Goal: Transaction & Acquisition: Purchase product/service

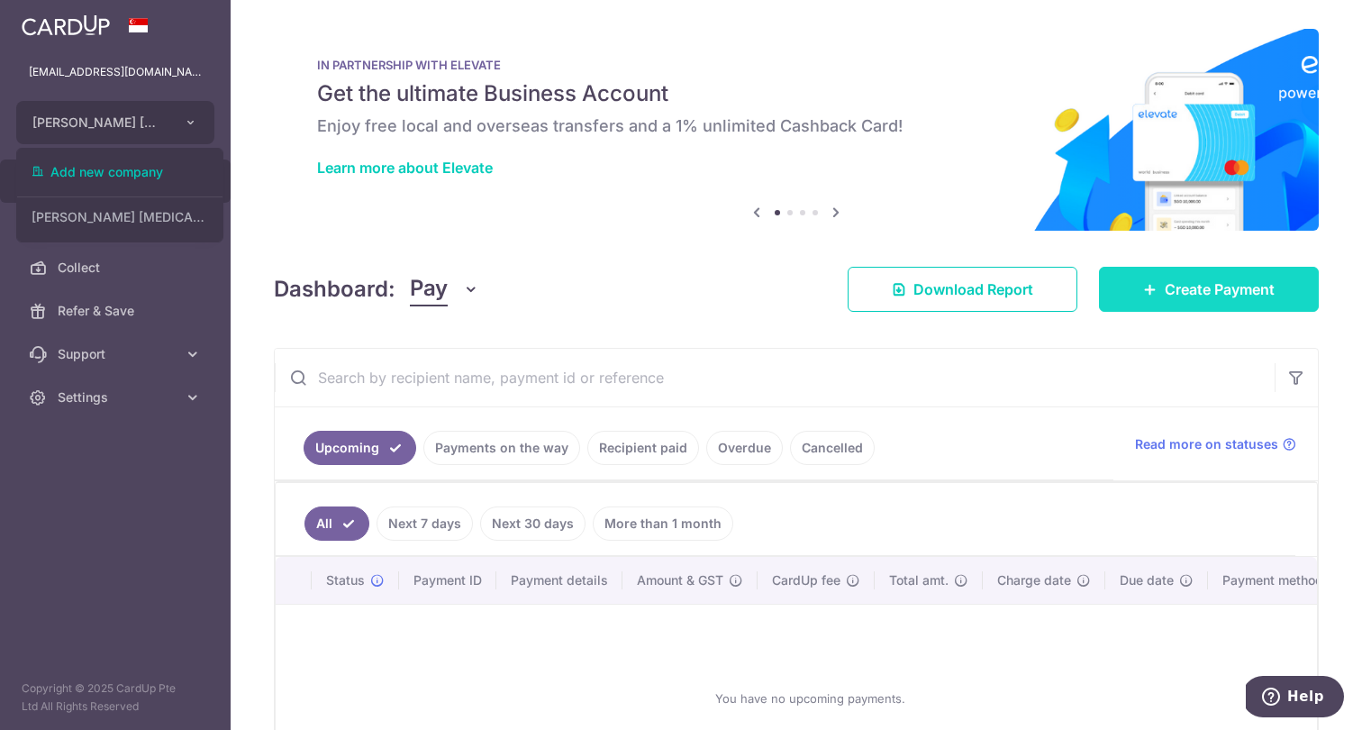
click at [1192, 295] on span "Create Payment" at bounding box center [1220, 289] width 110 height 22
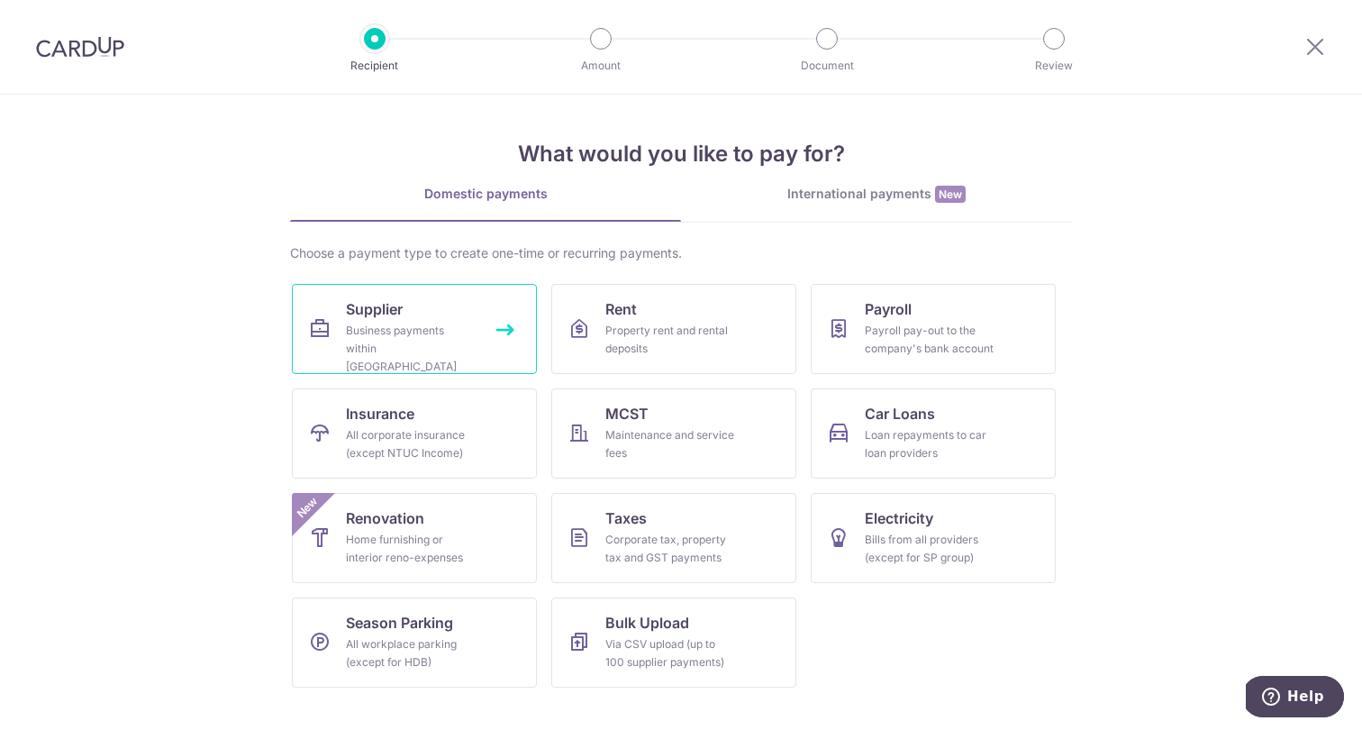
click at [420, 349] on div "Business payments within Singapore" at bounding box center [411, 349] width 130 height 54
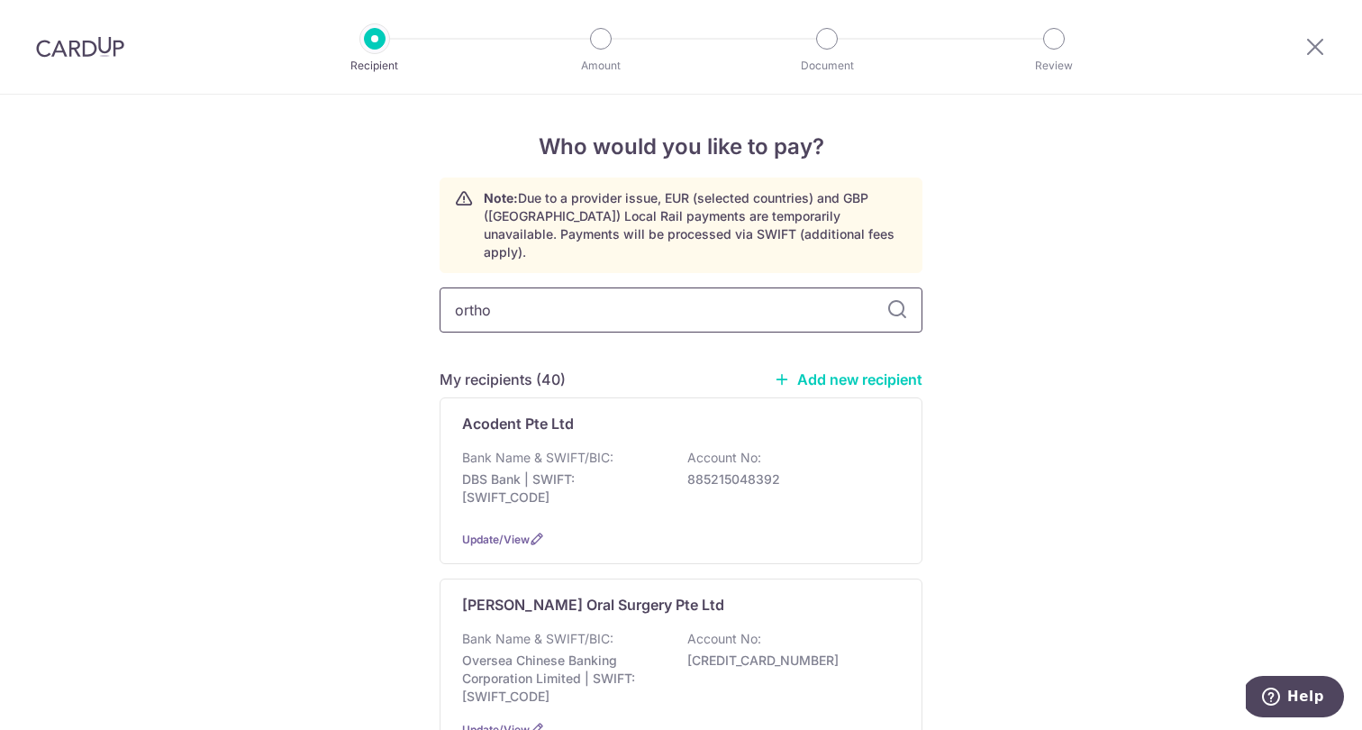
type input "ortho"
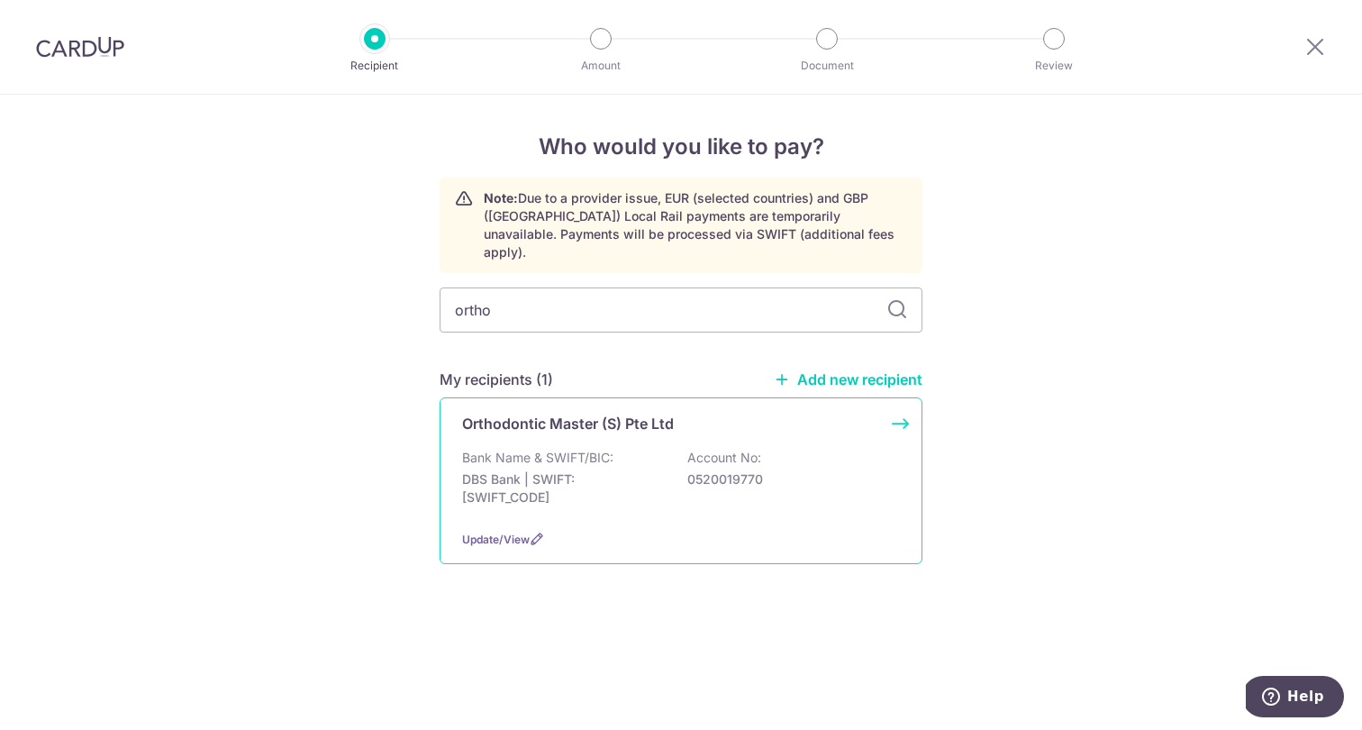
click at [564, 449] on p "Bank Name & SWIFT/BIC:" at bounding box center [537, 458] width 151 height 18
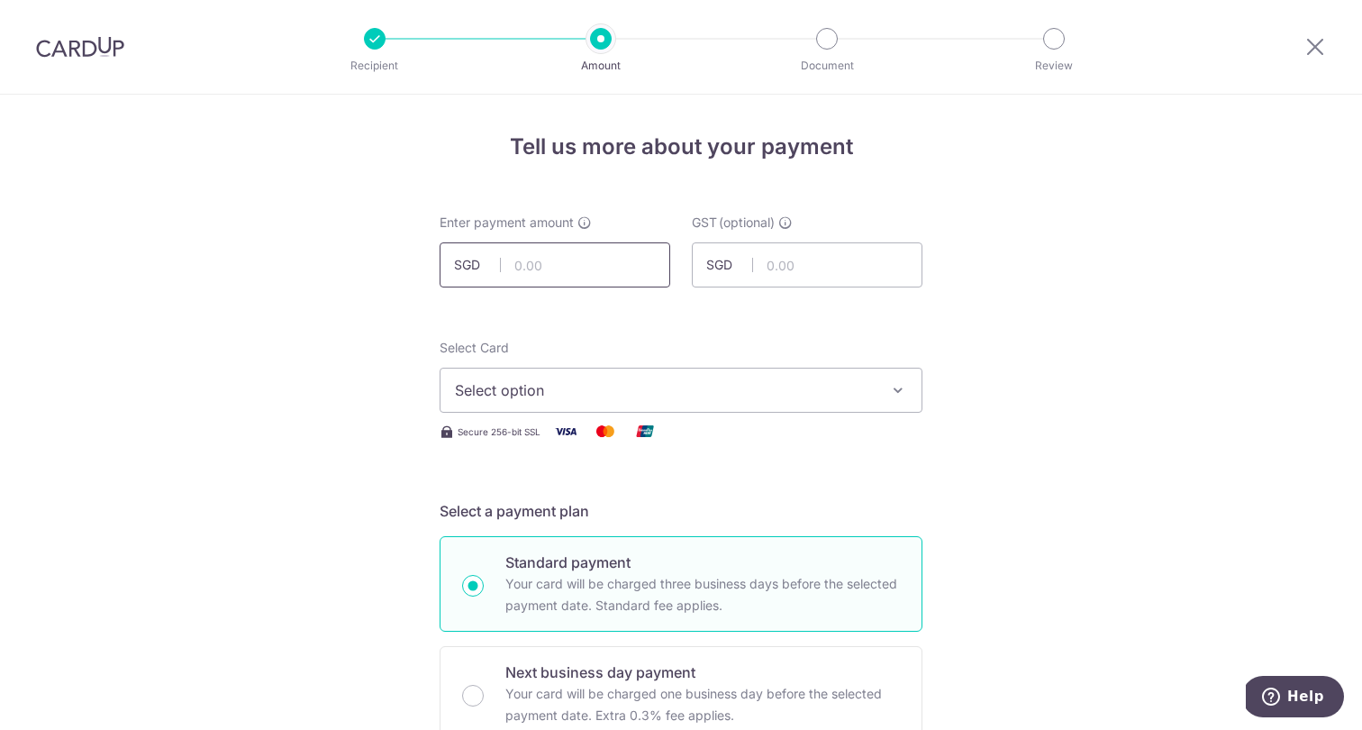
click at [585, 273] on input "text" at bounding box center [555, 264] width 231 height 45
type input "341.17"
click at [663, 389] on span "Select option" at bounding box center [665, 390] width 420 height 22
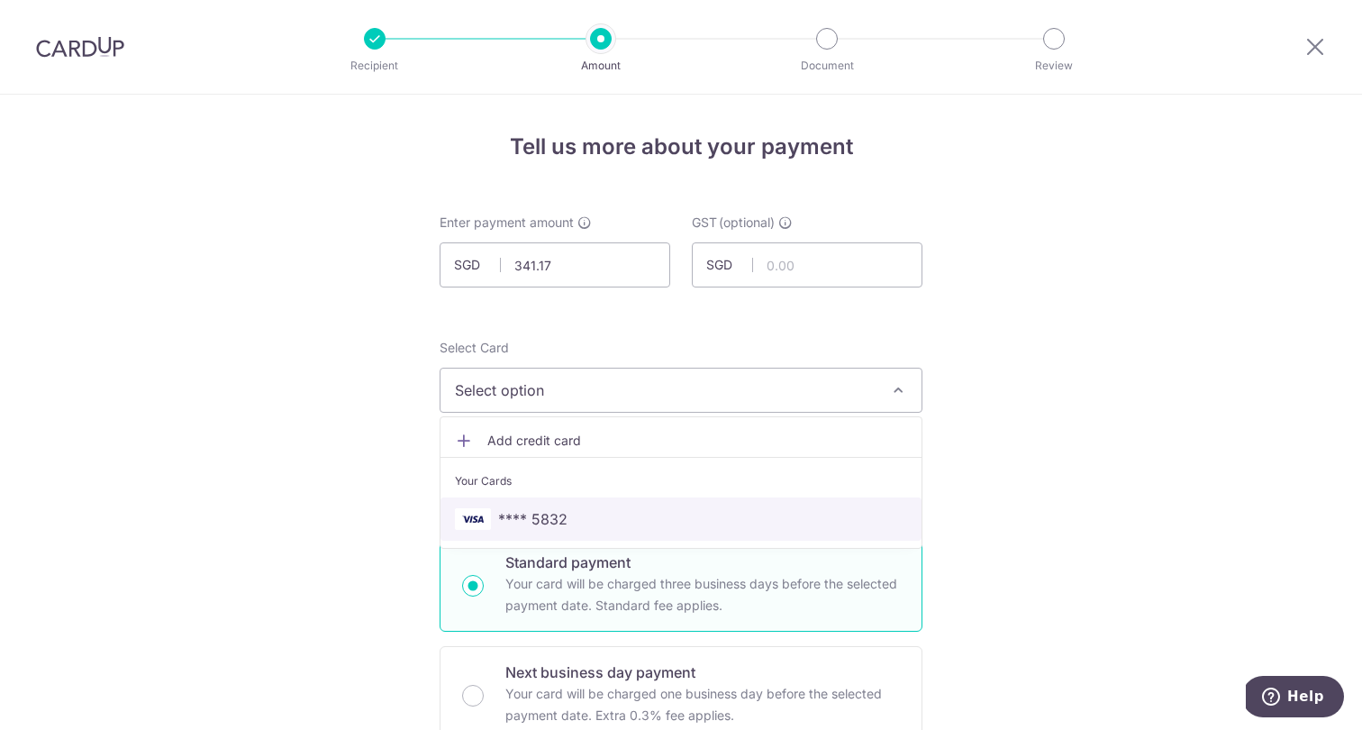
click at [621, 514] on span "**** 5832" at bounding box center [681, 519] width 452 height 22
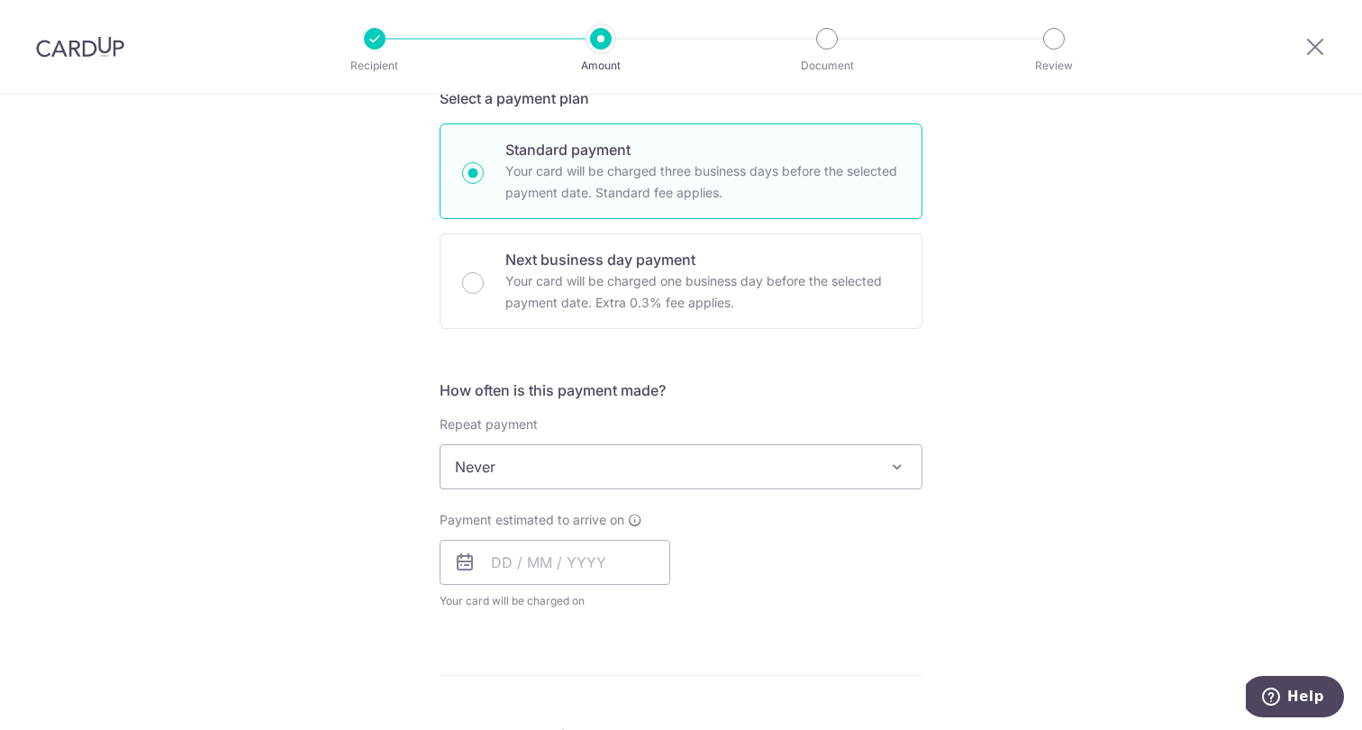
scroll to position [422, 0]
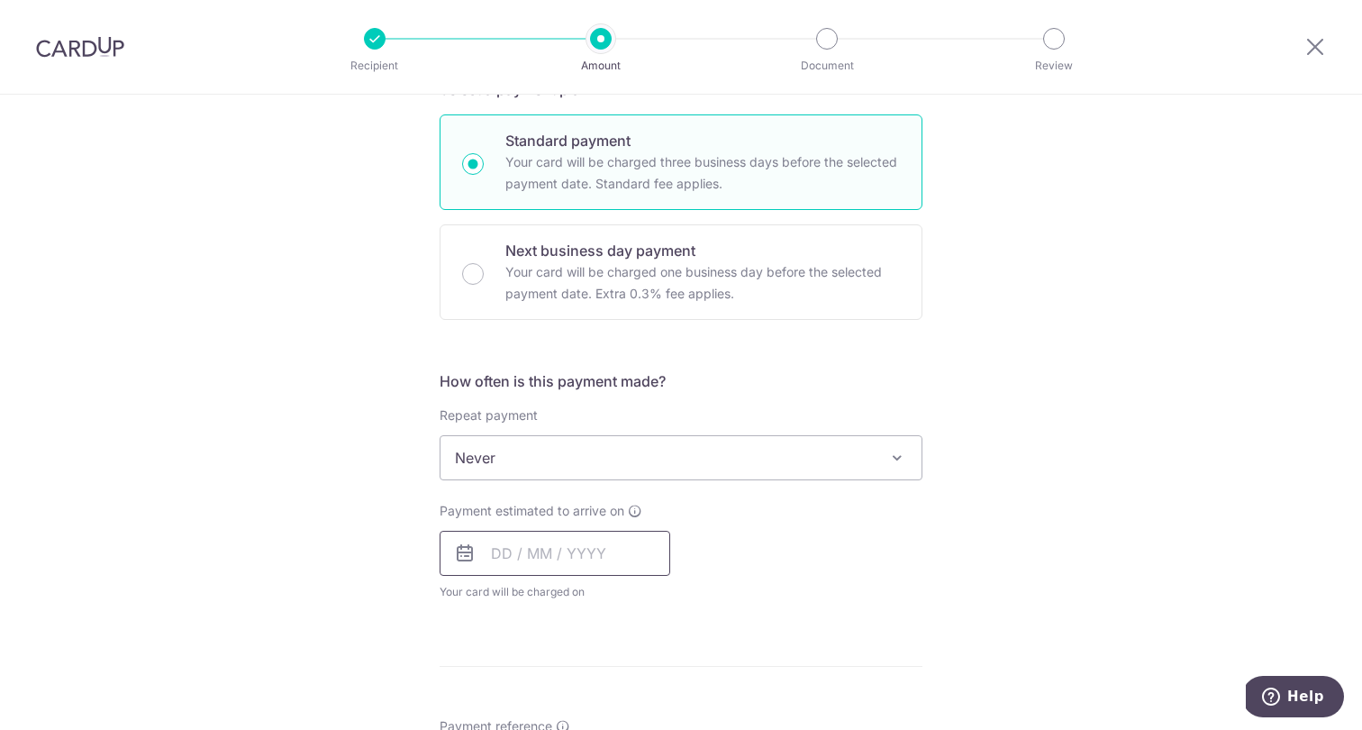
click at [573, 558] on input "text" at bounding box center [555, 552] width 231 height 45
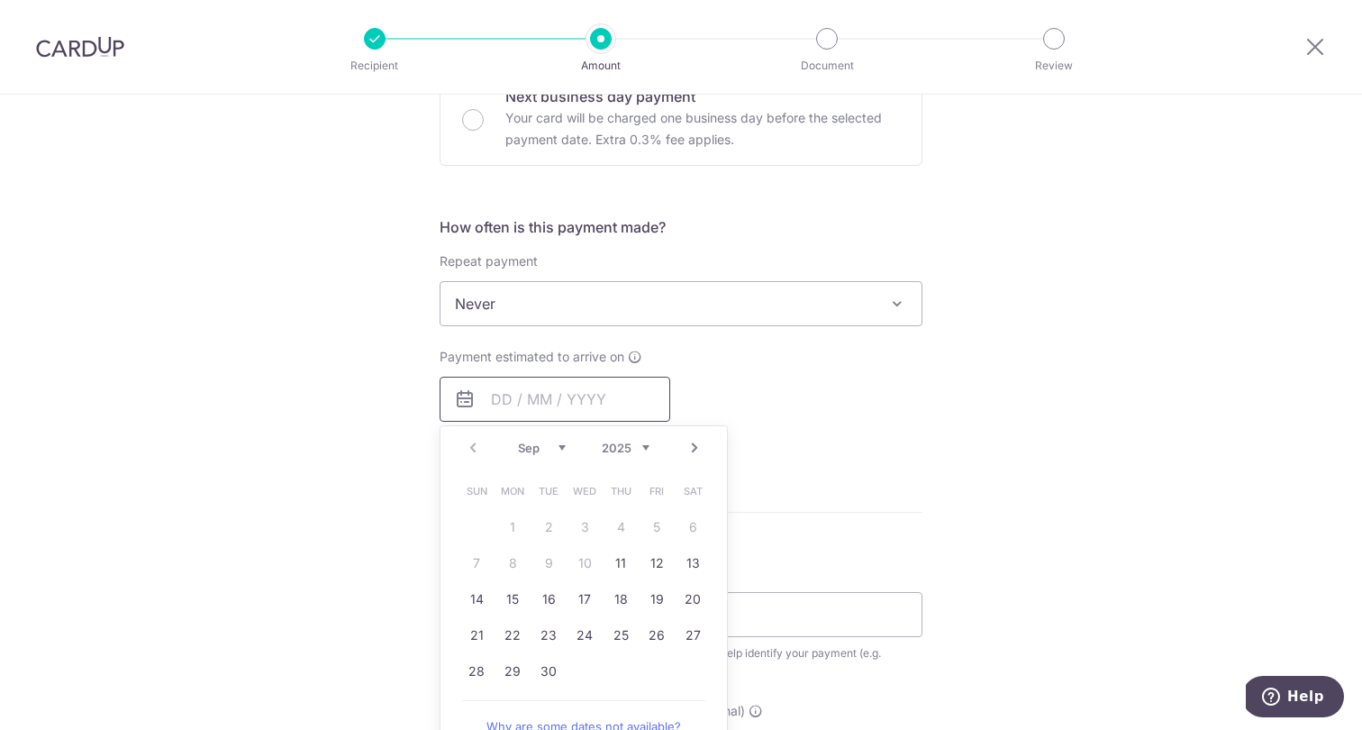
scroll to position [576, 0]
click at [620, 562] on link "11" at bounding box center [620, 562] width 29 height 29
type input "11/09/2025"
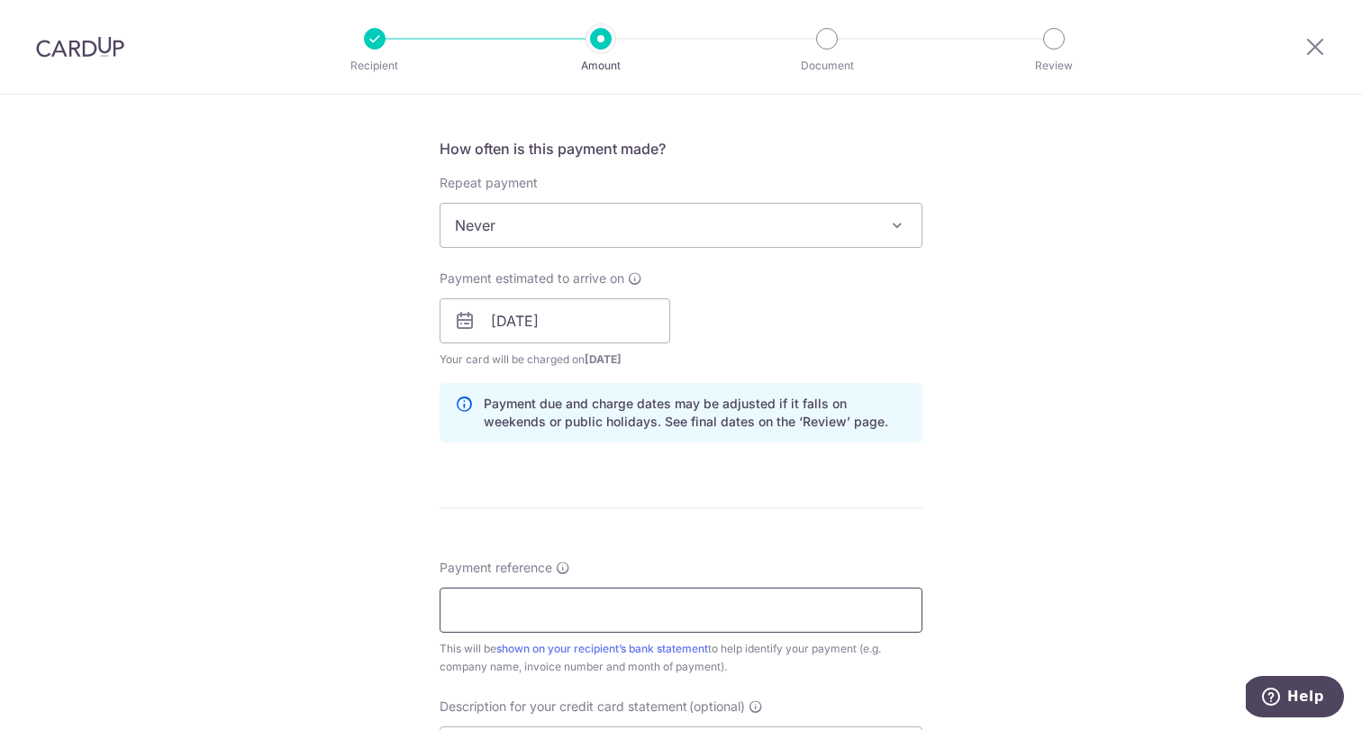
scroll to position [655, 0]
type input "Pang and Ng Dental Bishan"
click at [581, 619] on input "Pang and Ng Dental Bishan" at bounding box center [681, 608] width 483 height 45
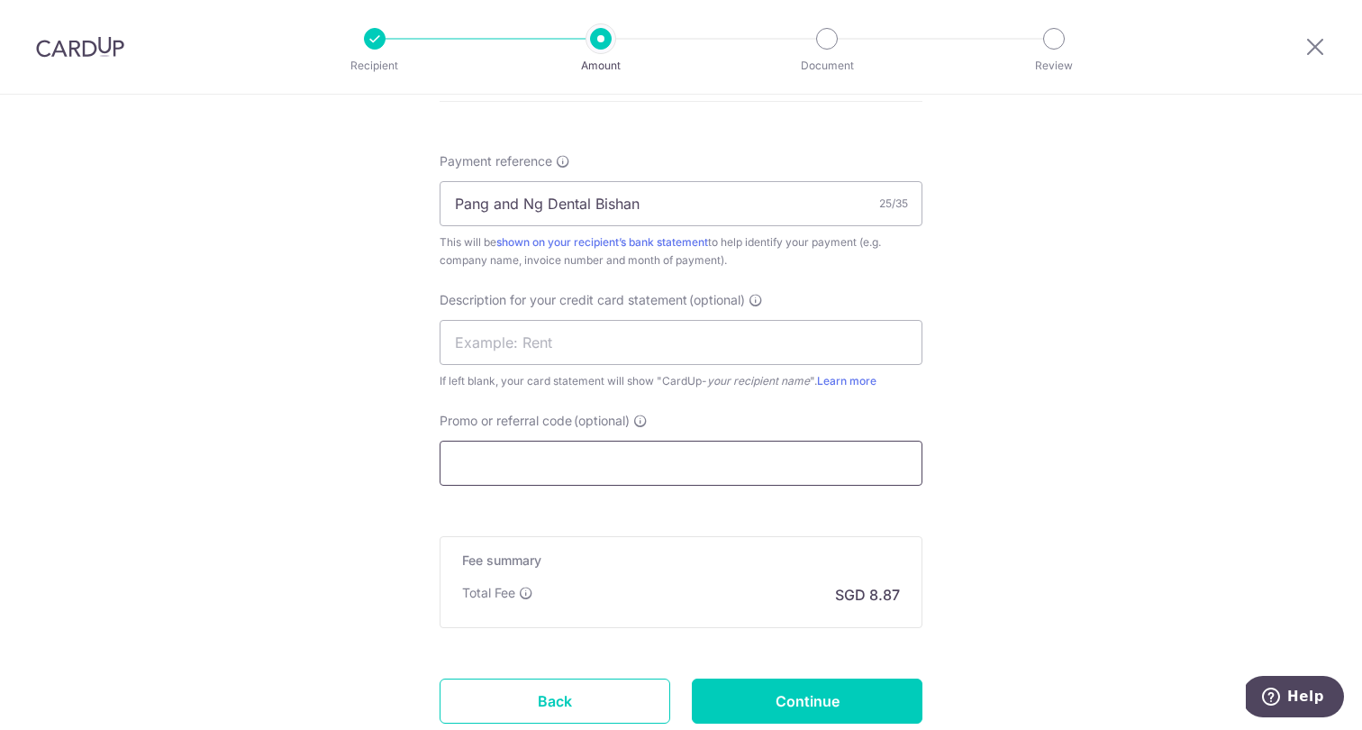
scroll to position [1062, 0]
paste input "BOFF185"
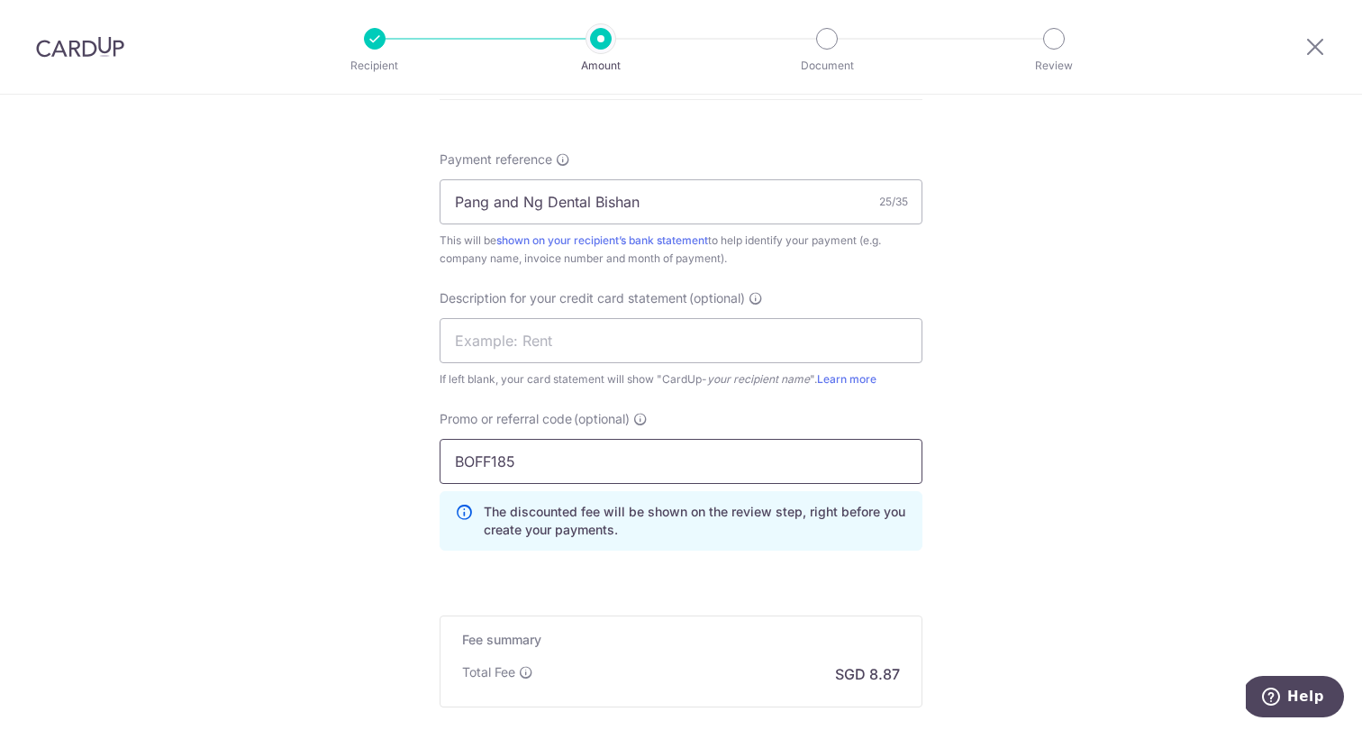
click at [601, 449] on input "BOFF185" at bounding box center [681, 461] width 483 height 45
type input "BOFF185"
click at [700, 507] on p "The discounted fee will be shown on the review step, right before you create yo…" at bounding box center [695, 521] width 423 height 36
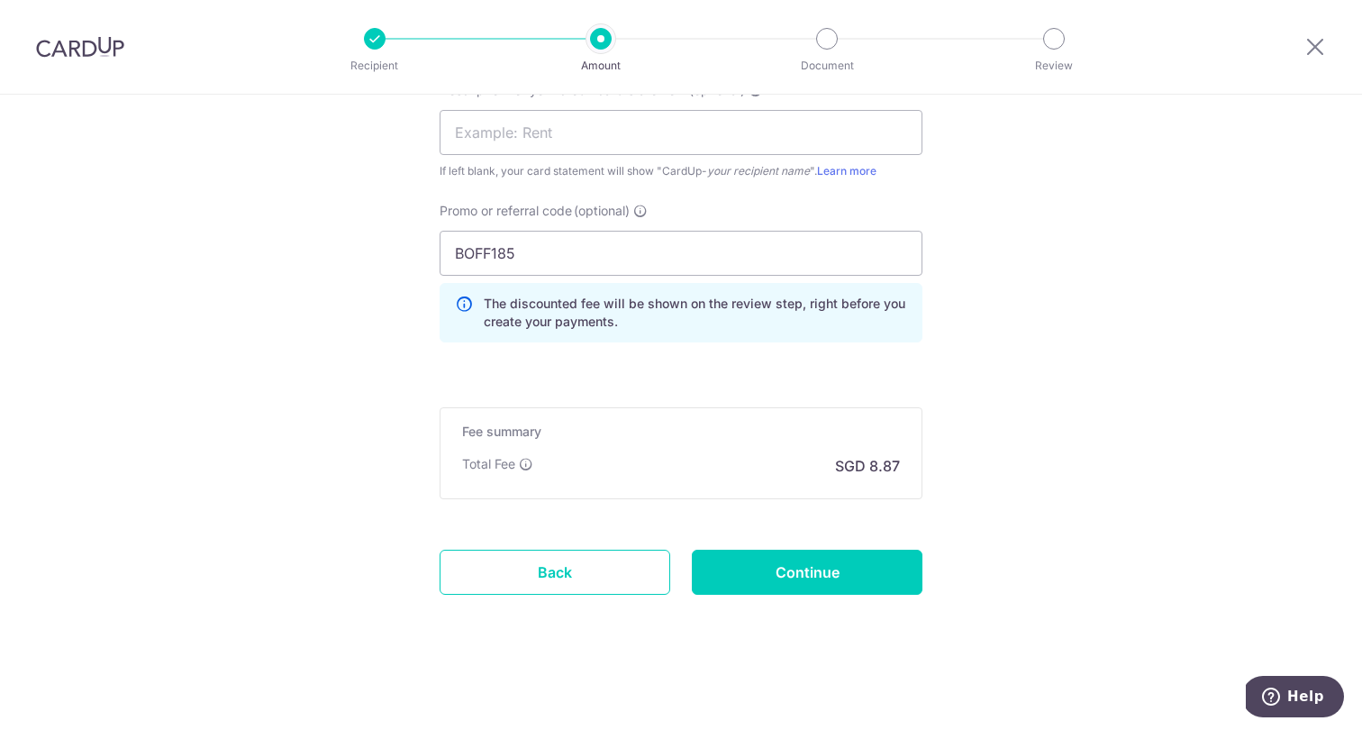
scroll to position [1270, 0]
click at [770, 573] on input "Continue" at bounding box center [807, 571] width 231 height 45
type input "Create Schedule"
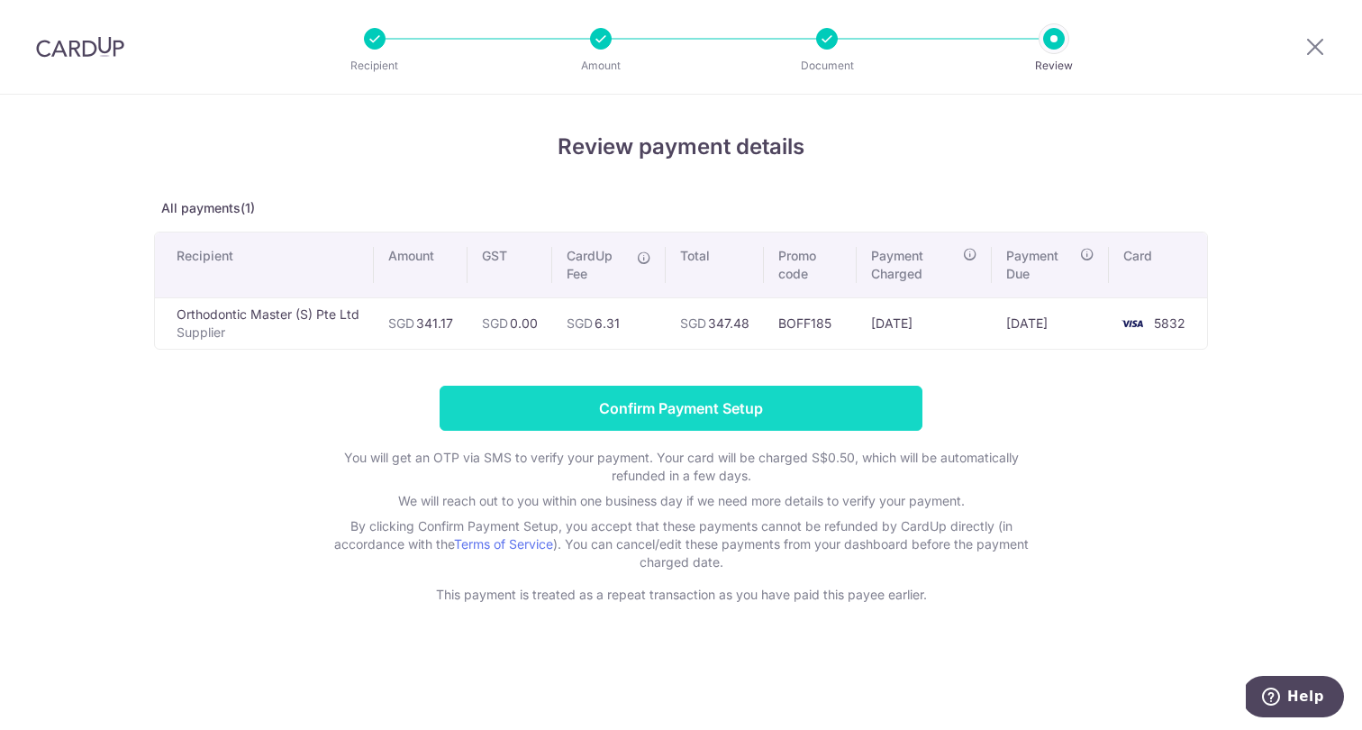
click at [720, 400] on input "Confirm Payment Setup" at bounding box center [681, 407] width 483 height 45
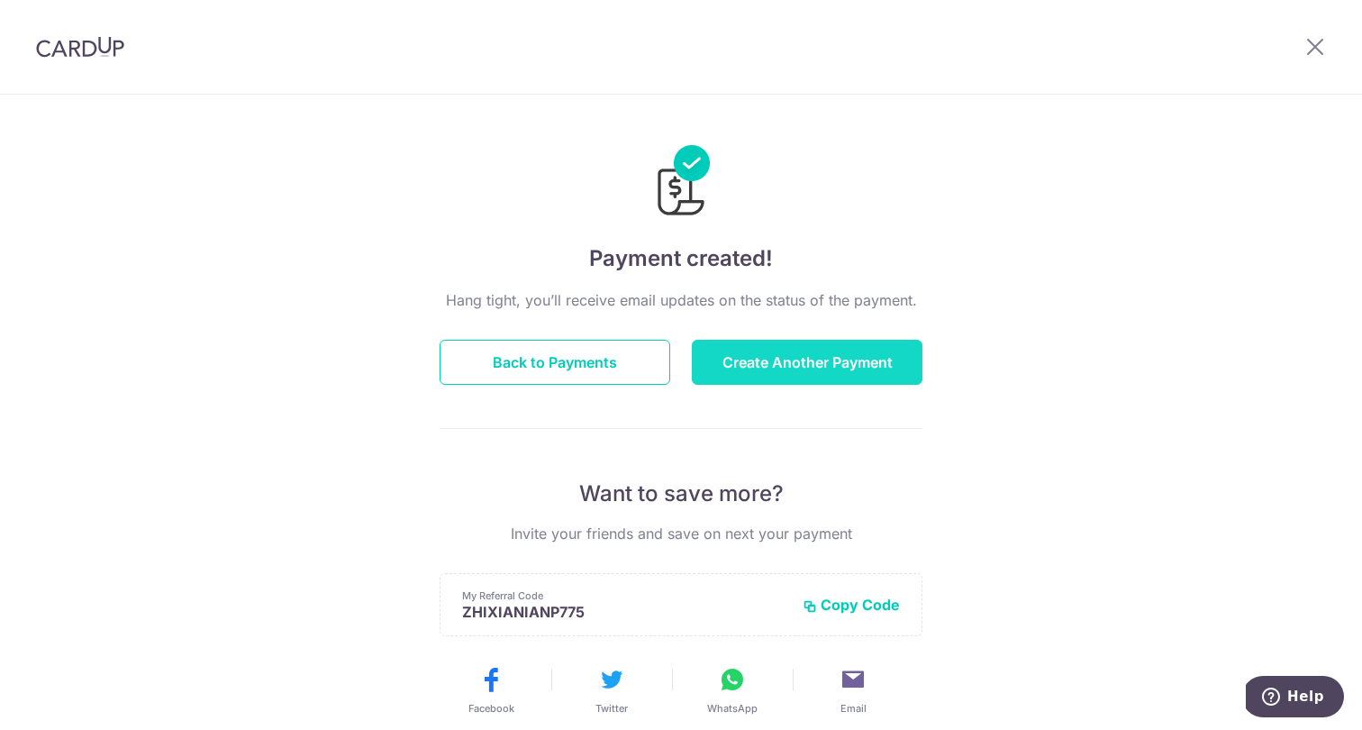
click at [814, 362] on button "Create Another Payment" at bounding box center [807, 362] width 231 height 45
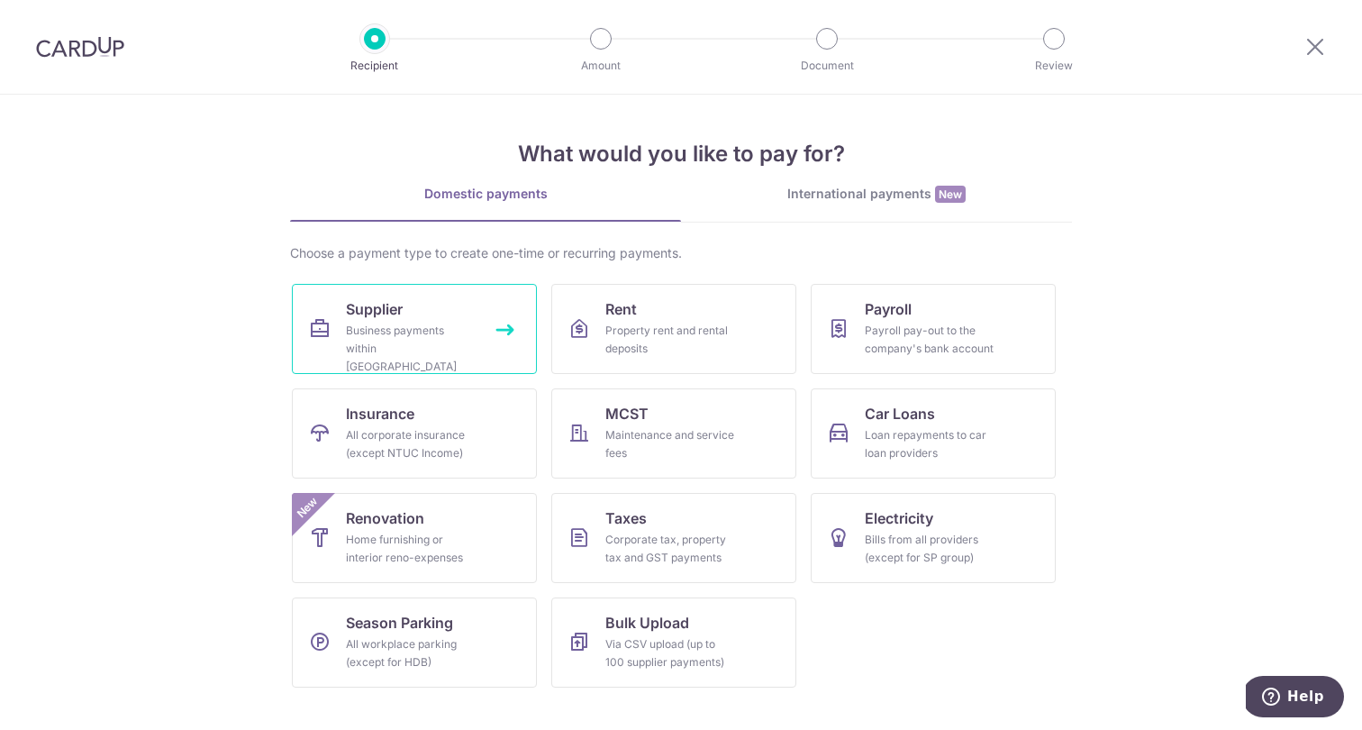
click at [333, 360] on link "Supplier Business payments within [GEOGRAPHIC_DATA]" at bounding box center [414, 329] width 245 height 90
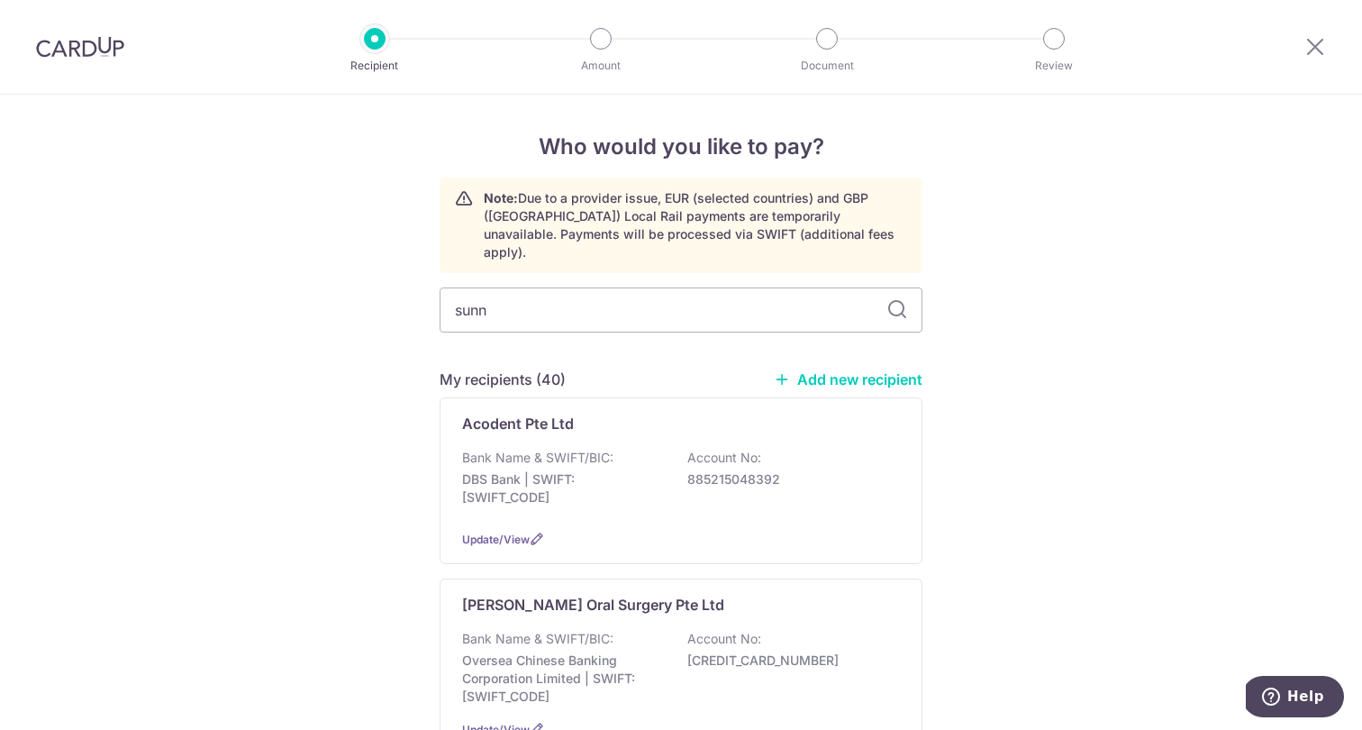
type input "sunn"
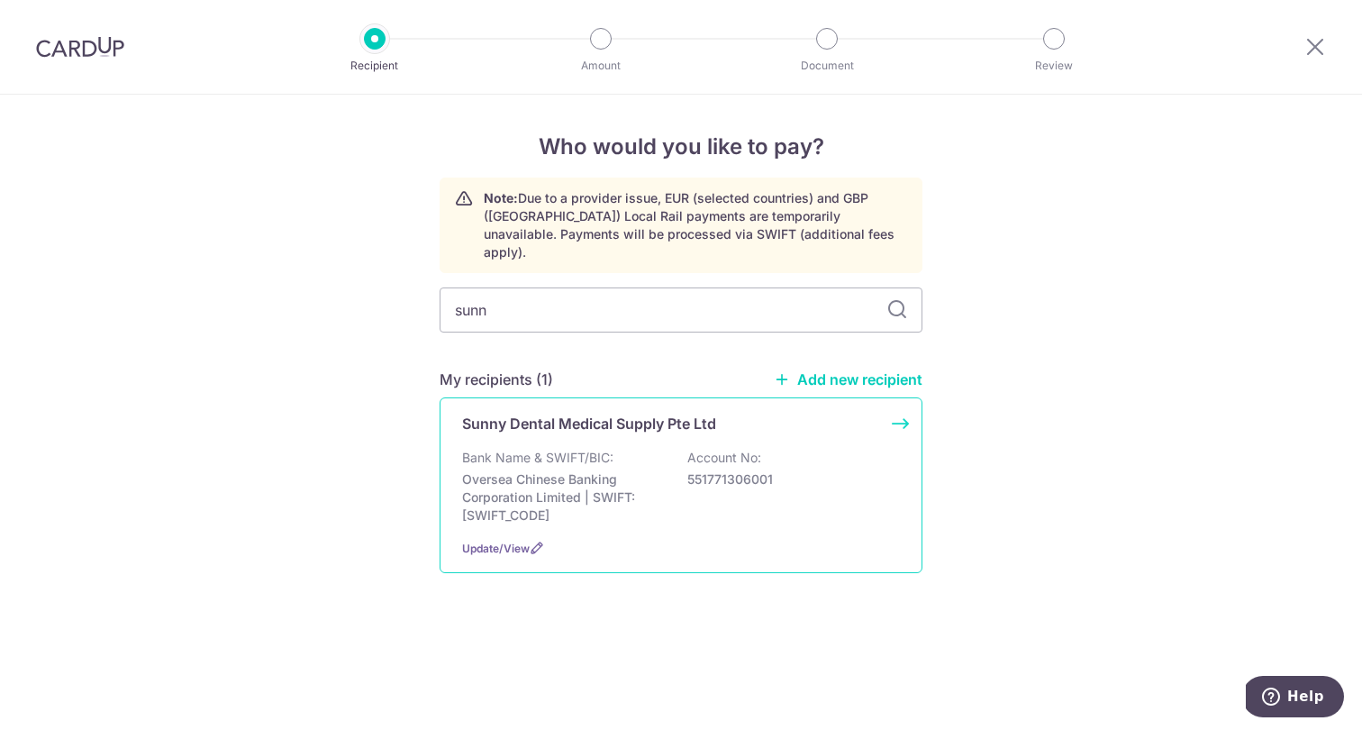
click at [562, 427] on div "Sunny Dental Medical Supply Pte Ltd Bank Name & SWIFT/BIC: Oversea Chinese Bank…" at bounding box center [681, 485] width 483 height 176
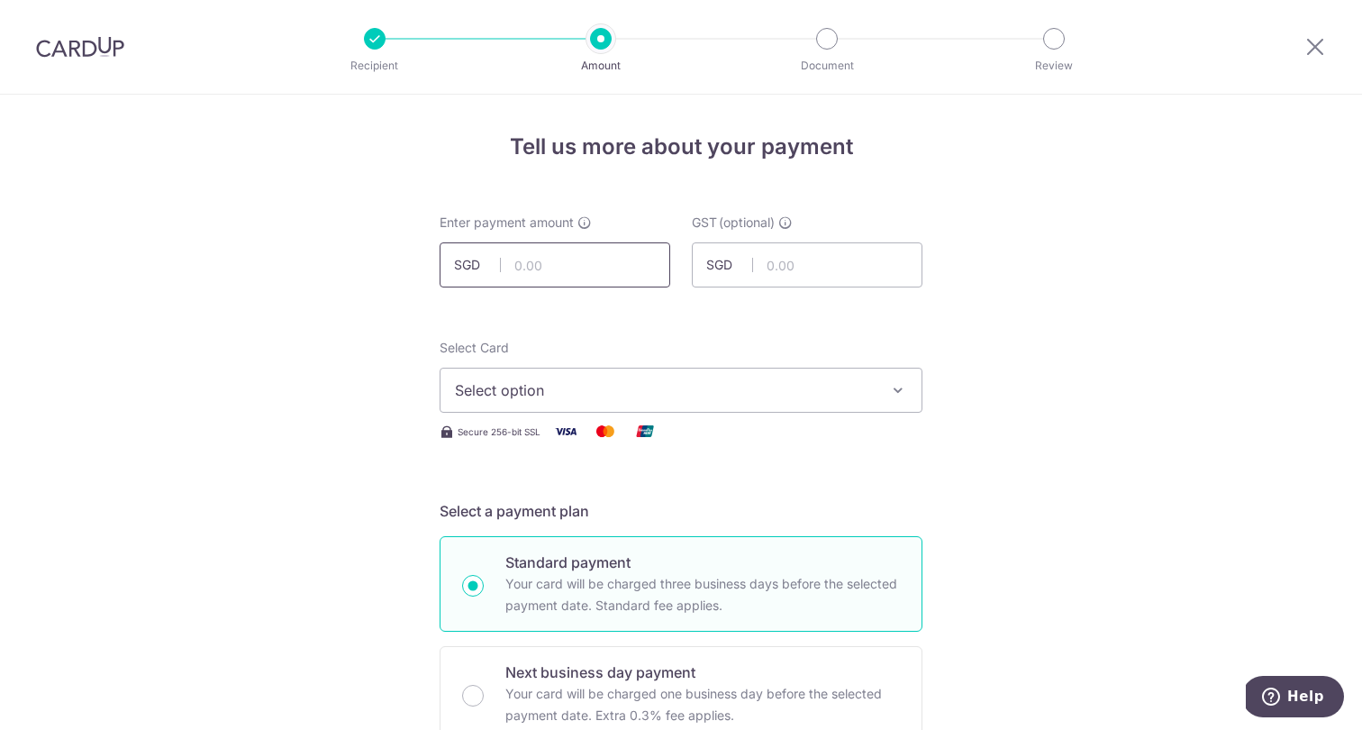
click at [564, 268] on input "text" at bounding box center [555, 264] width 231 height 45
type input "245.25"
click at [630, 390] on span "Select option" at bounding box center [665, 390] width 420 height 22
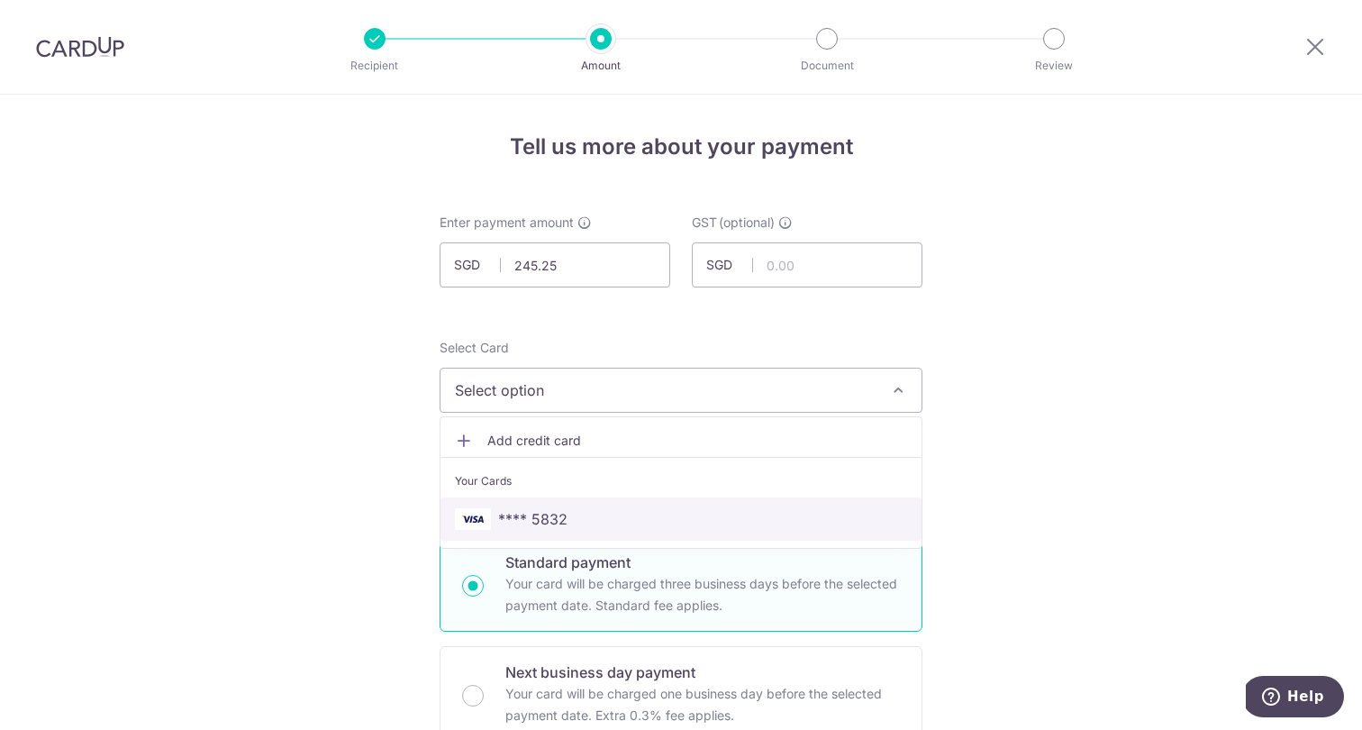
click at [598, 517] on span "**** 5832" at bounding box center [681, 519] width 452 height 22
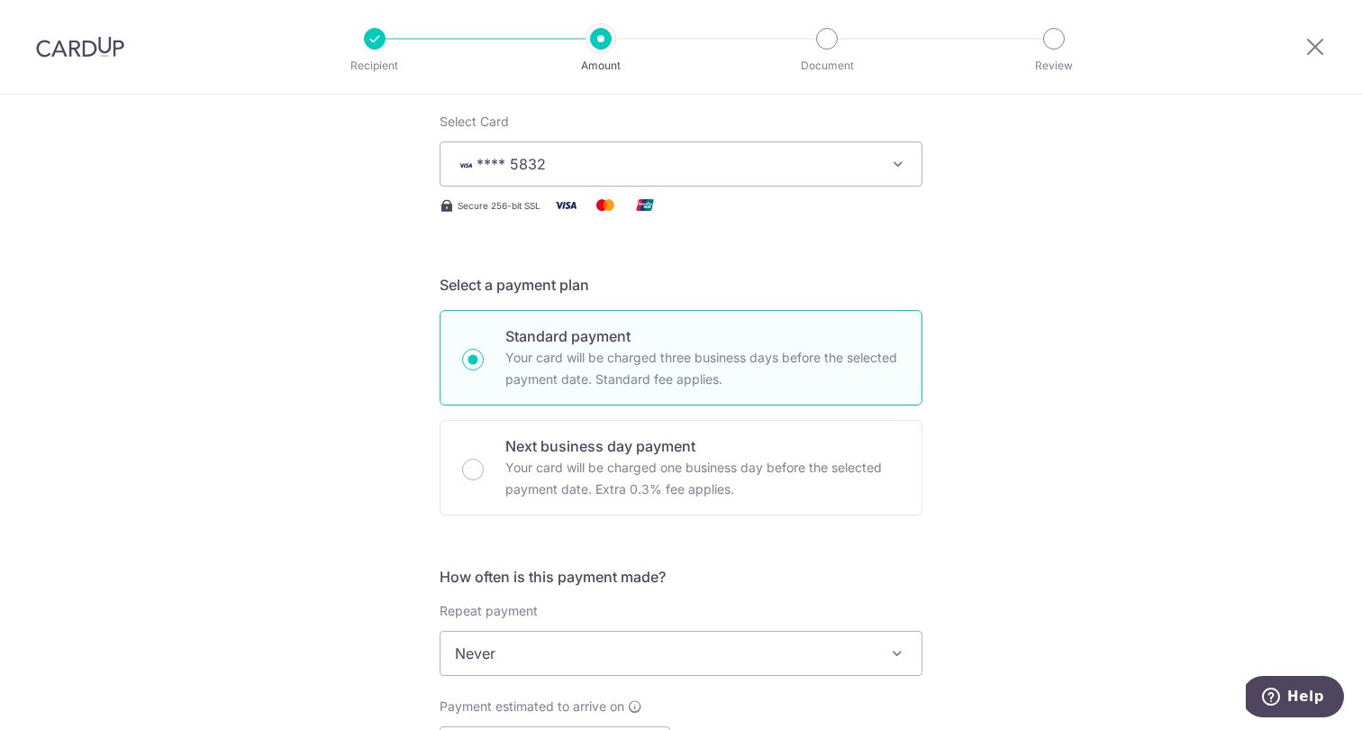
scroll to position [488, 0]
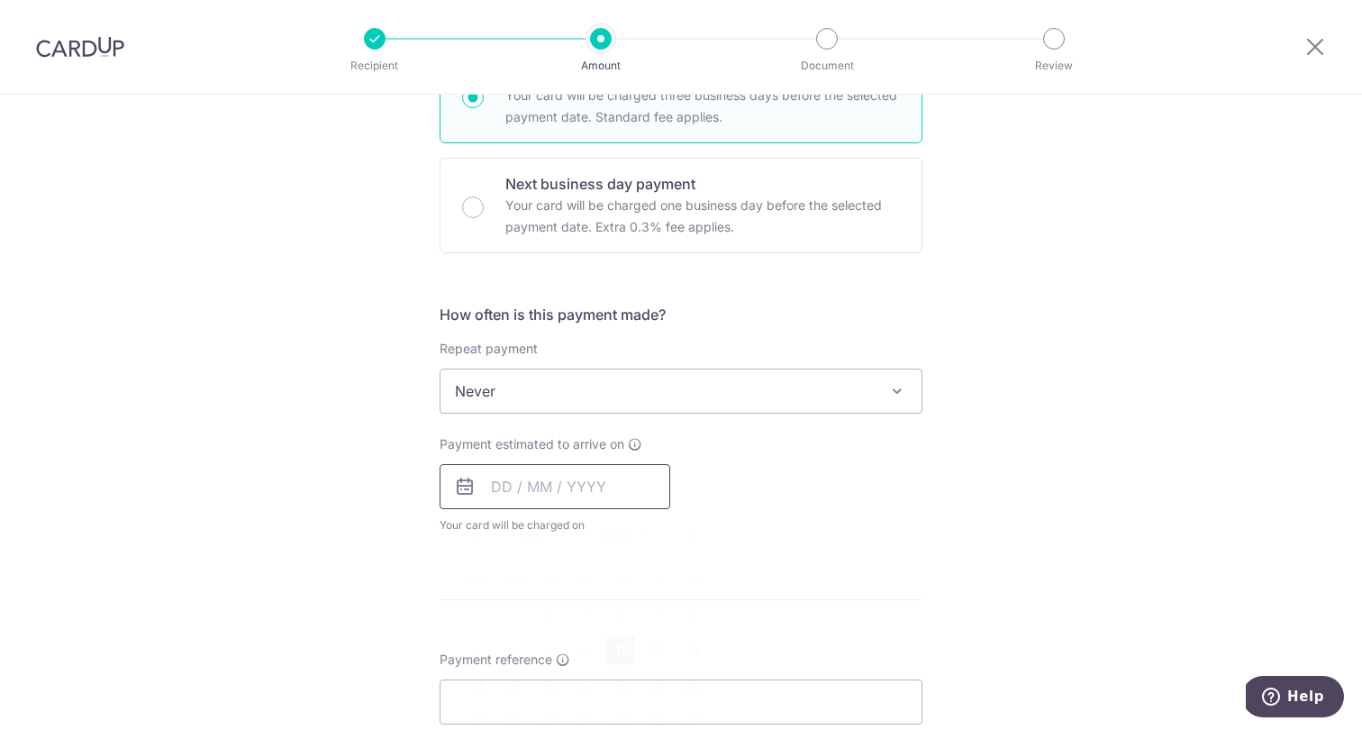
click at [586, 487] on input "text" at bounding box center [555, 486] width 231 height 45
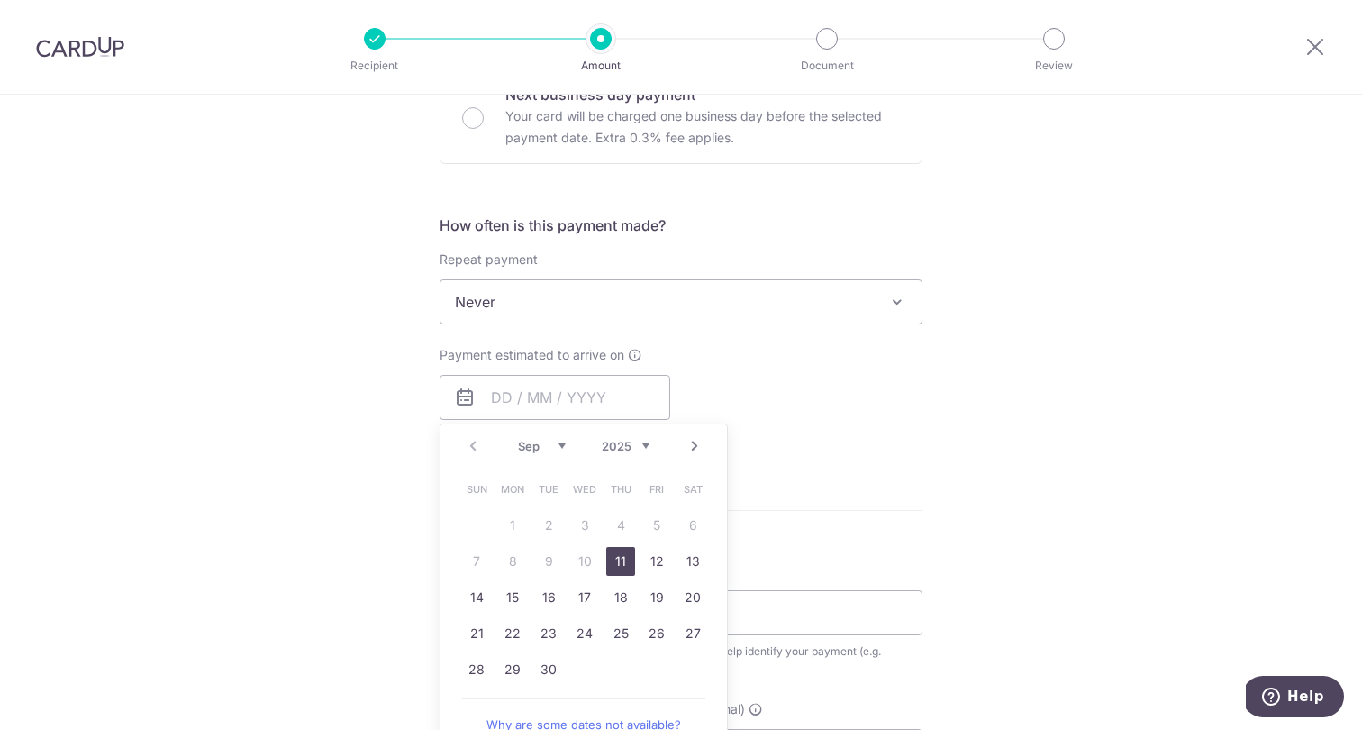
click at [618, 550] on link "11" at bounding box center [620, 561] width 29 height 29
type input "[DATE]"
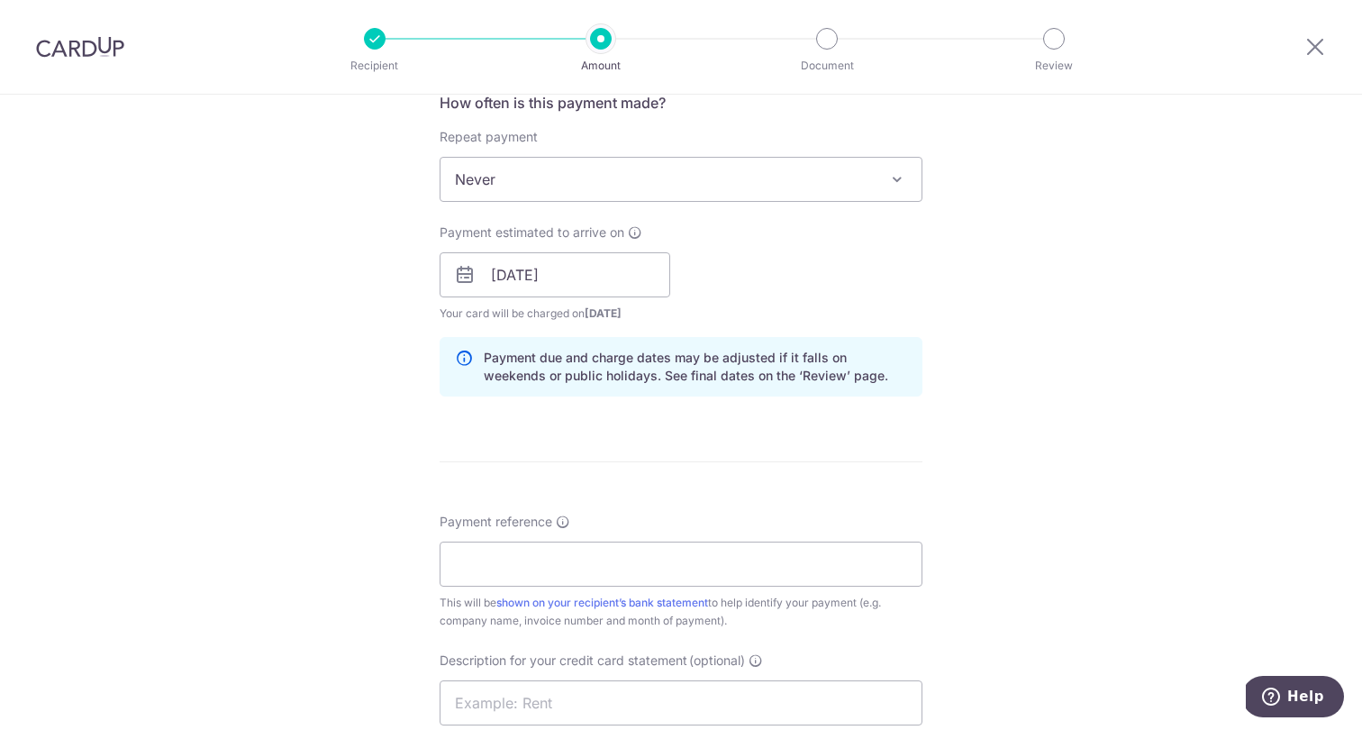
scroll to position [712, 0]
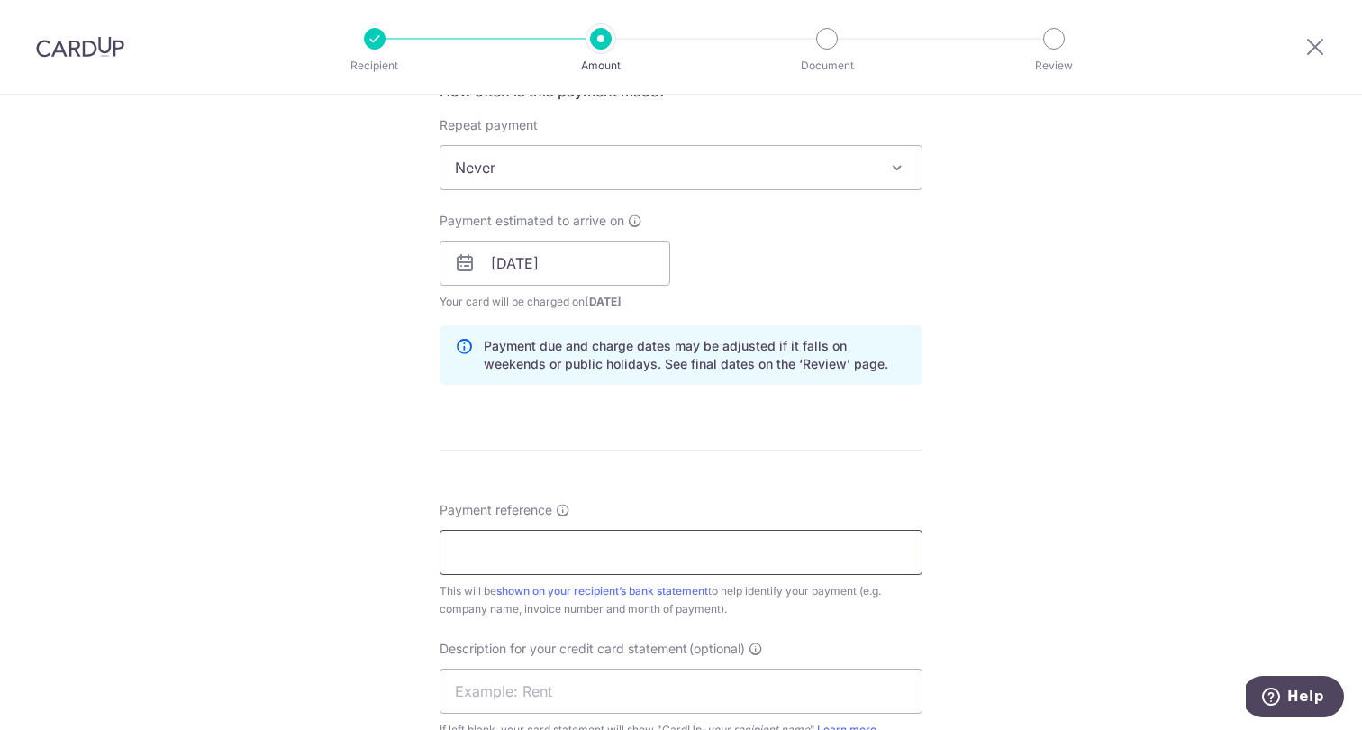
click at [626, 557] on input "Payment reference" at bounding box center [681, 552] width 483 height 45
type input "p"
type input "Pang and Ng Dental Bishan"
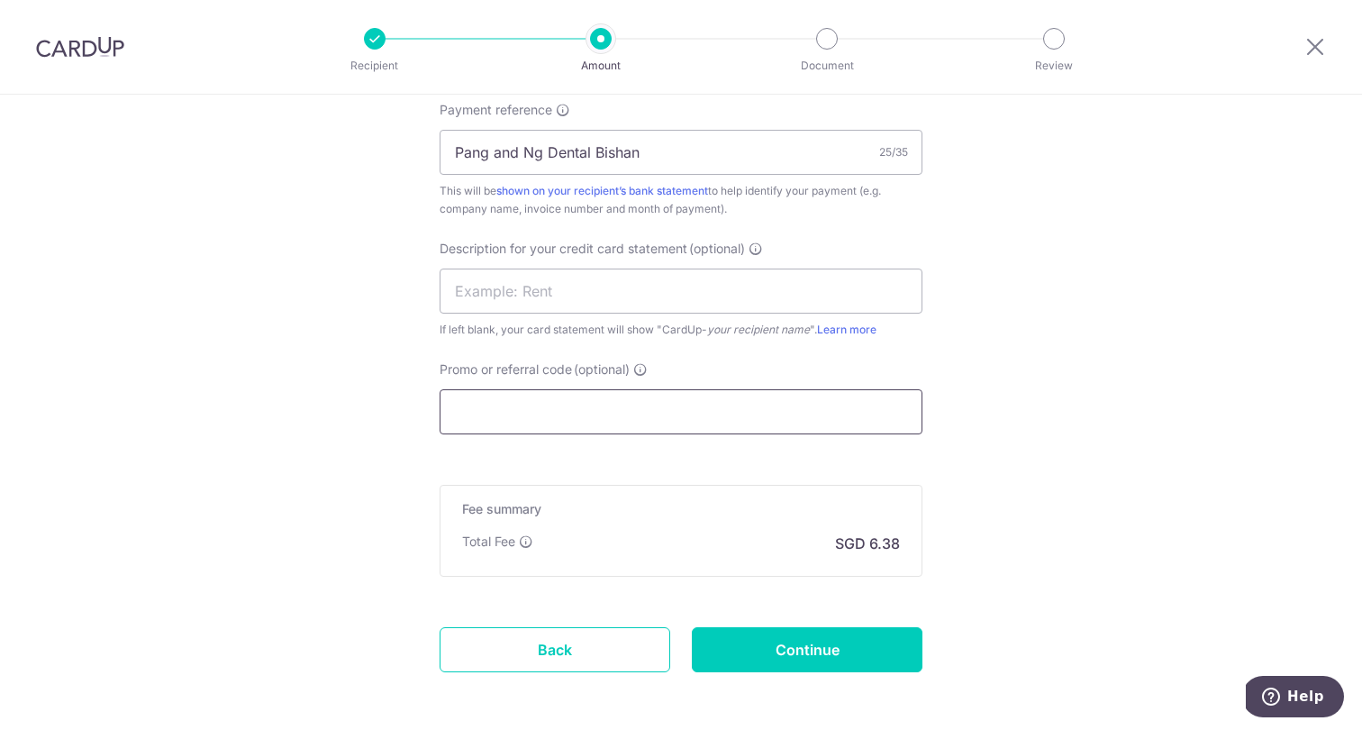
paste input "BOFF185"
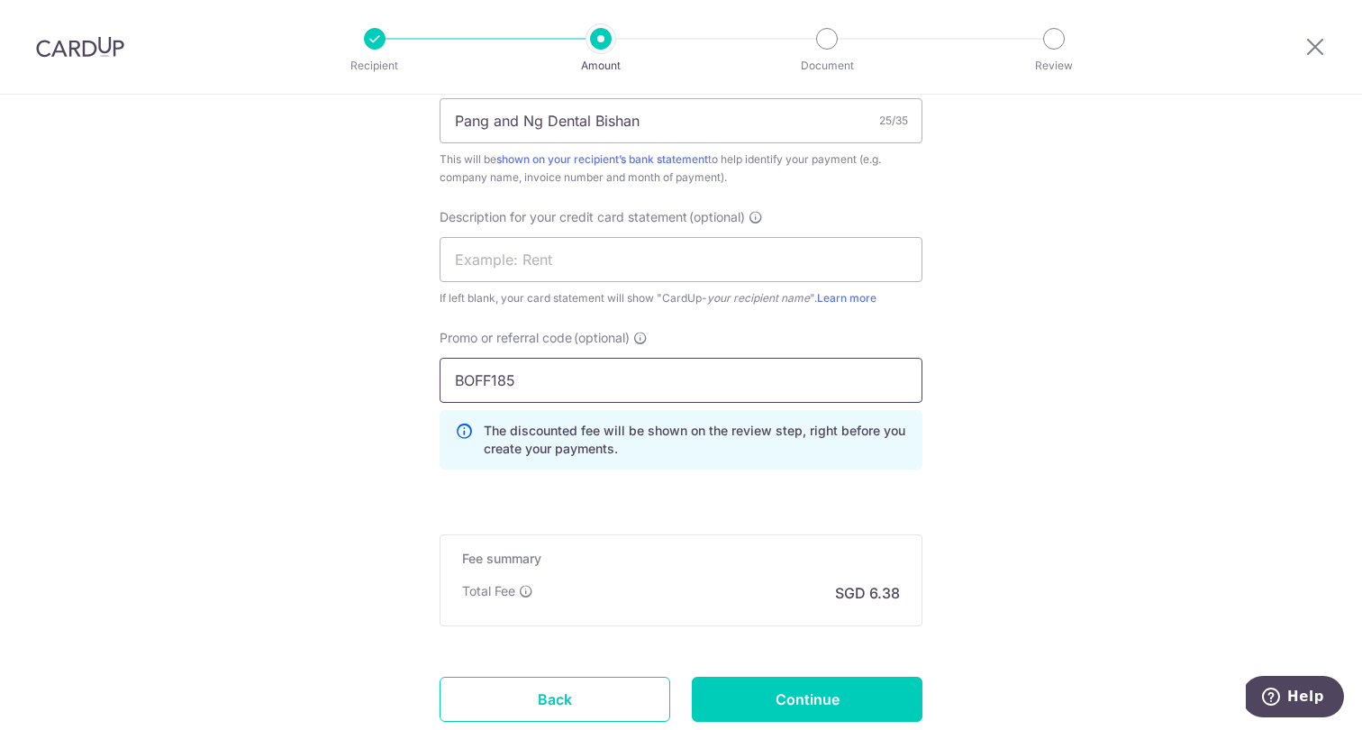
scroll to position [1149, 0]
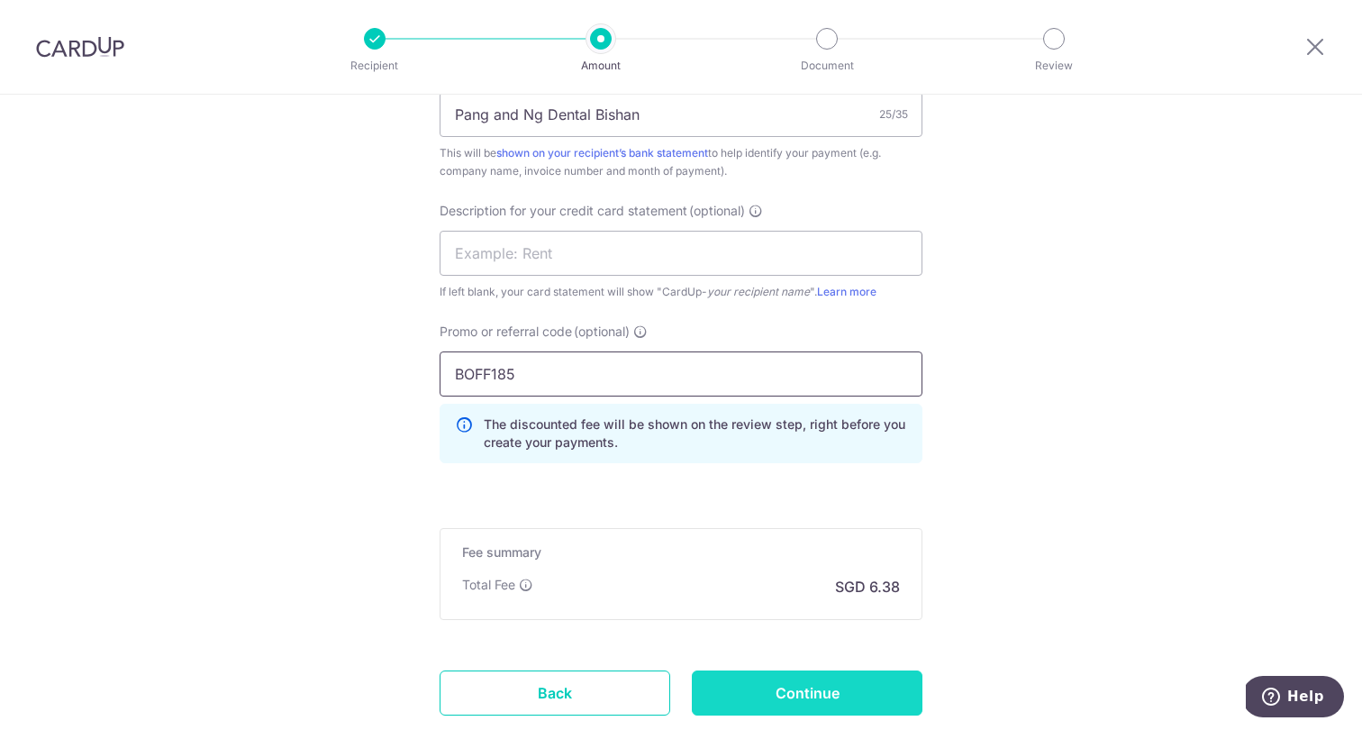
type input "BOFF185"
click at [824, 694] on input "Continue" at bounding box center [807, 692] width 231 height 45
type input "Create Schedule"
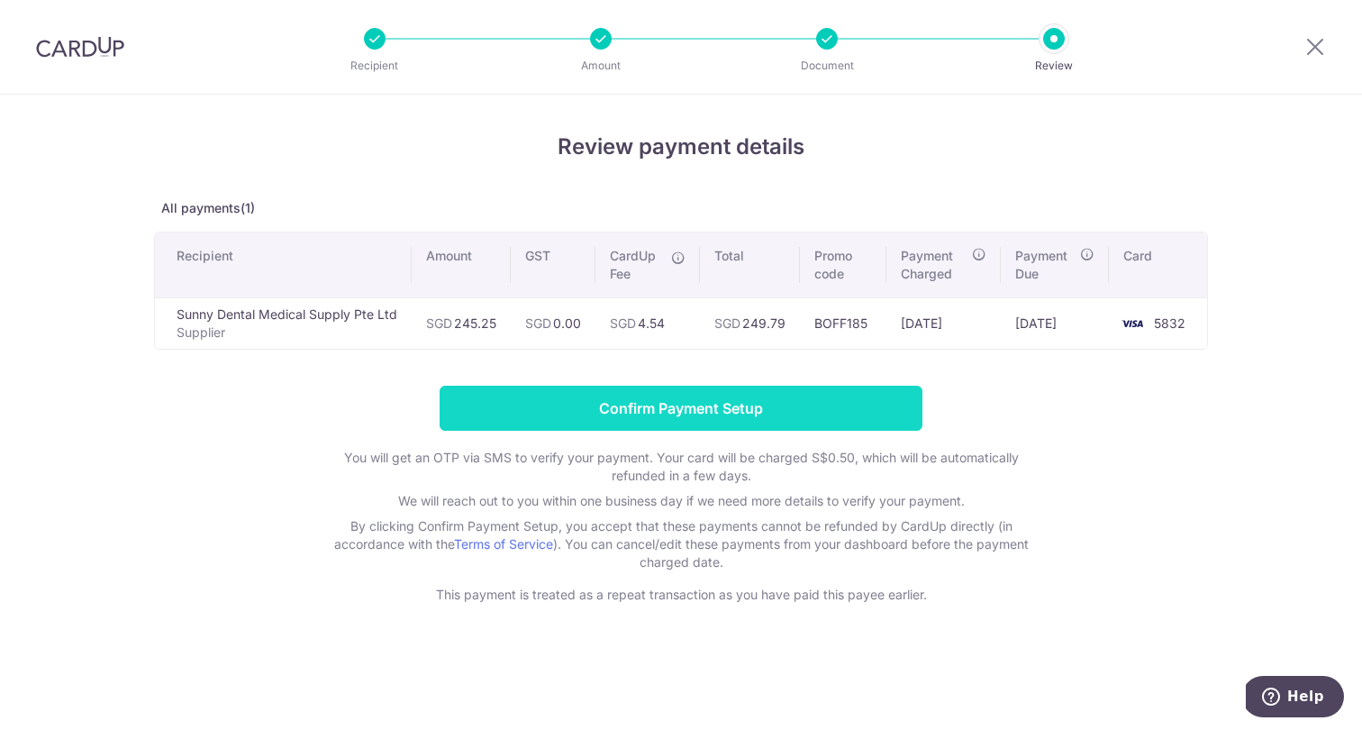
click at [755, 419] on input "Confirm Payment Setup" at bounding box center [681, 407] width 483 height 45
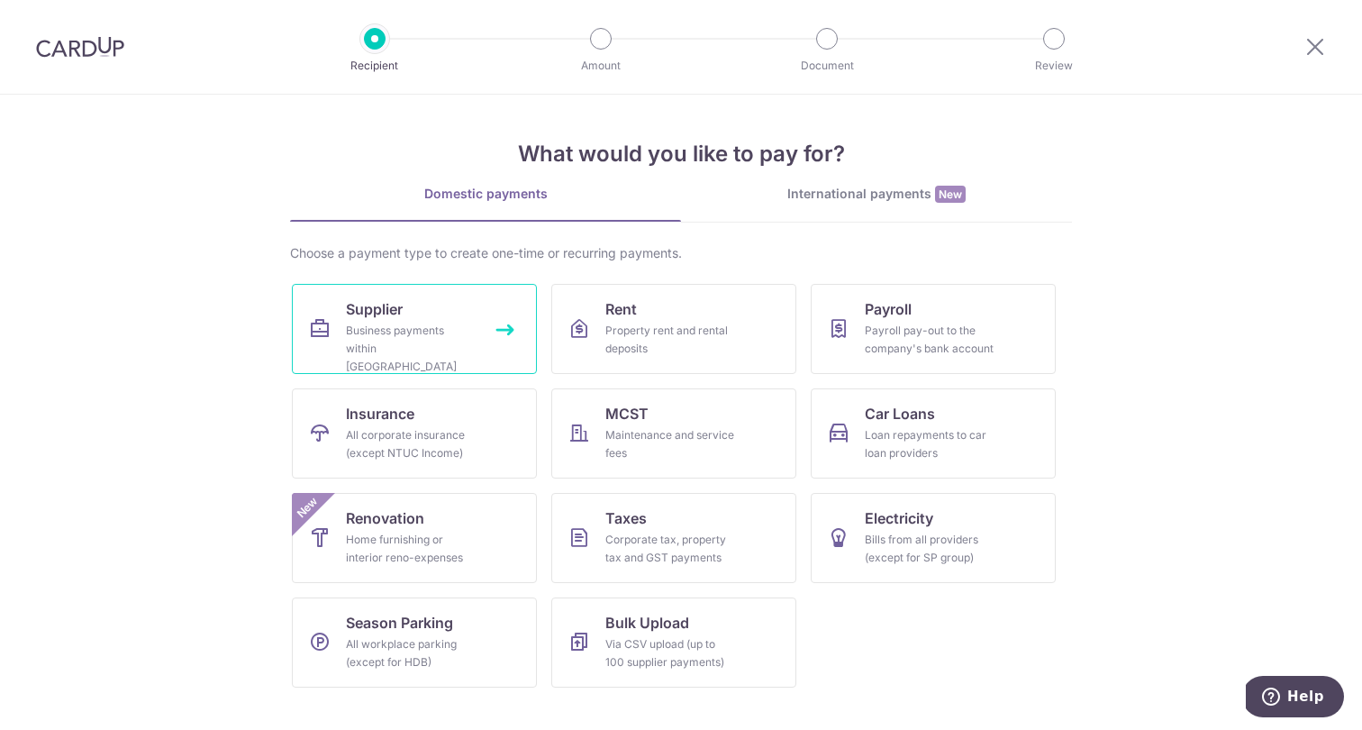
click at [399, 331] on div "Business payments within [GEOGRAPHIC_DATA]" at bounding box center [411, 349] width 130 height 54
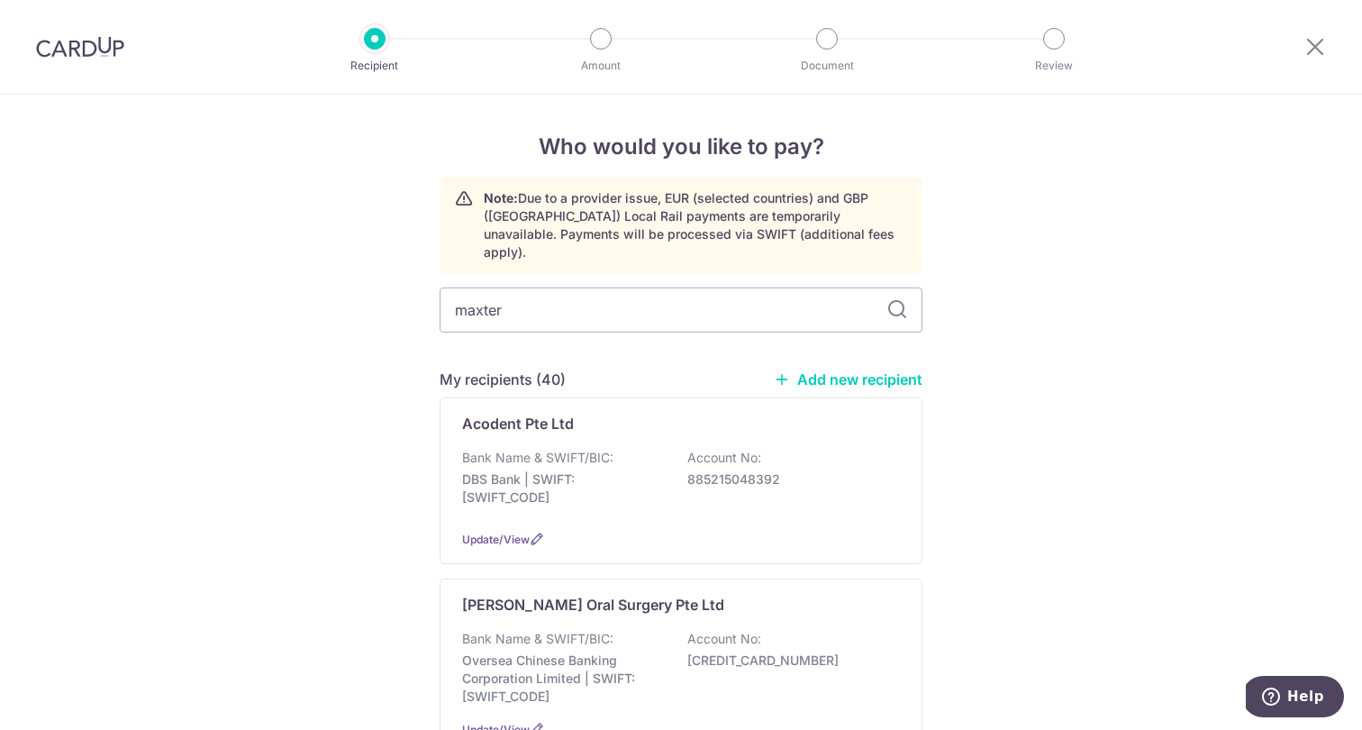
type input "maxter"
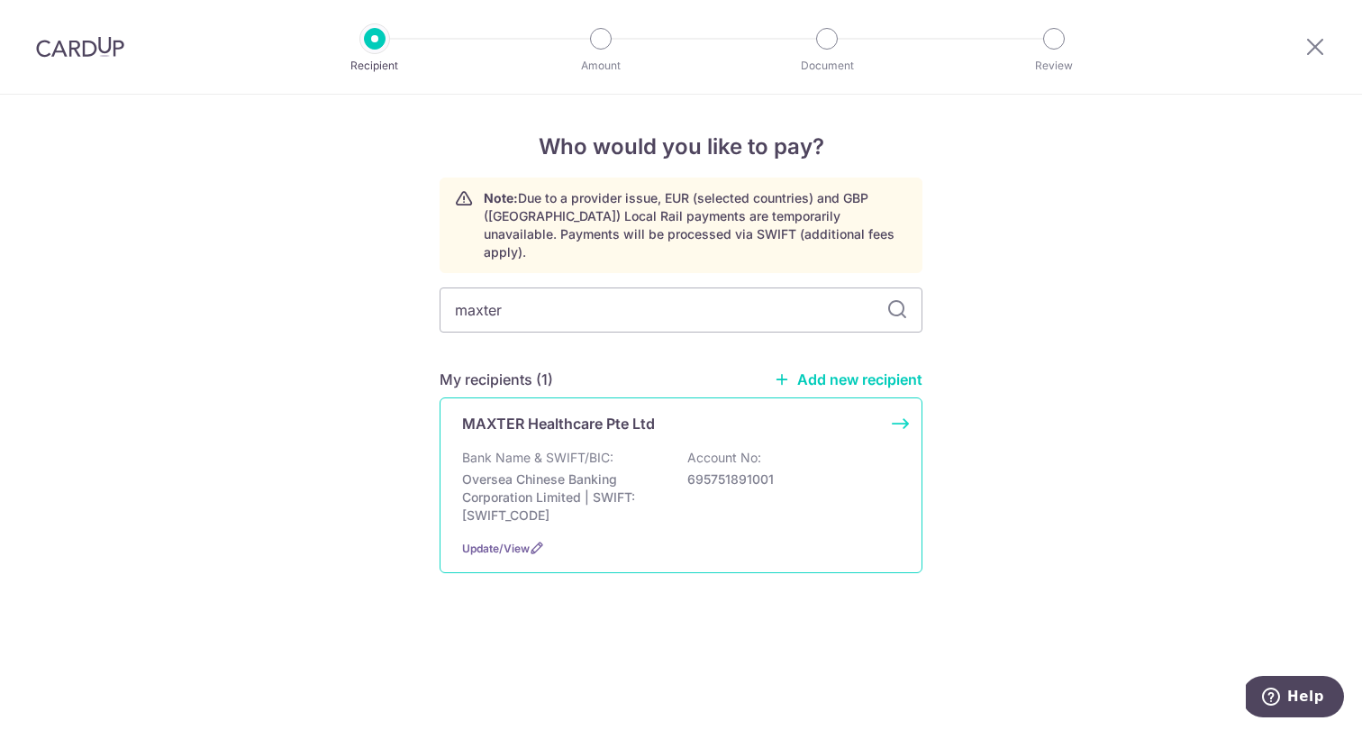
click at [517, 418] on div "MAXTER Healthcare Pte Ltd Bank Name & SWIFT/BIC: Oversea Chinese Banking Corpor…" at bounding box center [681, 485] width 483 height 176
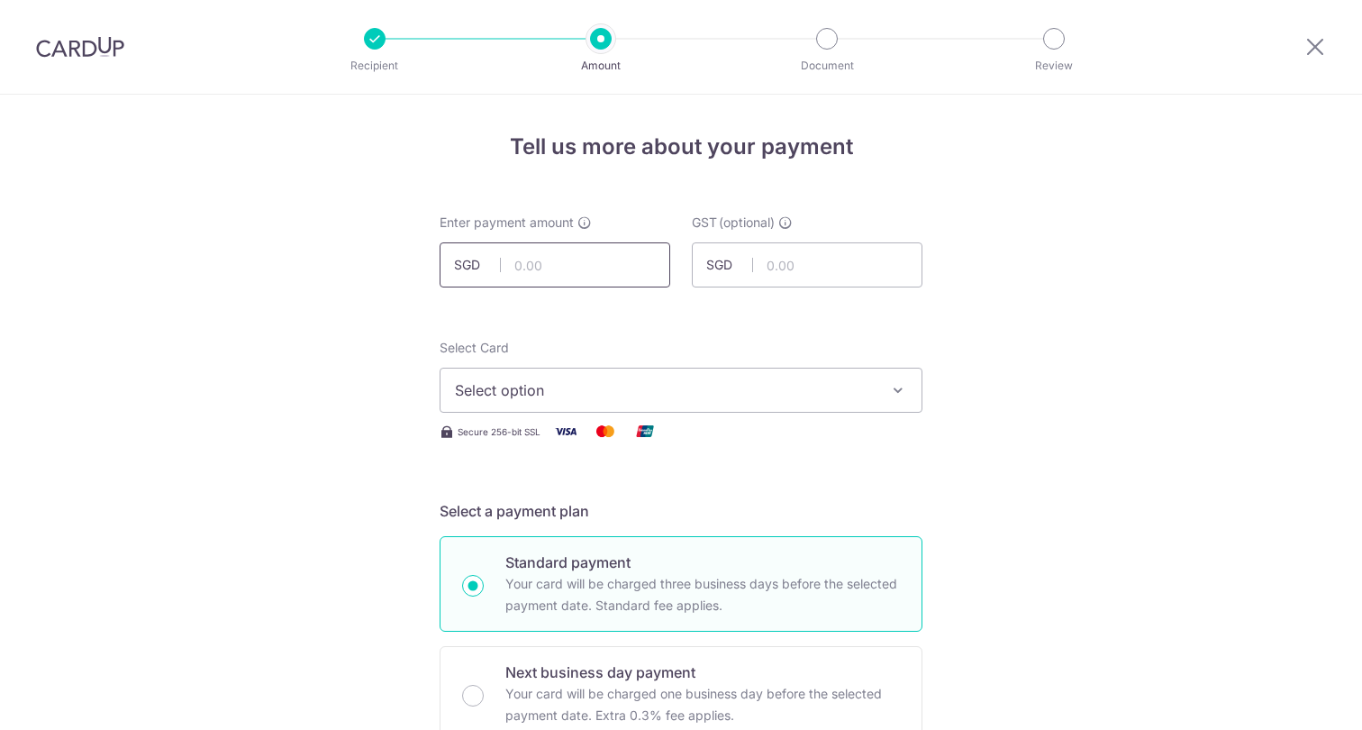
click at [570, 261] on input "text" at bounding box center [555, 264] width 231 height 45
type input "340.08"
click at [567, 407] on button "Select option" at bounding box center [681, 389] width 483 height 45
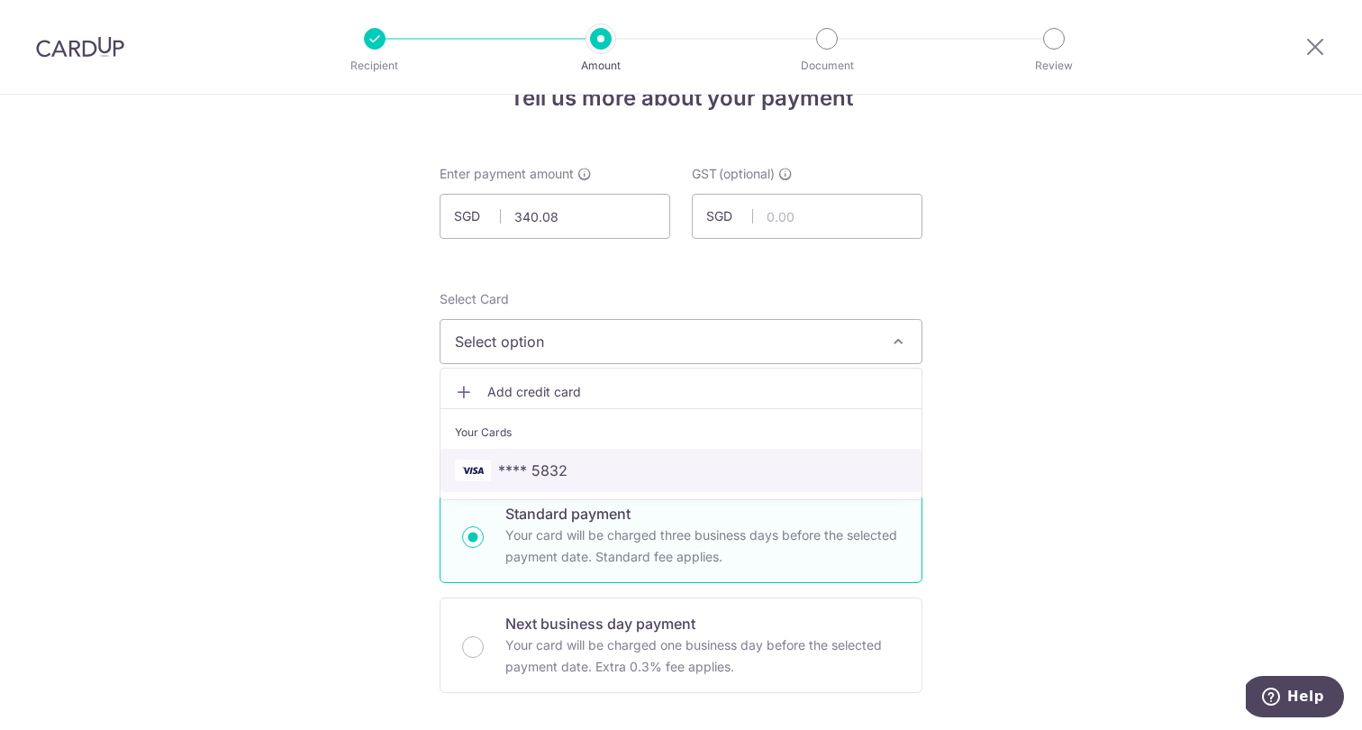
click at [562, 463] on span "**** 5832" at bounding box center [532, 470] width 69 height 22
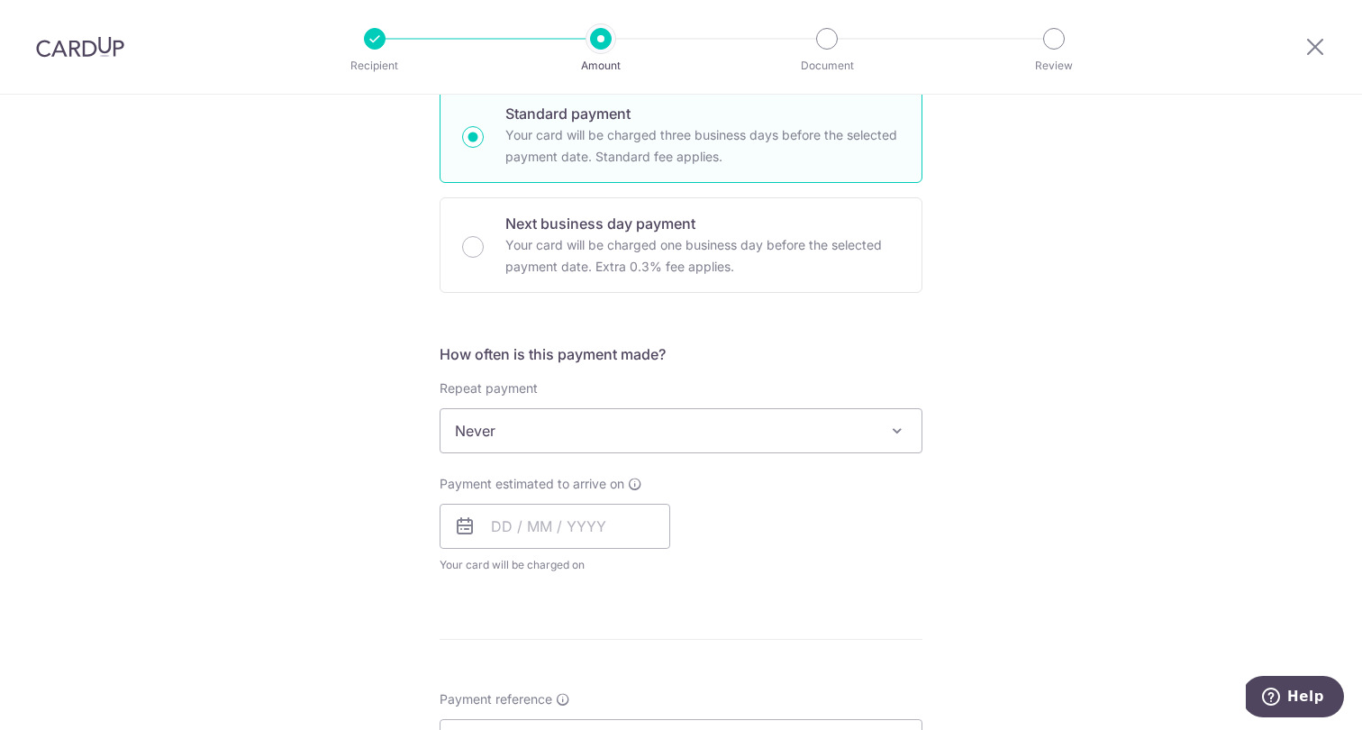
scroll to position [558, 0]
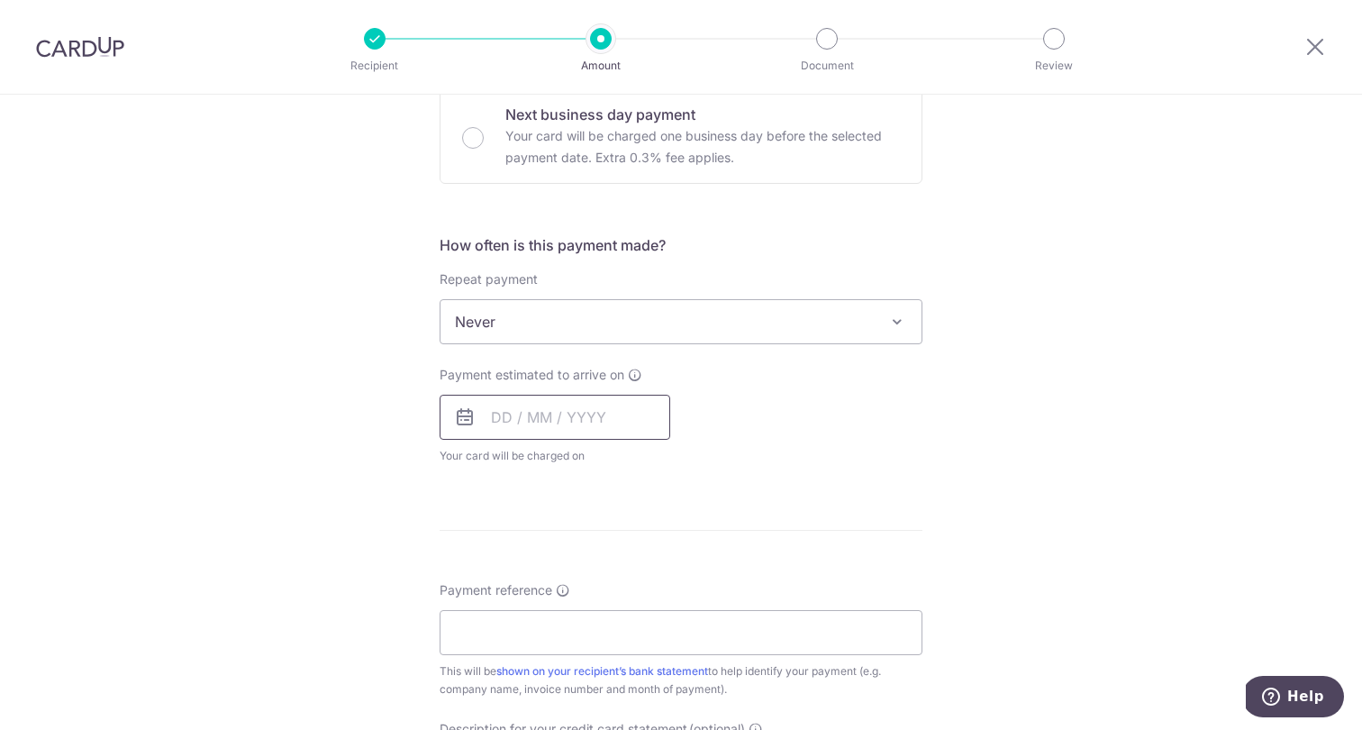
click at [556, 420] on input "text" at bounding box center [555, 416] width 231 height 45
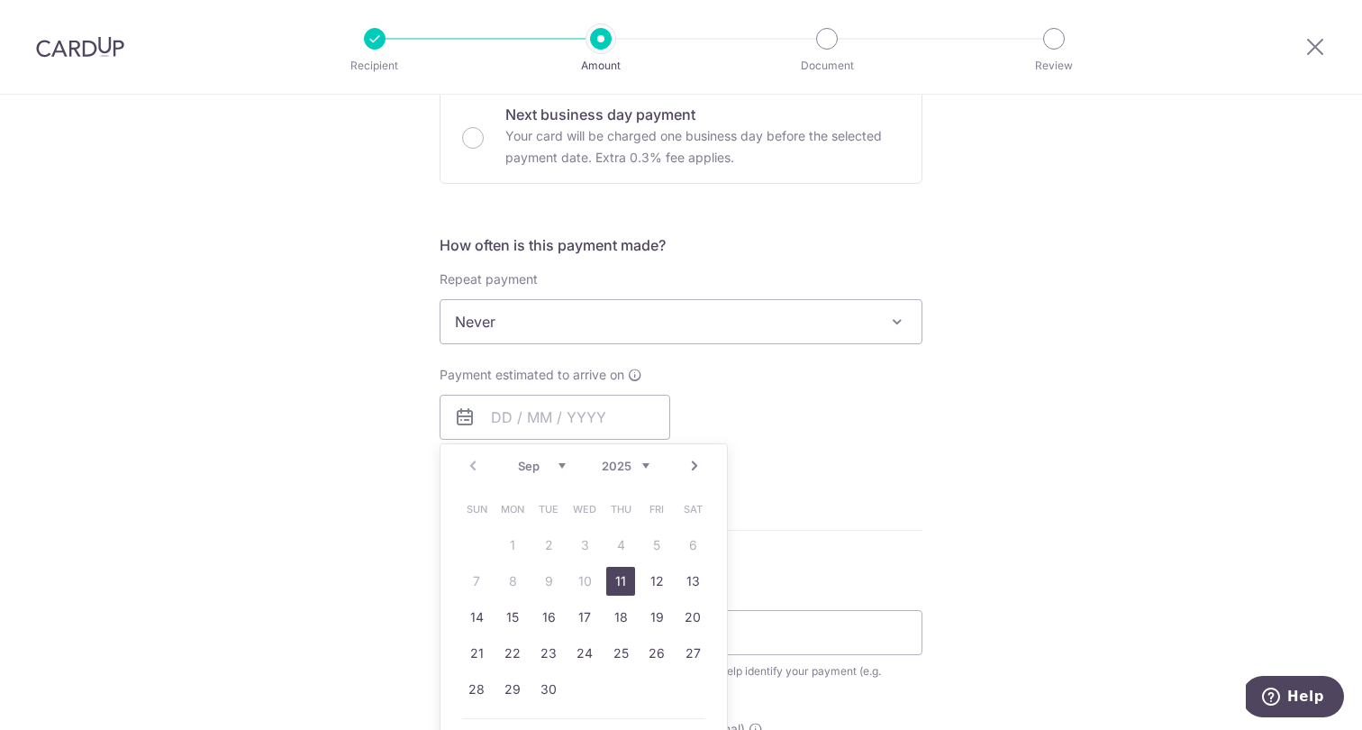
click at [616, 568] on link "11" at bounding box center [620, 581] width 29 height 29
type input "[DATE]"
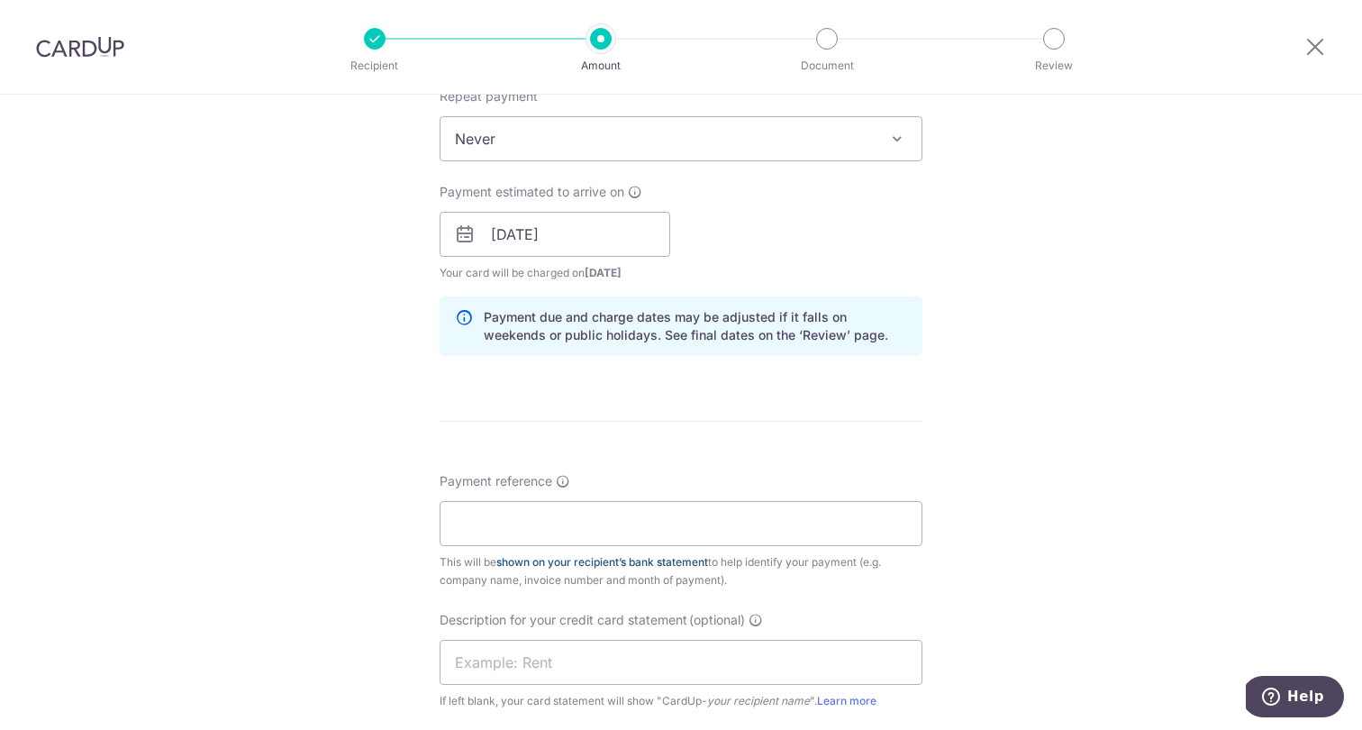
scroll to position [744, 0]
click at [574, 514] on input "Payment reference" at bounding box center [681, 519] width 483 height 45
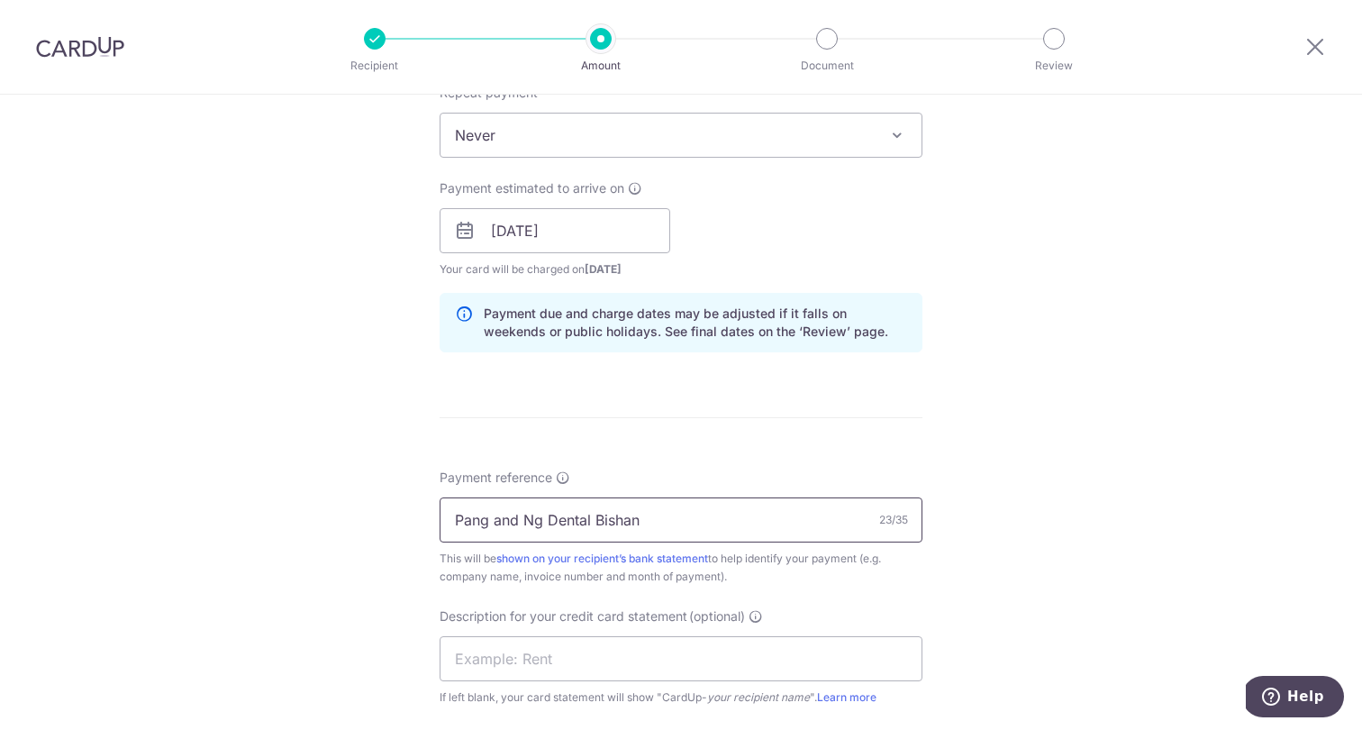
type input "Pang and Ng Dental Bishan"
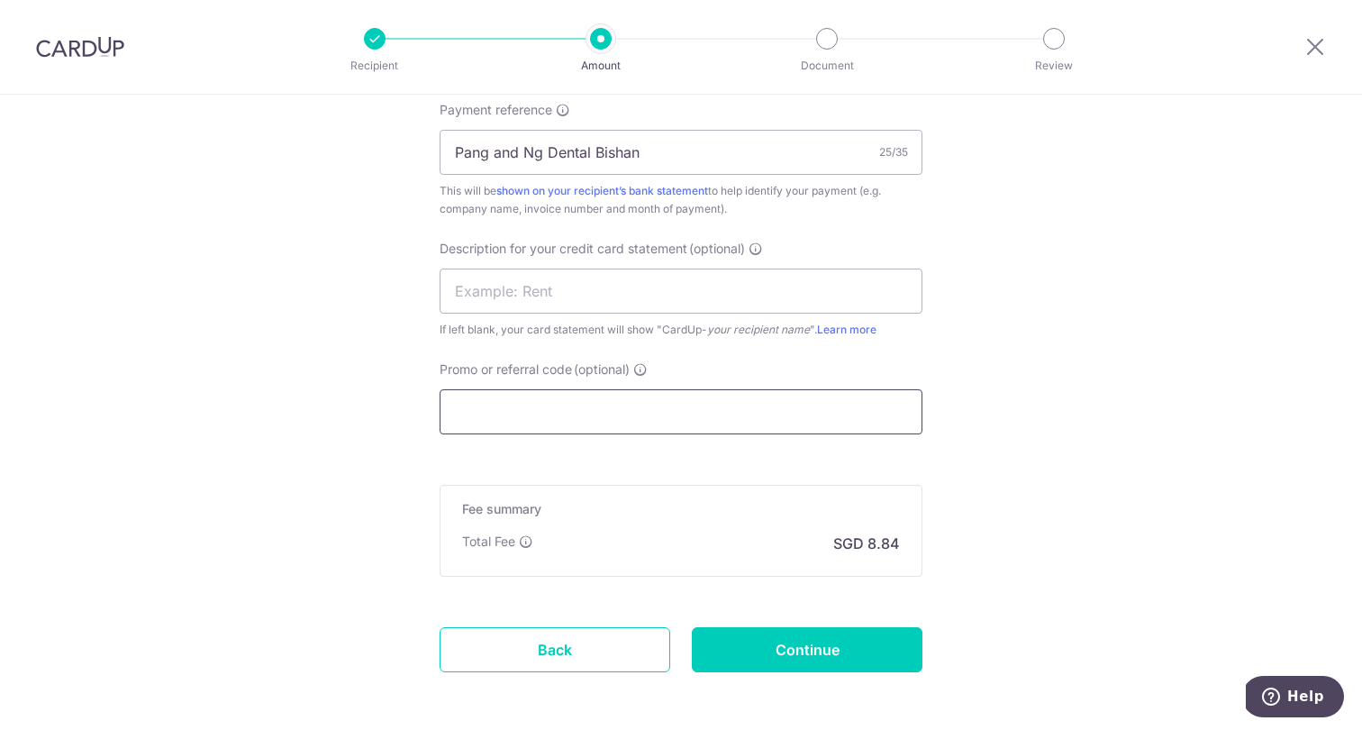
paste input "BOFF185"
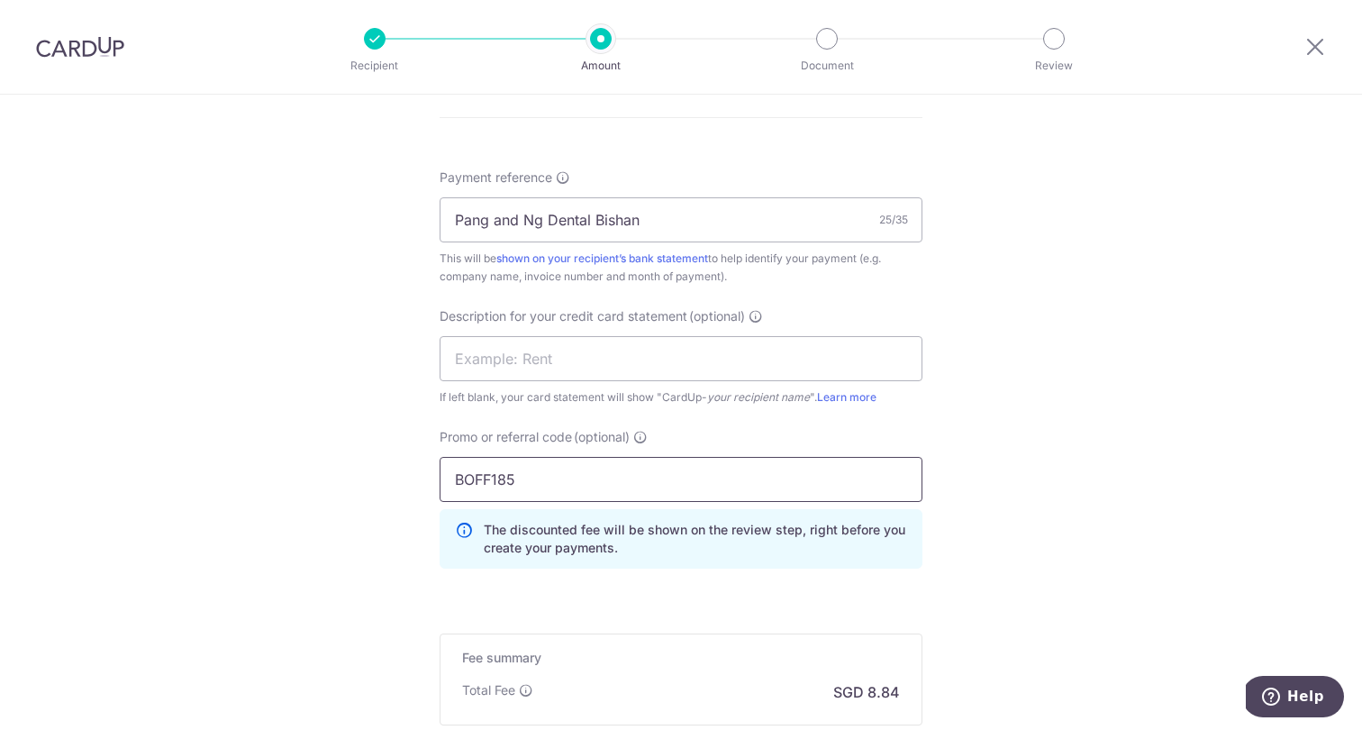
scroll to position [1183, 0]
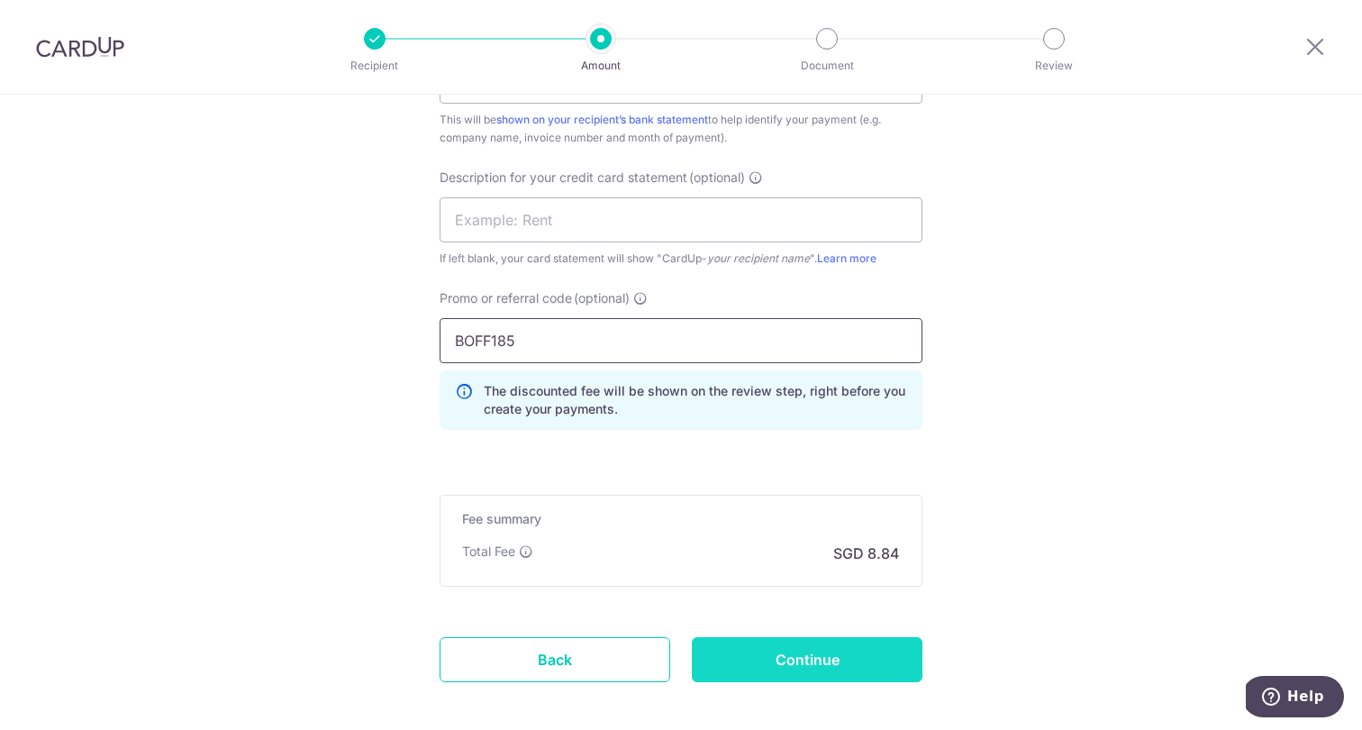
type input "BOFF185"
click at [847, 648] on input "Continue" at bounding box center [807, 659] width 231 height 45
type input "Create Schedule"
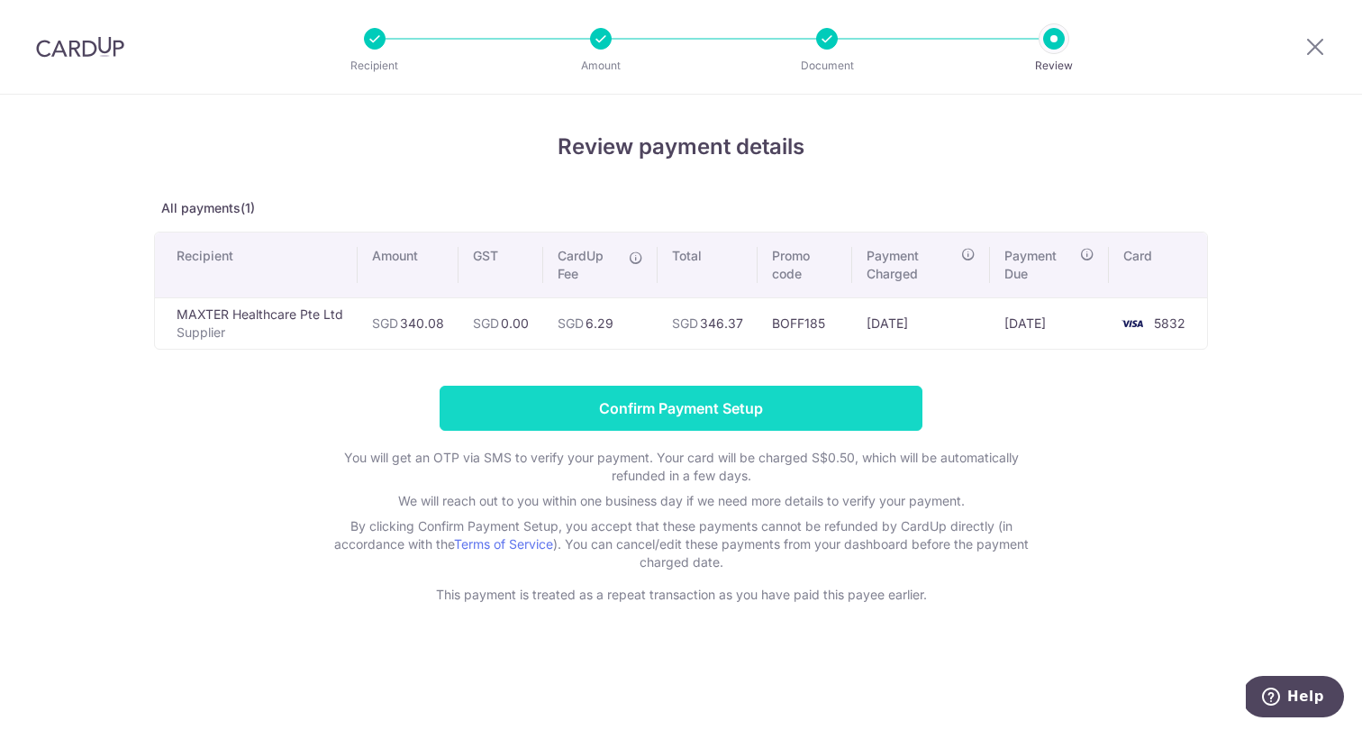
click at [779, 413] on input "Confirm Payment Setup" at bounding box center [681, 407] width 483 height 45
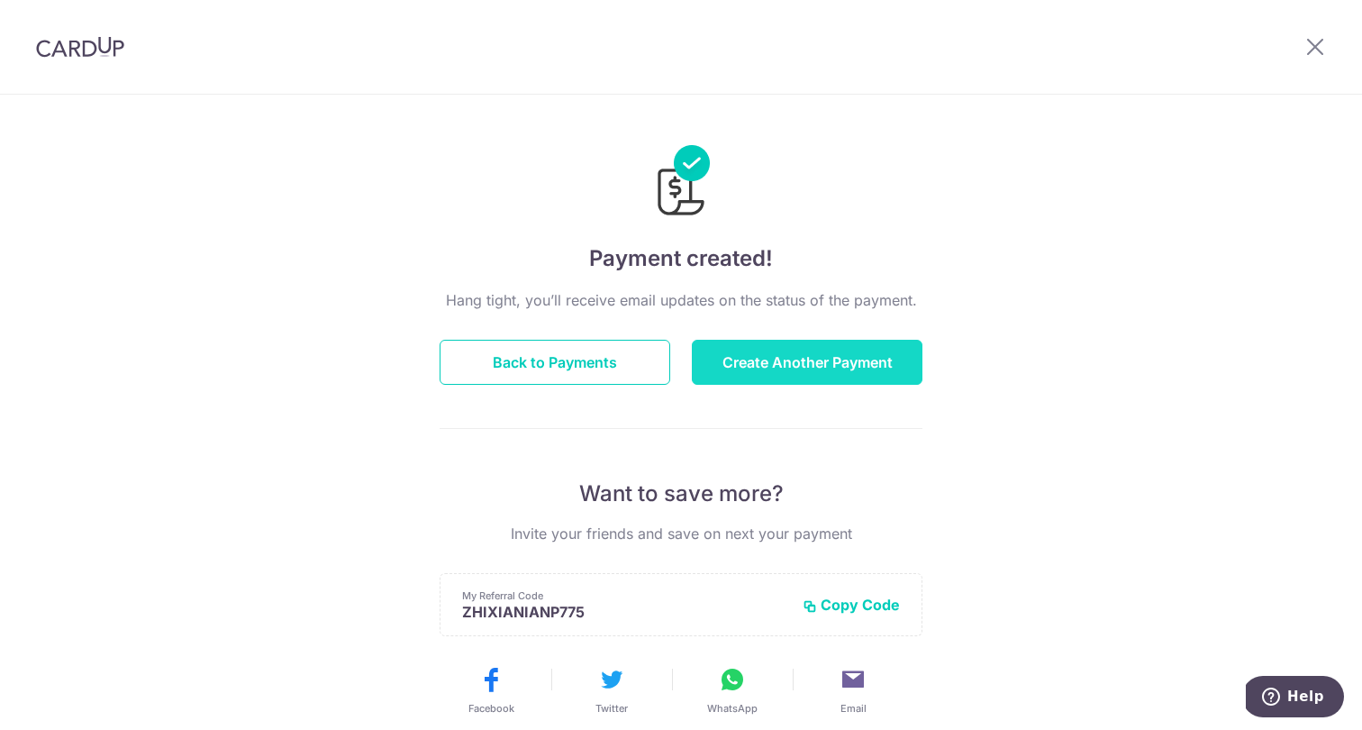
click at [830, 363] on button "Create Another Payment" at bounding box center [807, 362] width 231 height 45
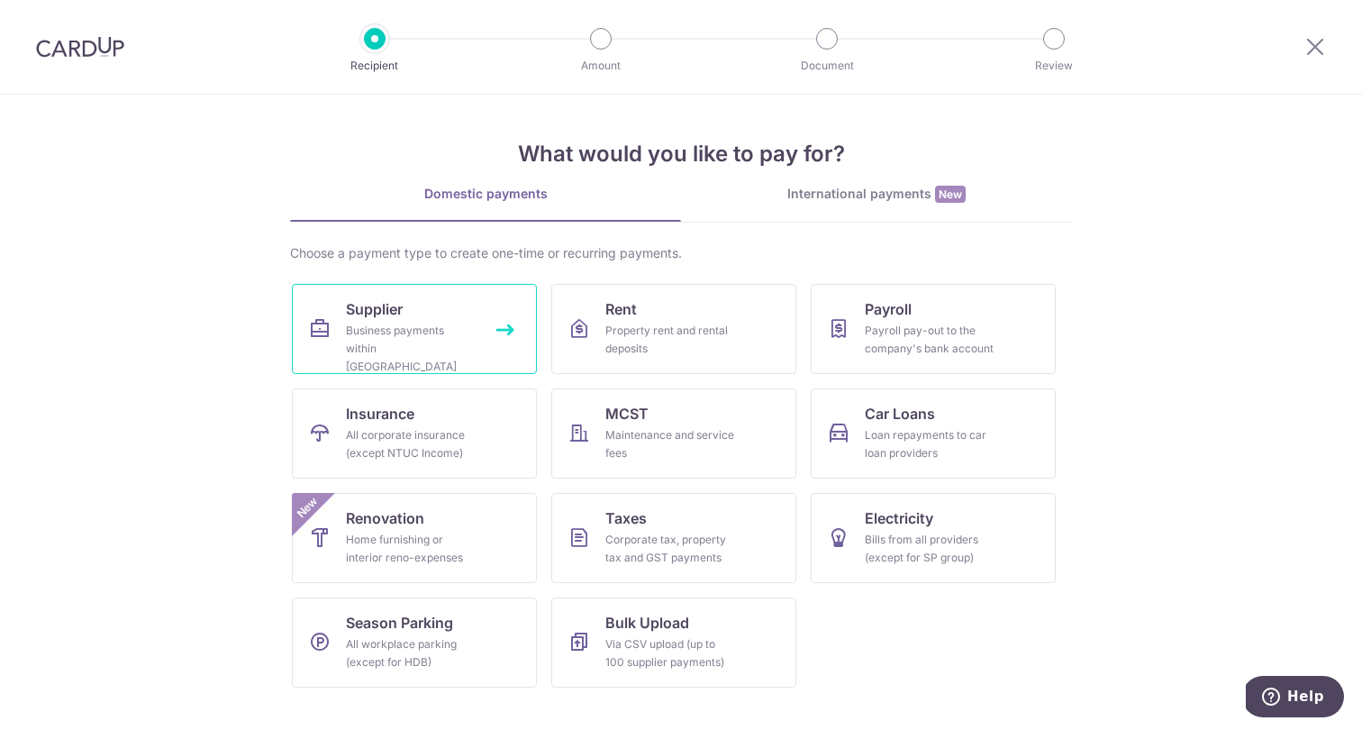
click at [385, 337] on div "Business payments within Singapore" at bounding box center [411, 349] width 130 height 54
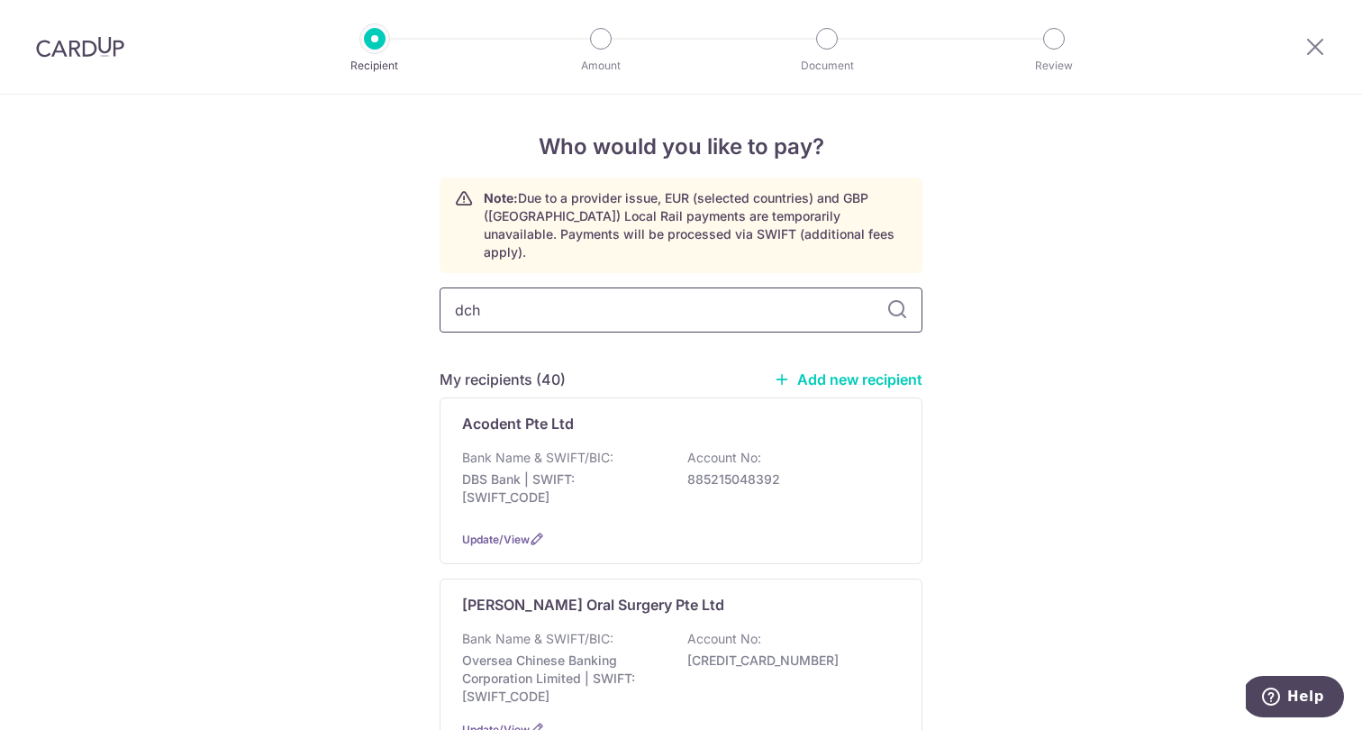
type input "dch"
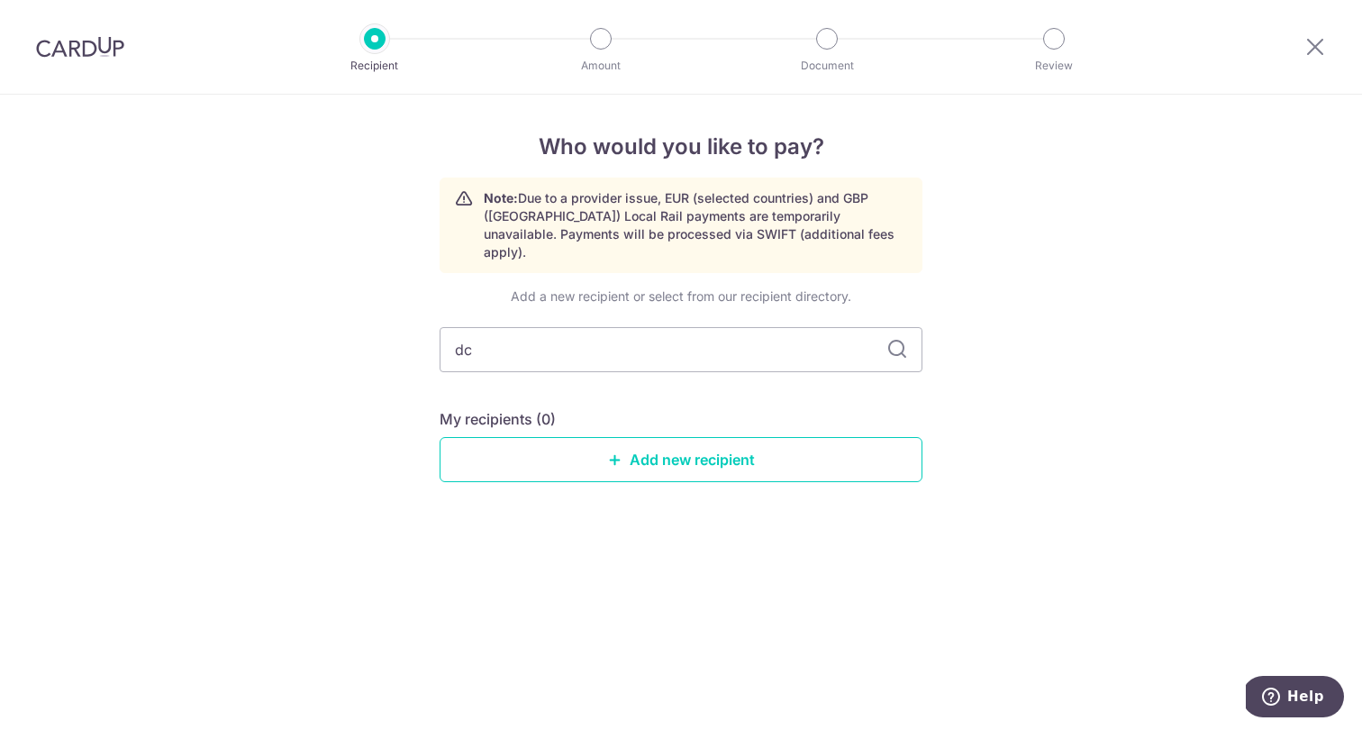
type input "d"
type input "auriga"
type input "a"
type input "pro"
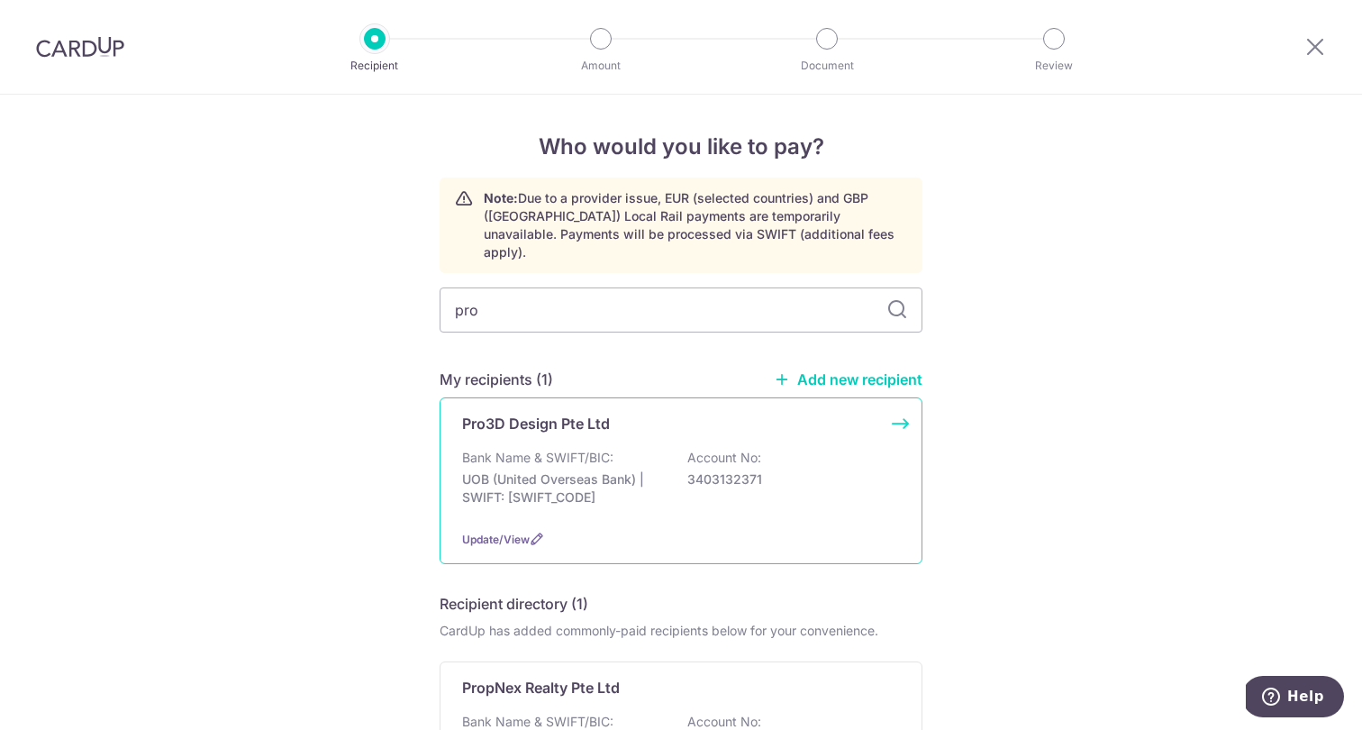
click at [628, 449] on div "Bank Name & SWIFT/BIC: UOB (United Overseas Bank) | SWIFT: UOVBSGSGXXX Account …" at bounding box center [681, 482] width 438 height 67
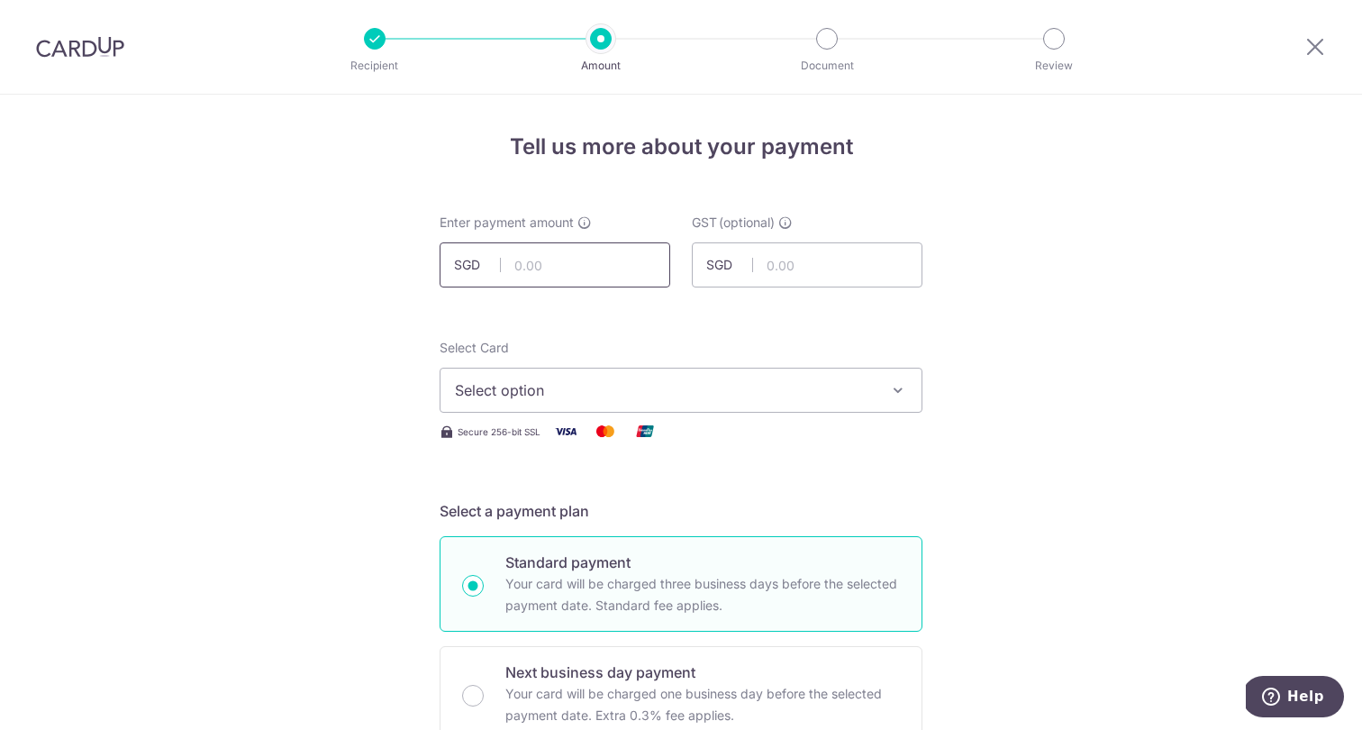
click at [549, 271] on input "text" at bounding box center [555, 264] width 231 height 45
type input "2,965.00"
click at [533, 364] on div "Select Card Select option Add credit card Your Cards **** 5832" at bounding box center [681, 376] width 483 height 74
click at [528, 394] on span "Select option" at bounding box center [665, 390] width 420 height 22
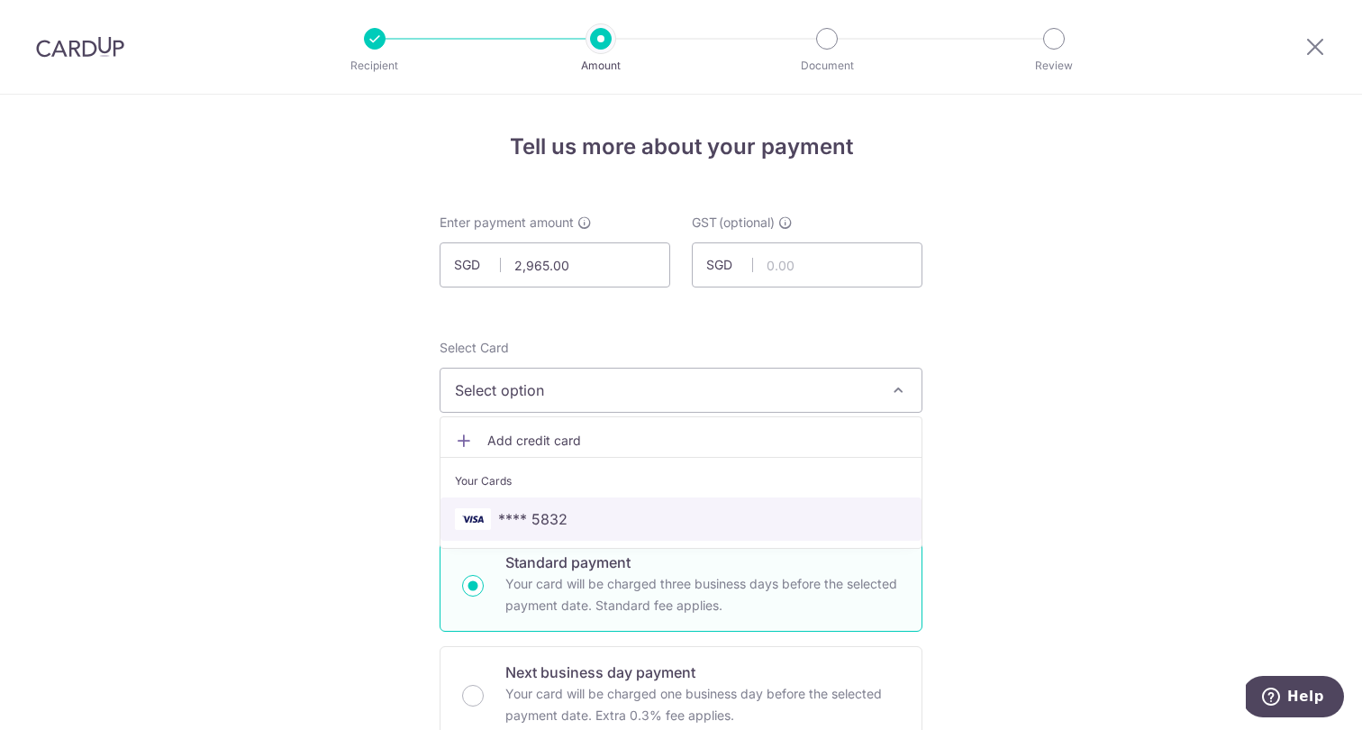
click at [530, 514] on span "**** 5832" at bounding box center [532, 519] width 69 height 22
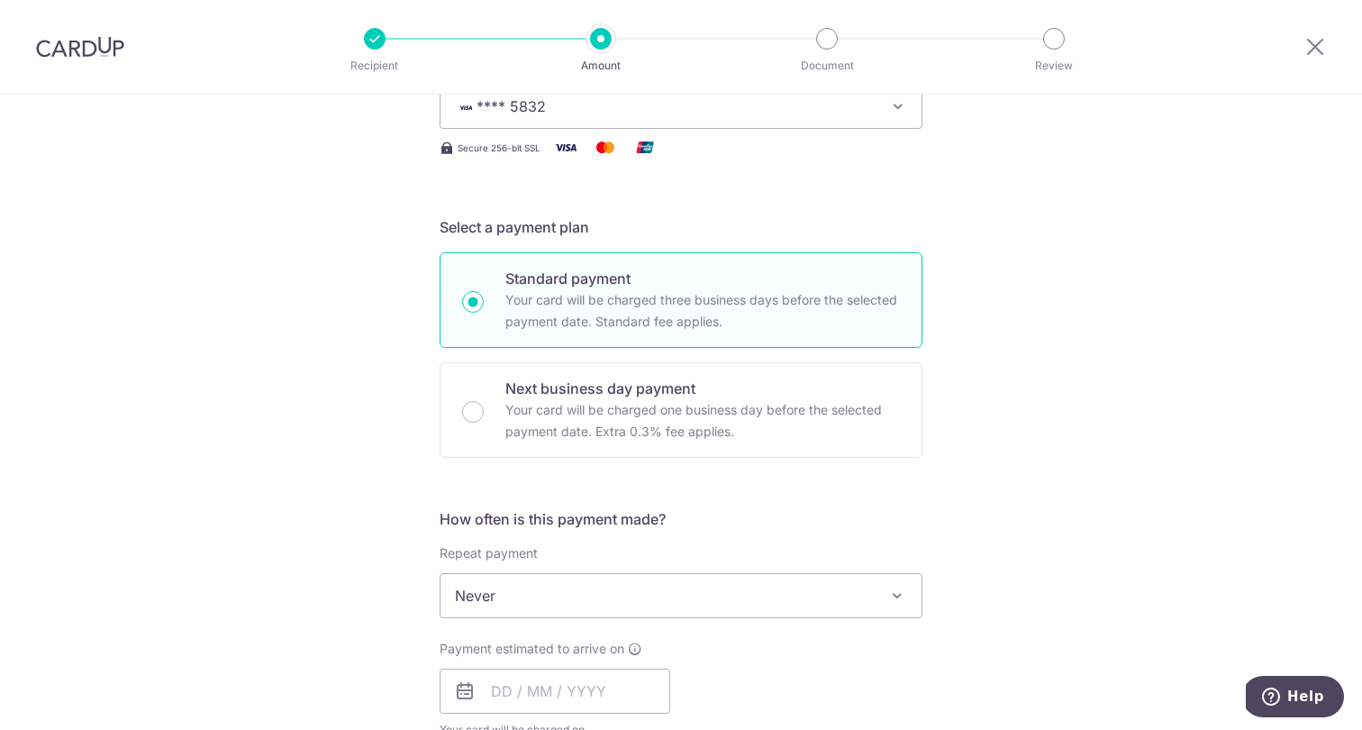
scroll to position [506, 0]
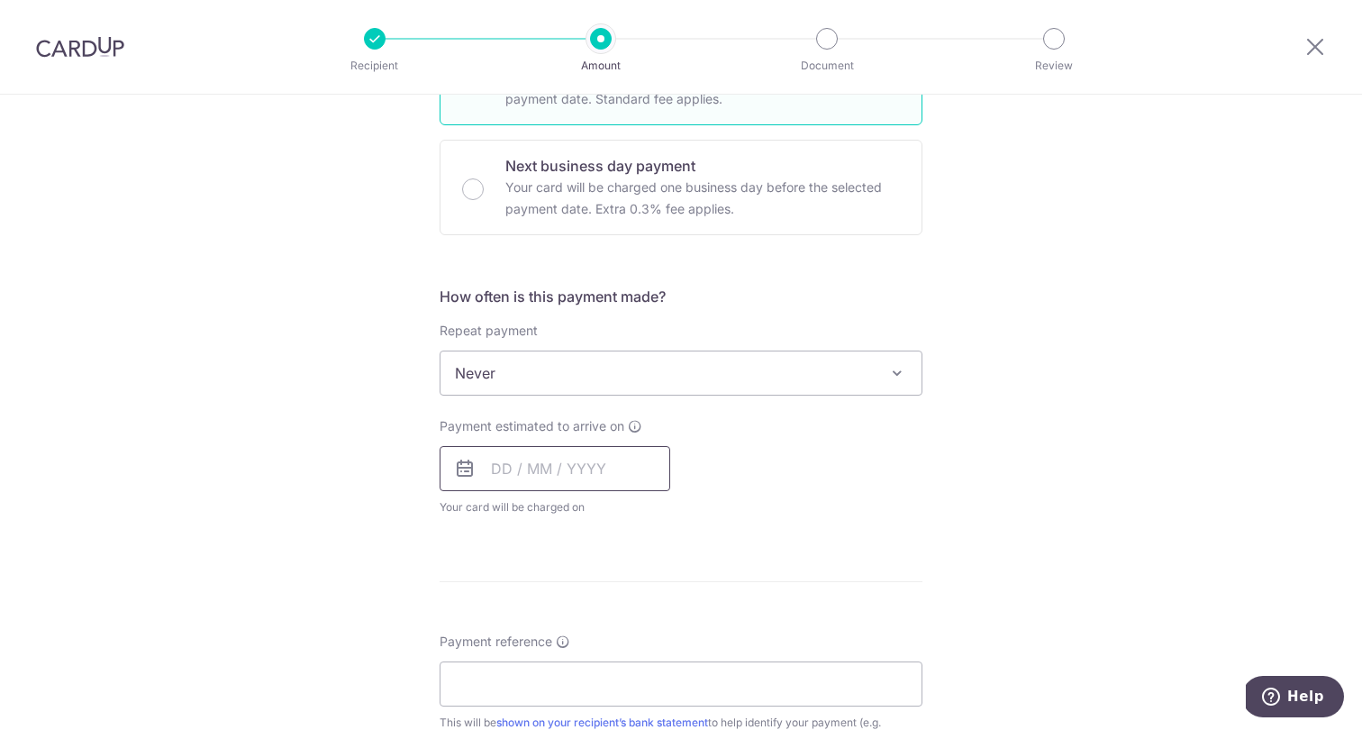
click at [530, 483] on input "text" at bounding box center [555, 468] width 231 height 45
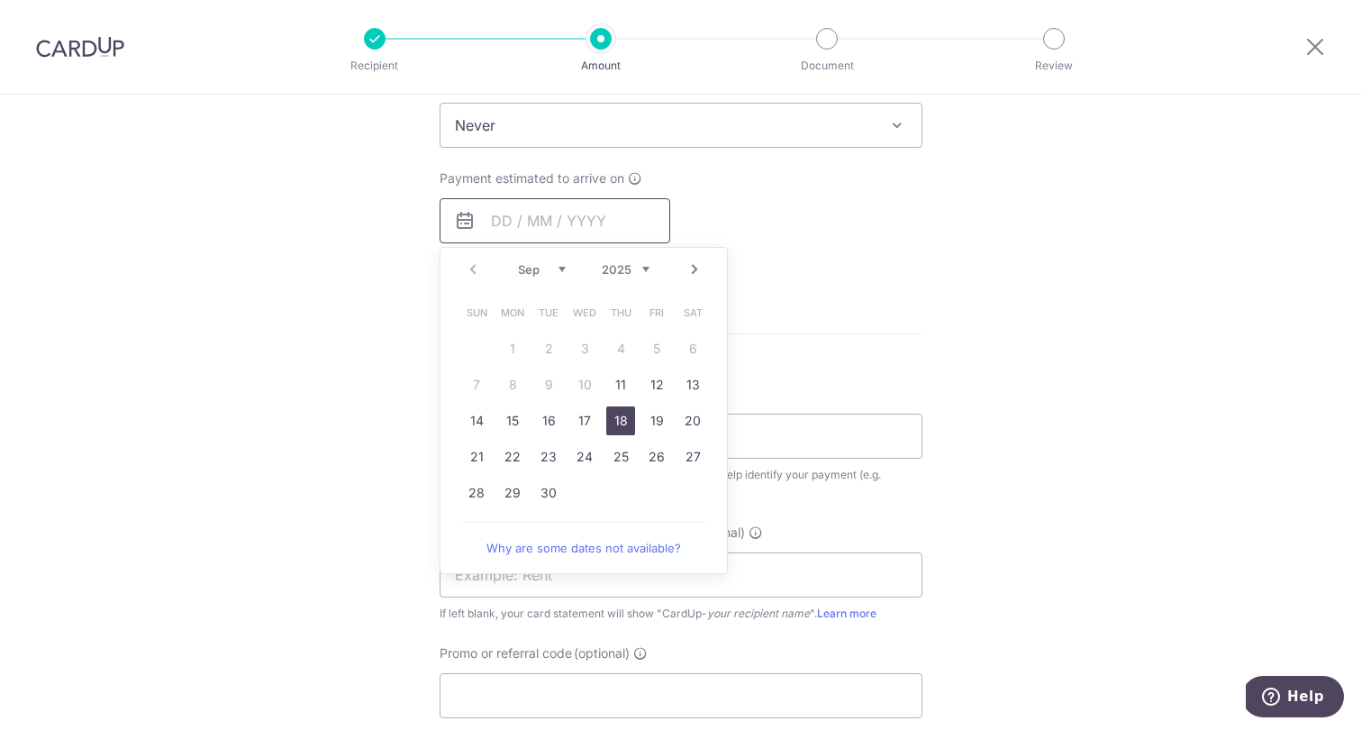
scroll to position [756, 0]
click at [618, 389] on link "11" at bounding box center [620, 382] width 29 height 29
type input "[DATE]"
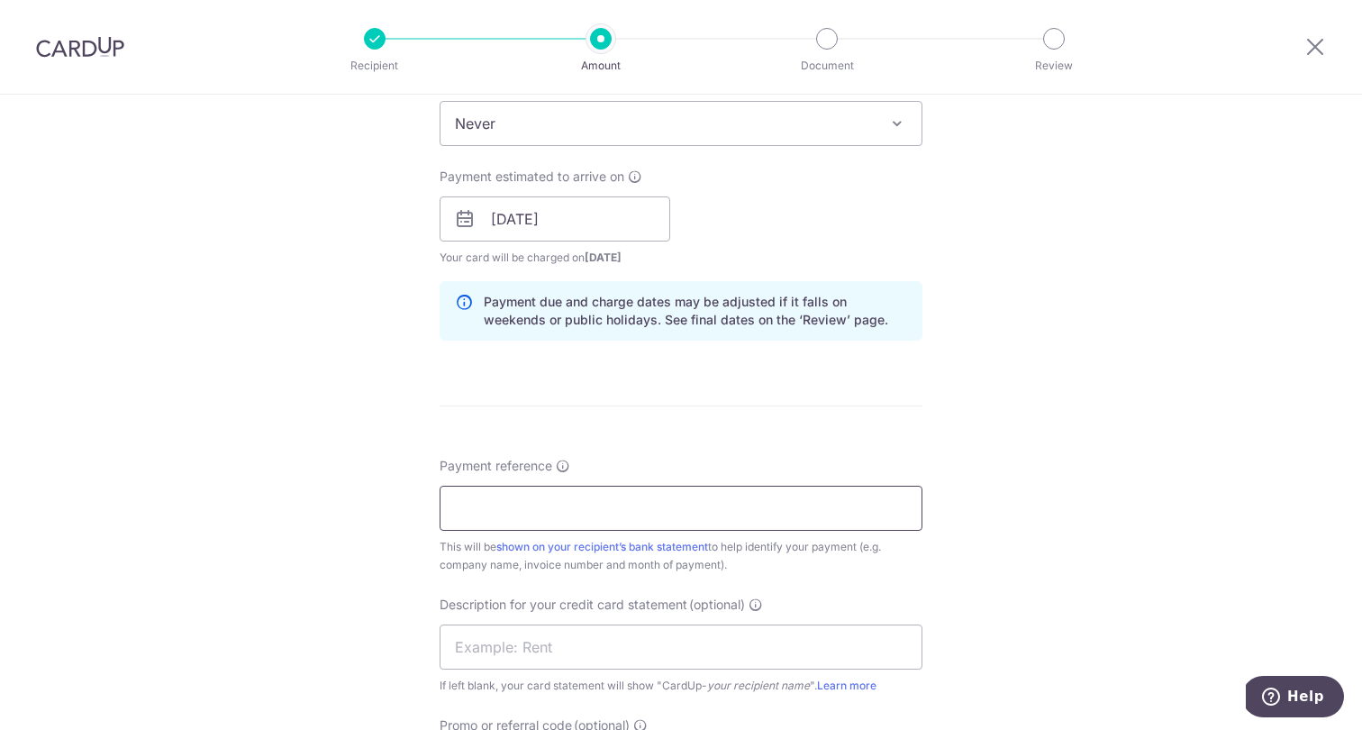
click at [582, 492] on input "Payment reference" at bounding box center [681, 507] width 483 height 45
type input "Pang and Ng Dental Bishan"
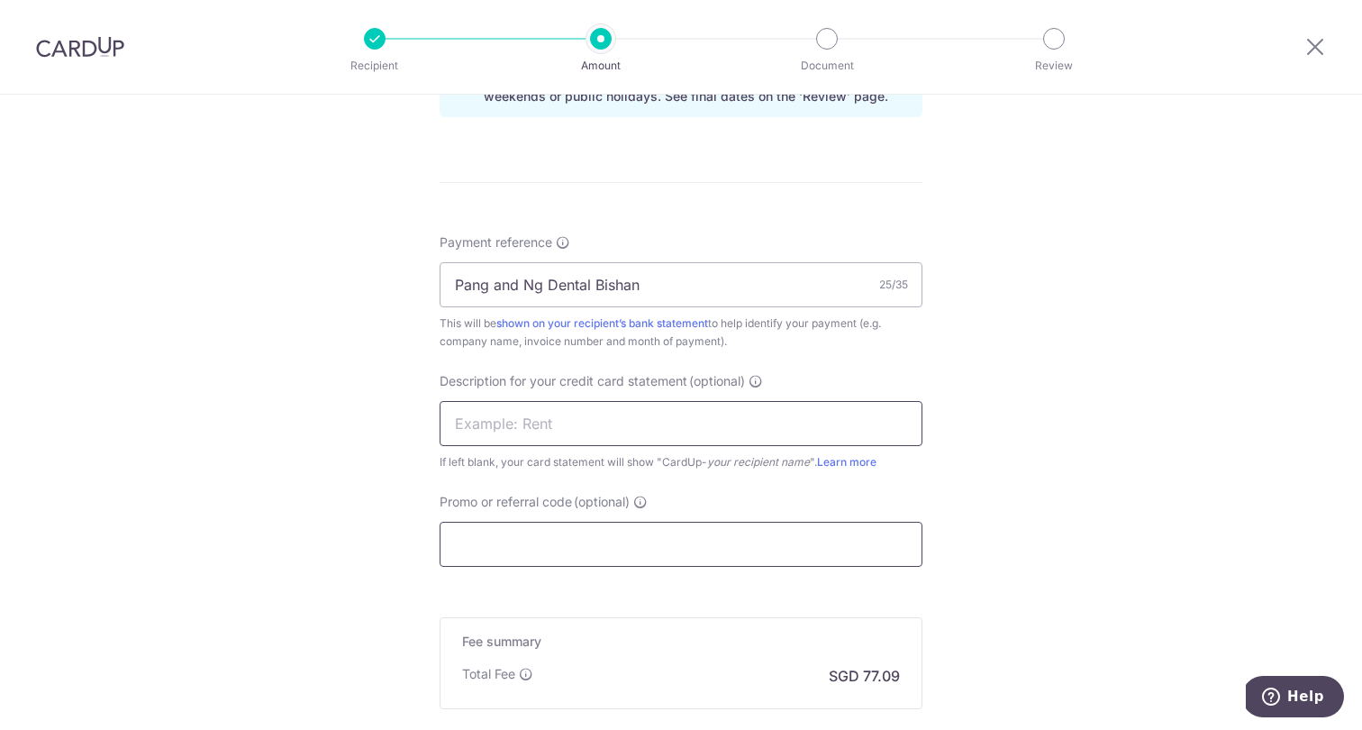
scroll to position [982, 0]
click at [545, 531] on input "Promo or referral code (optional)" at bounding box center [681, 541] width 483 height 45
paste input "BOFF185"
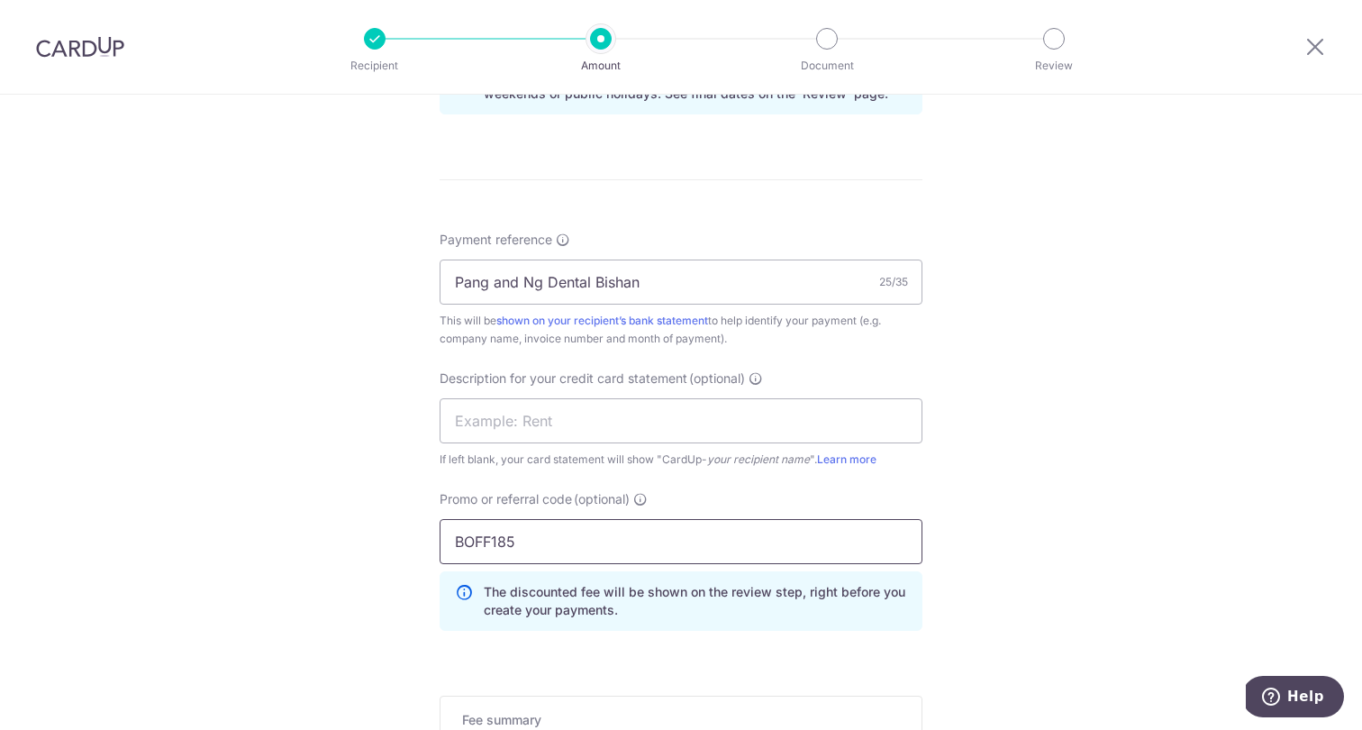
type input "BOFF185"
click at [973, 491] on div "Tell us more about your payment Enter payment amount SGD 2,965.00 2965.00 GST (…" at bounding box center [681, 65] width 1362 height 1905
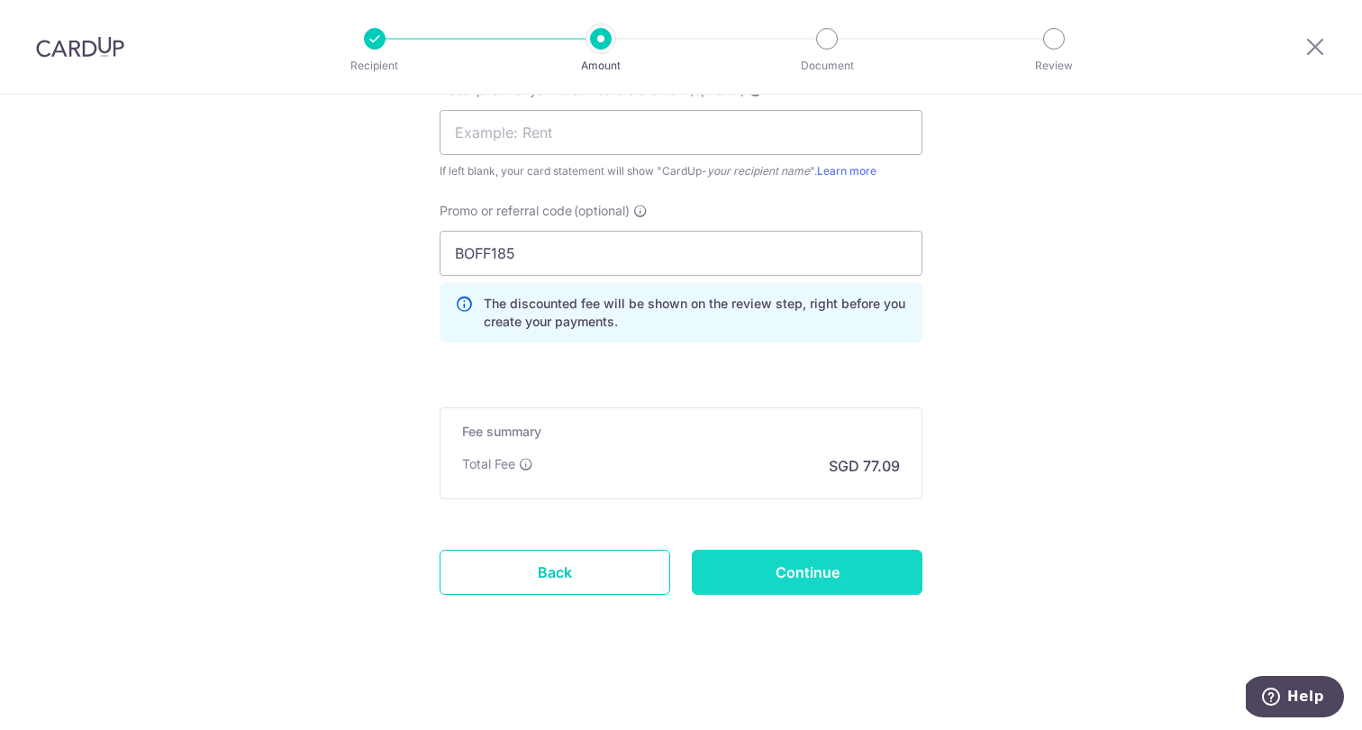
scroll to position [1270, 0]
click at [857, 562] on input "Continue" at bounding box center [807, 571] width 231 height 45
type input "Create Schedule"
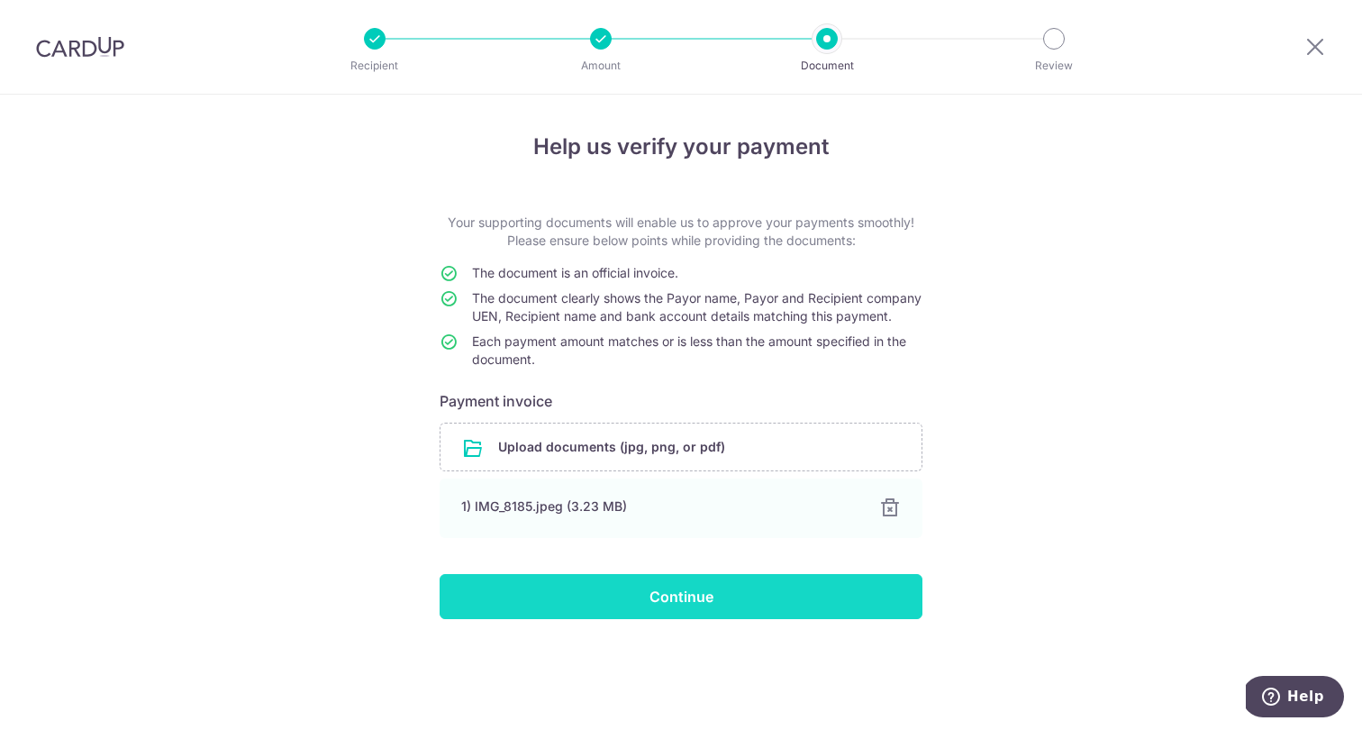
click at [722, 605] on input "Continue" at bounding box center [681, 596] width 483 height 45
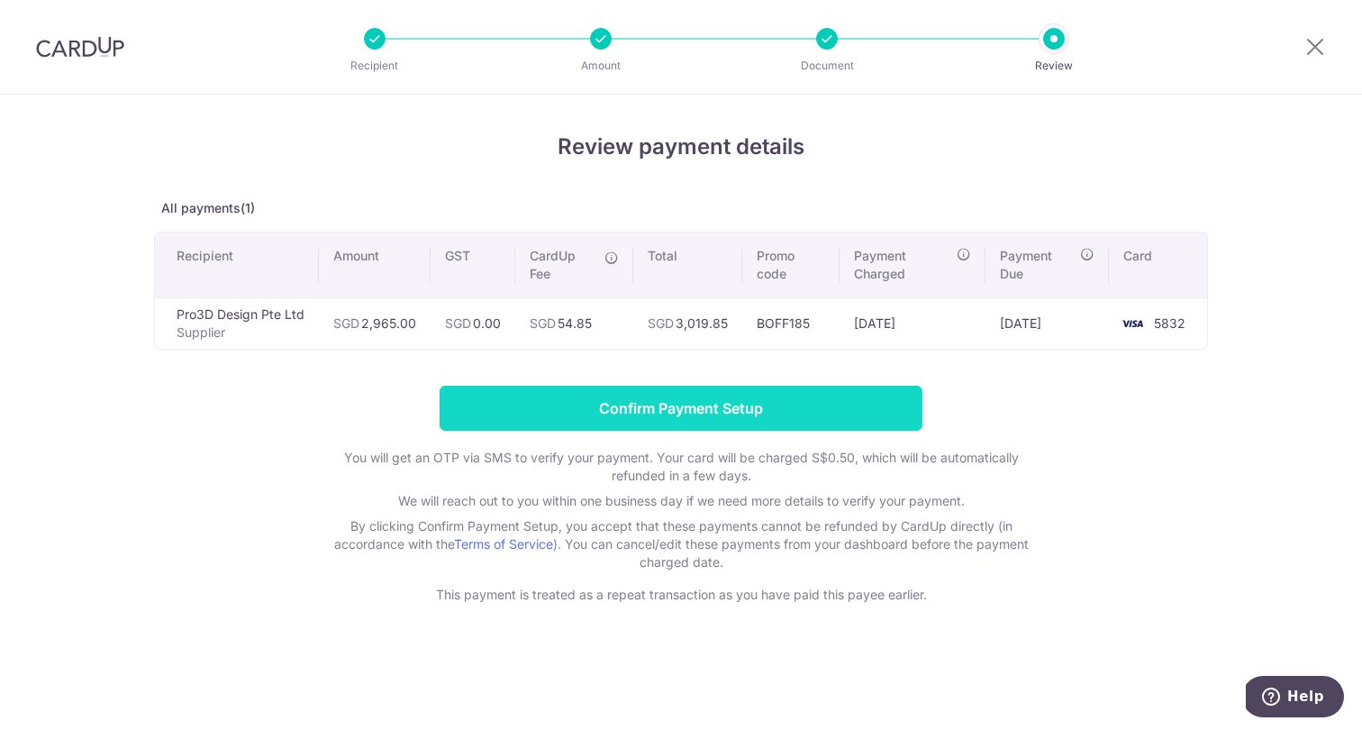
click at [696, 413] on input "Confirm Payment Setup" at bounding box center [681, 407] width 483 height 45
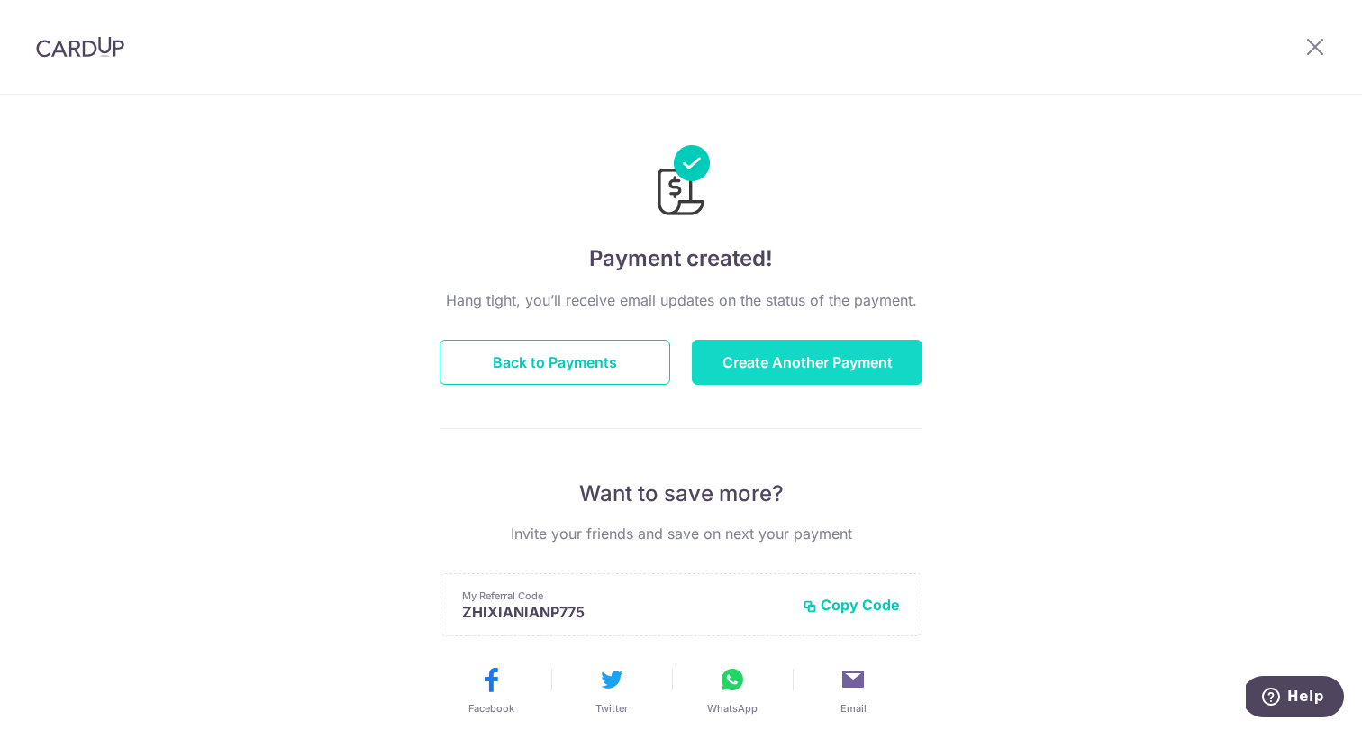
click at [796, 362] on button "Create Another Payment" at bounding box center [807, 362] width 231 height 45
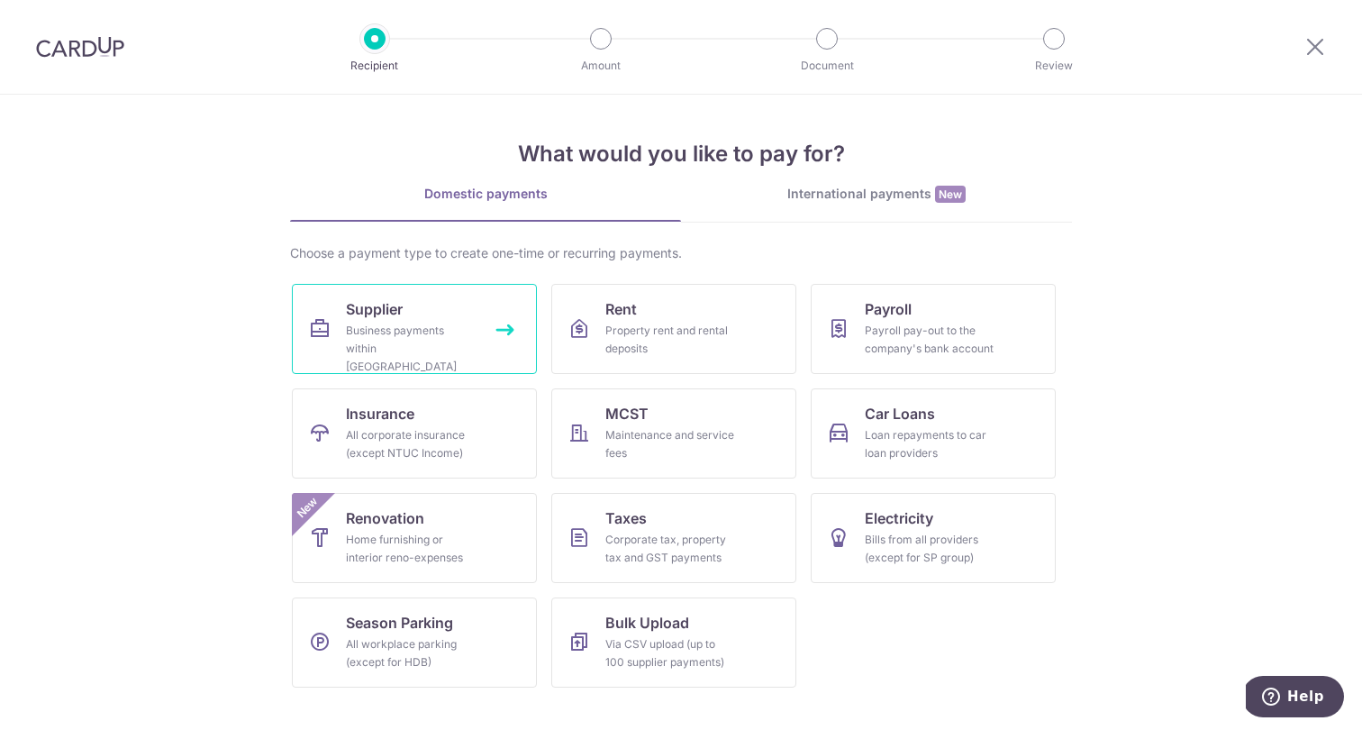
click at [432, 326] on div "Business payments within [GEOGRAPHIC_DATA]" at bounding box center [411, 349] width 130 height 54
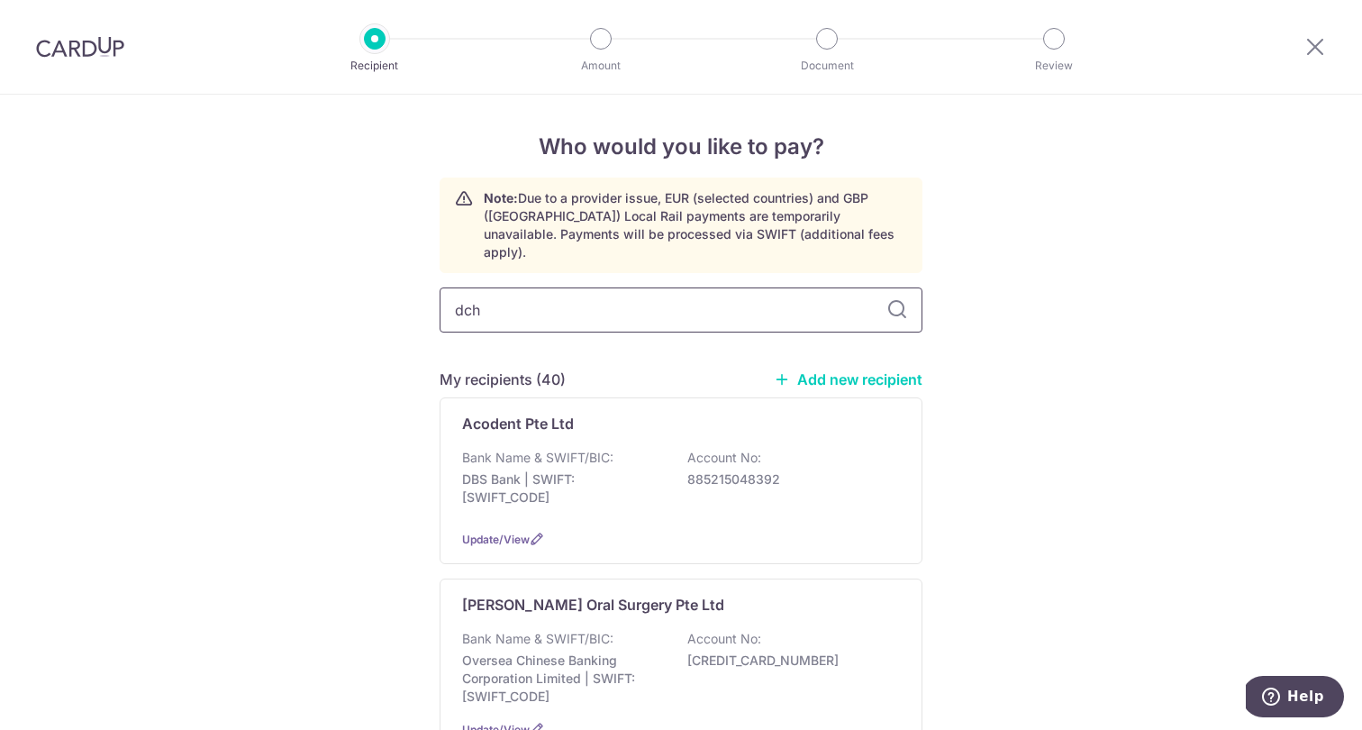
type input "dch"
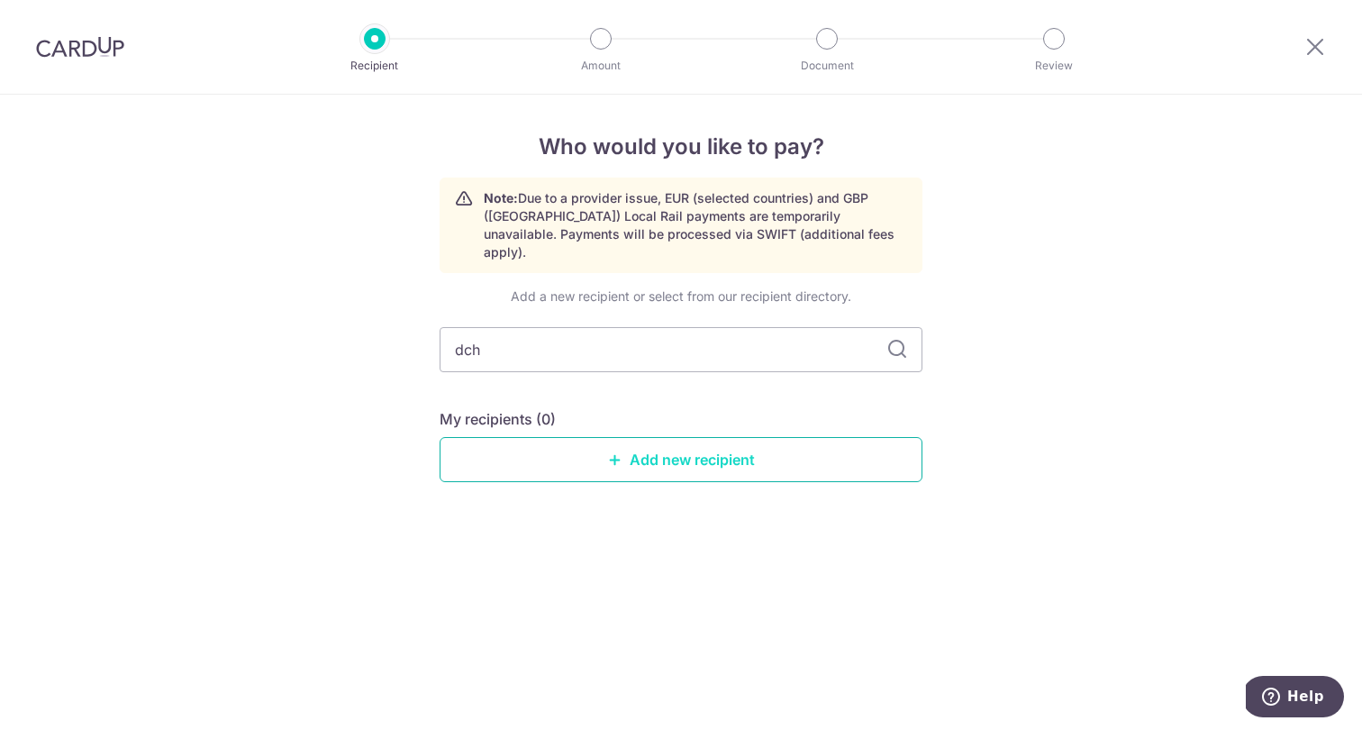
click at [614, 452] on icon at bounding box center [615, 459] width 14 height 14
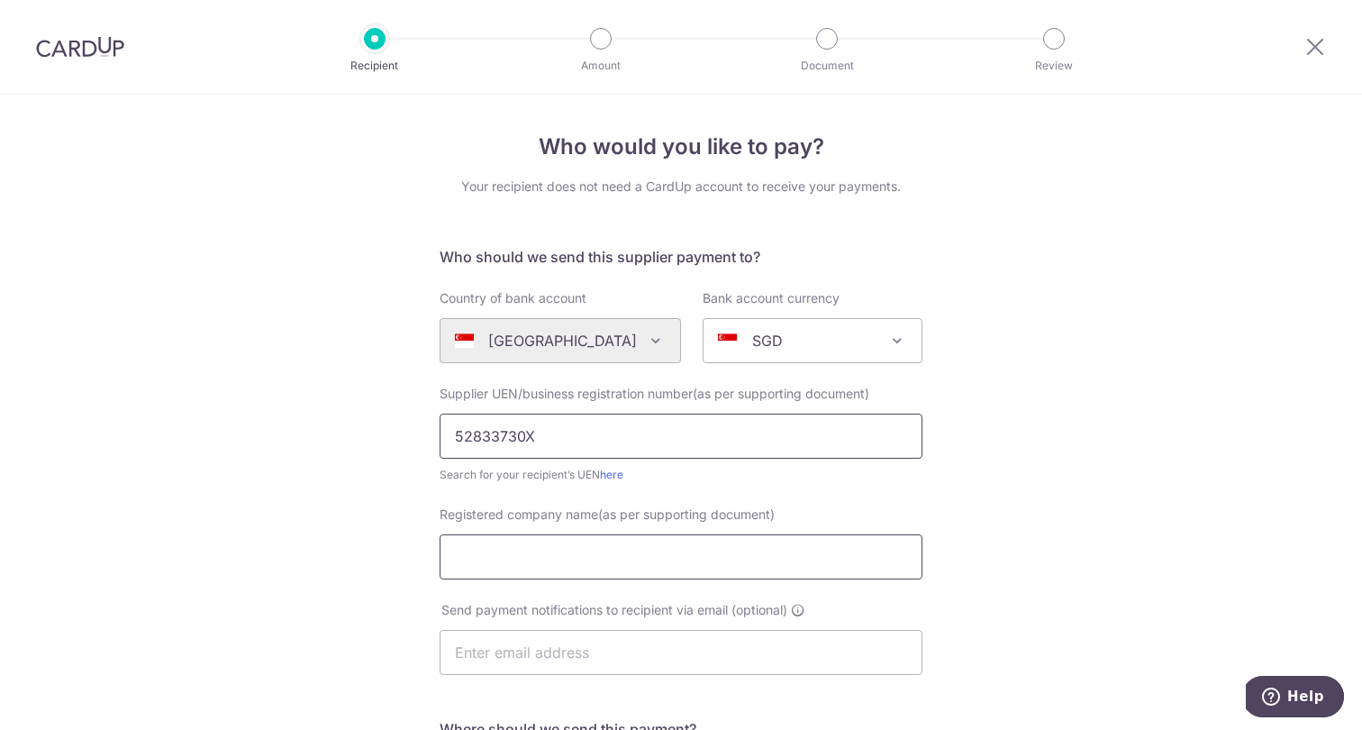
type input "52833730X"
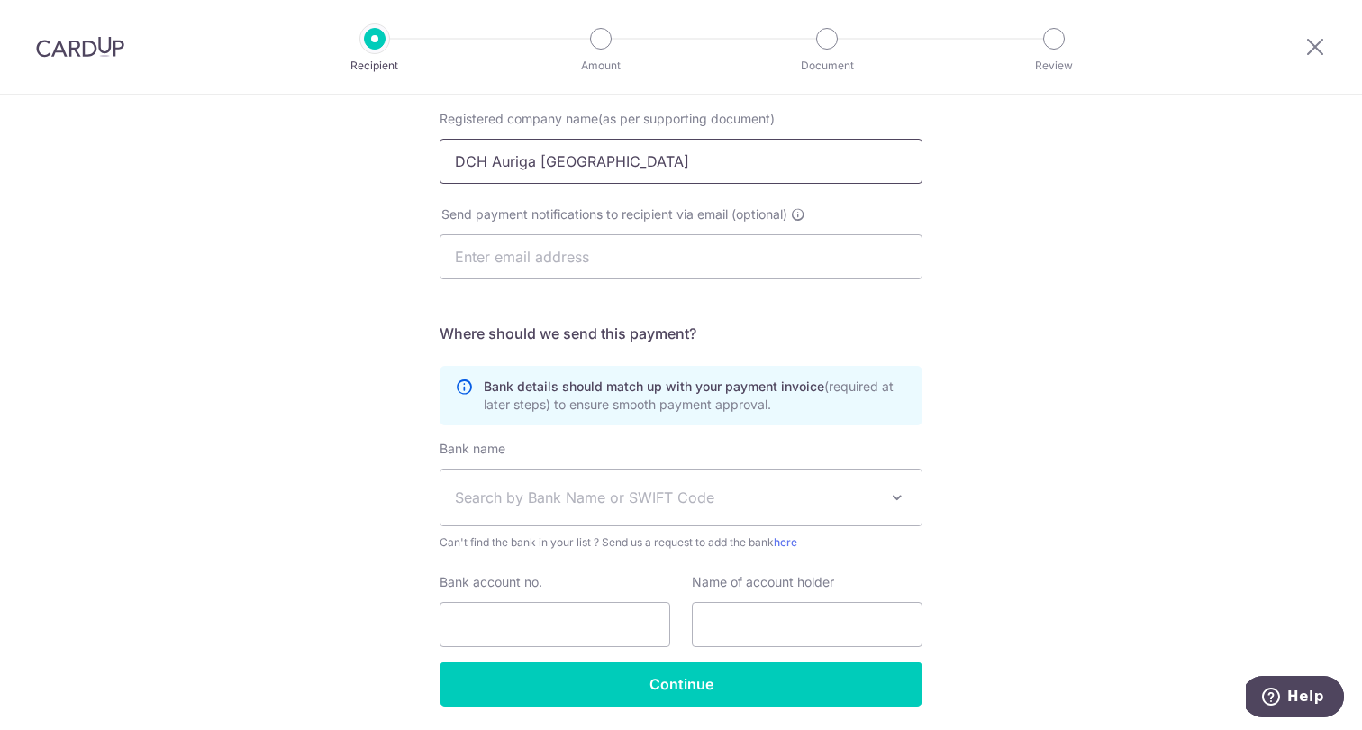
scroll to position [426, 0]
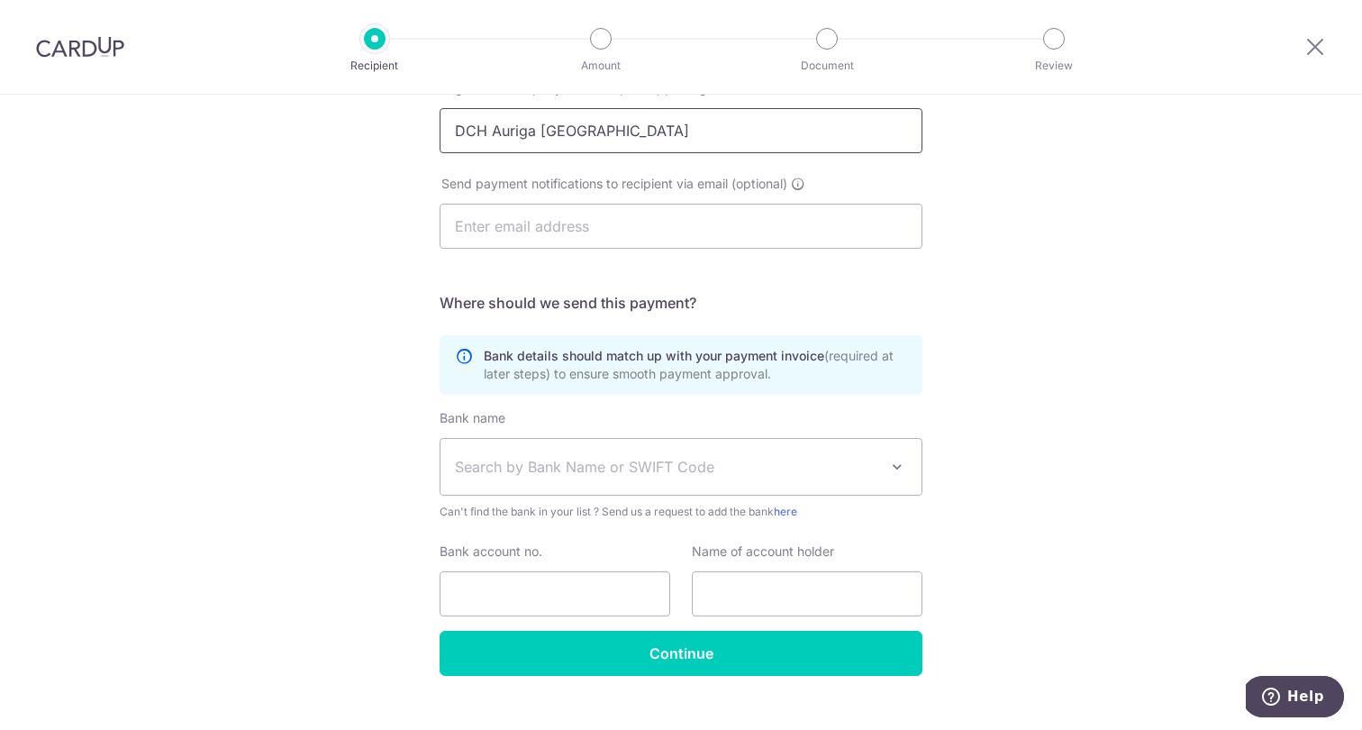
type input "DCH Auriga Singapore"
click at [589, 464] on span "Search by Bank Name or SWIFT Code" at bounding box center [666, 467] width 423 height 22
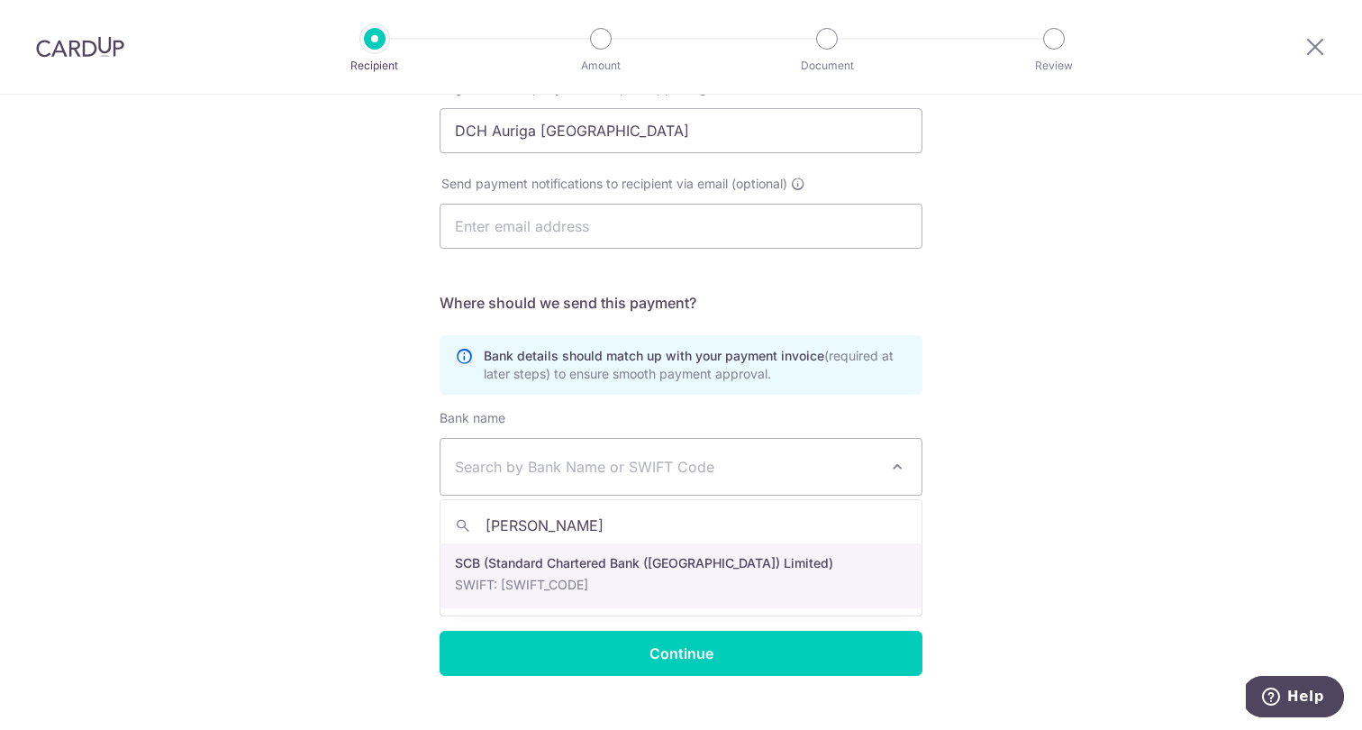
type input "stan"
select select "14"
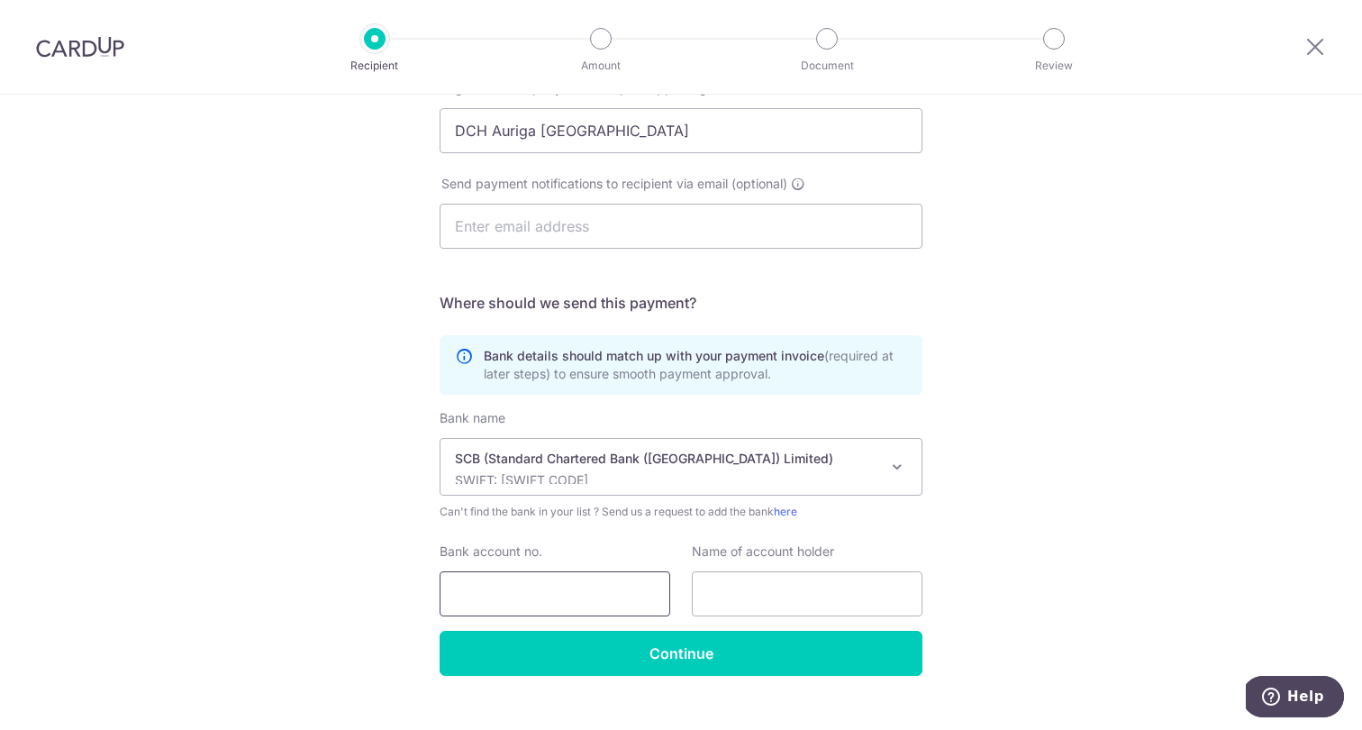
click at [521, 587] on input "Bank account no." at bounding box center [555, 593] width 231 height 45
type input "2301095309"
click at [597, 138] on input "DCH Auriga Singapore" at bounding box center [681, 130] width 483 height 45
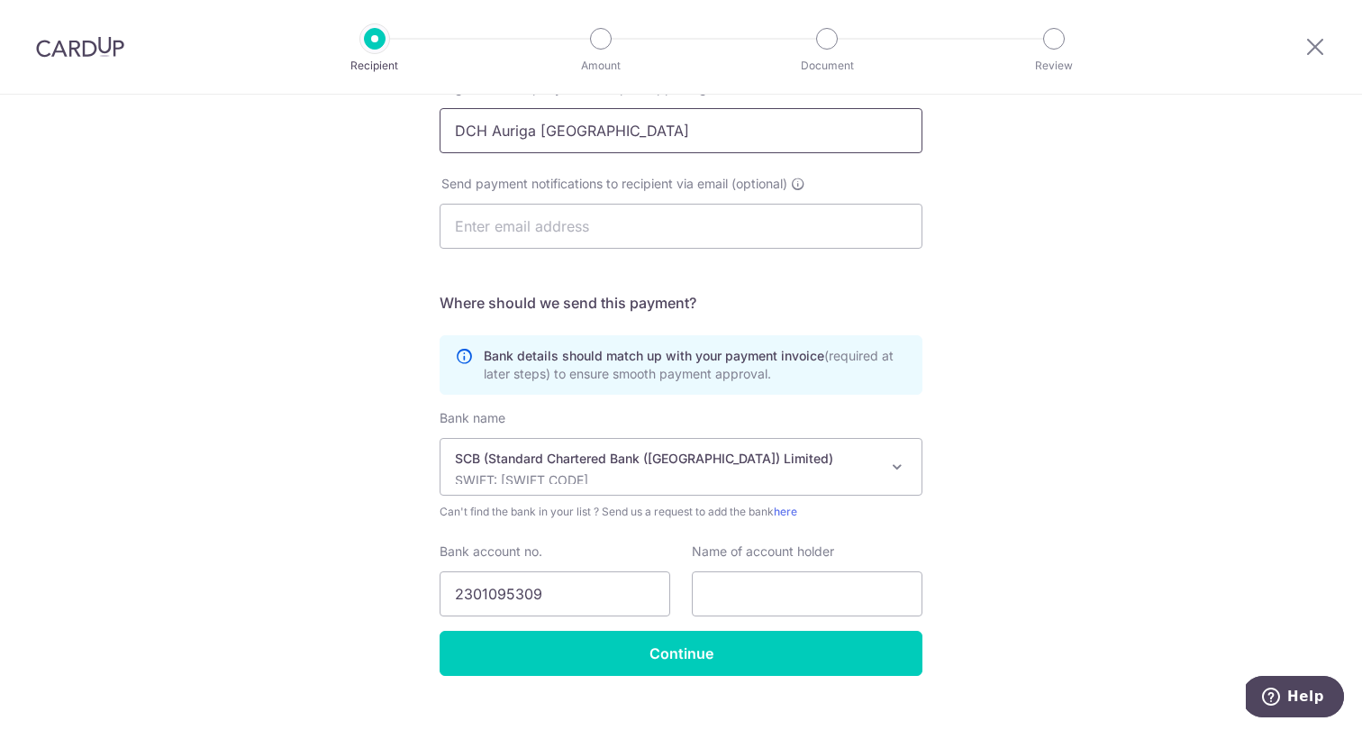
click at [597, 138] on input "DCH Auriga Singapore" at bounding box center [681, 130] width 483 height 45
paste input "DCH Auriga Singapore"
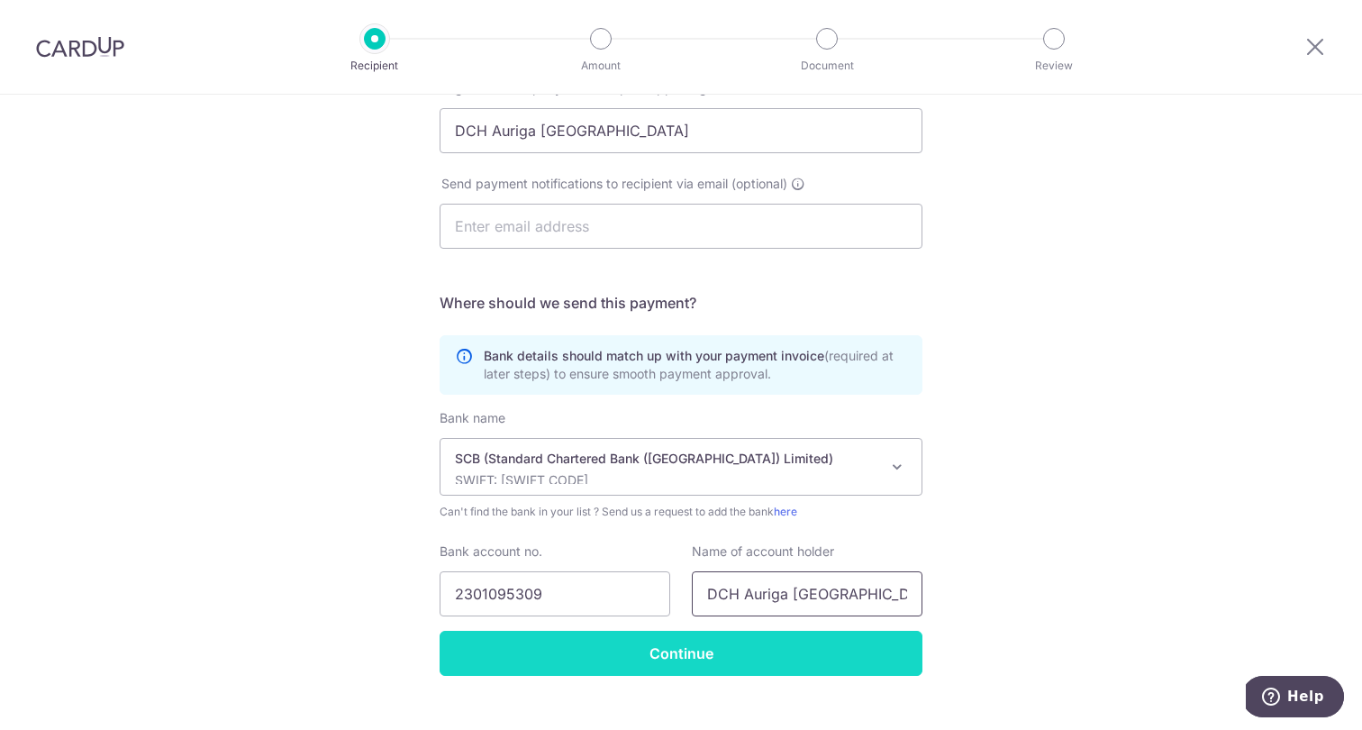
type input "DCH Auriga Singapore"
click at [812, 666] on input "Continue" at bounding box center [681, 652] width 483 height 45
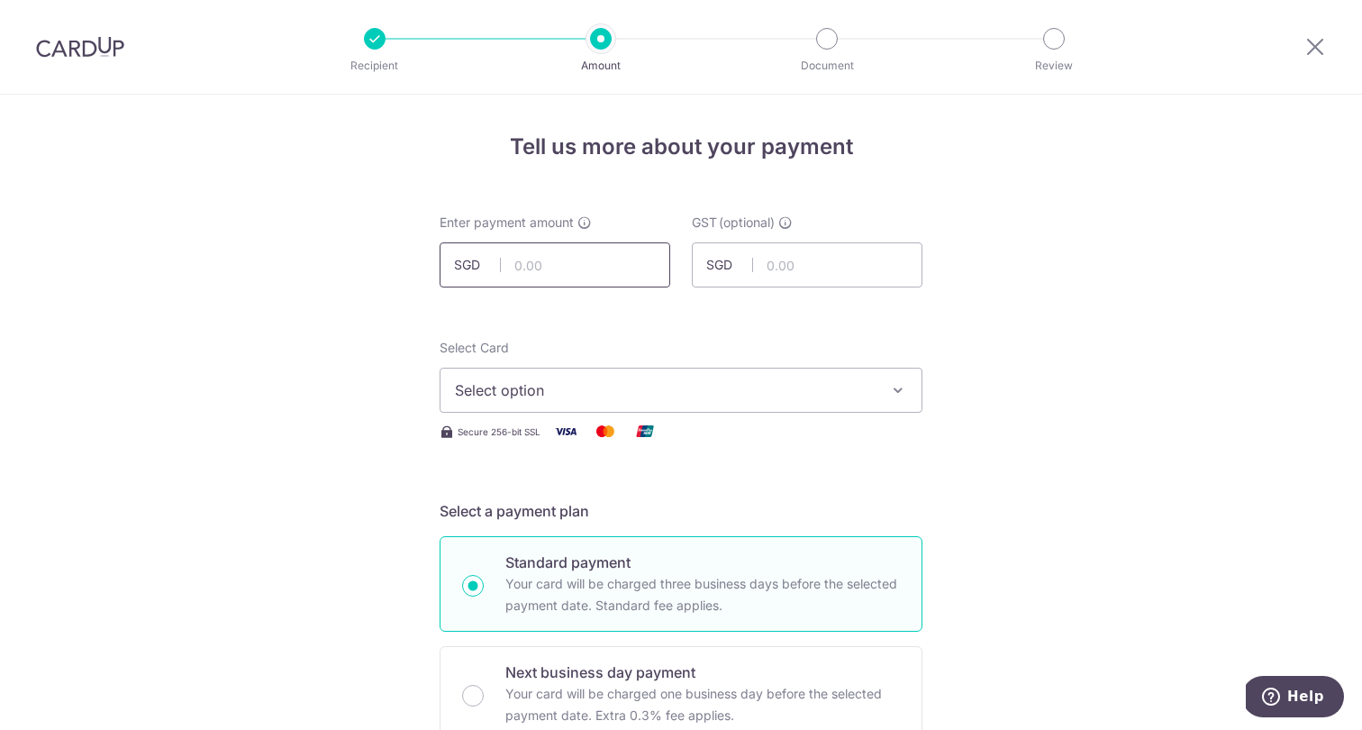
click at [587, 259] on input "text" at bounding box center [555, 264] width 231 height 45
type input "286.45"
click at [581, 397] on span "Select option" at bounding box center [665, 390] width 420 height 22
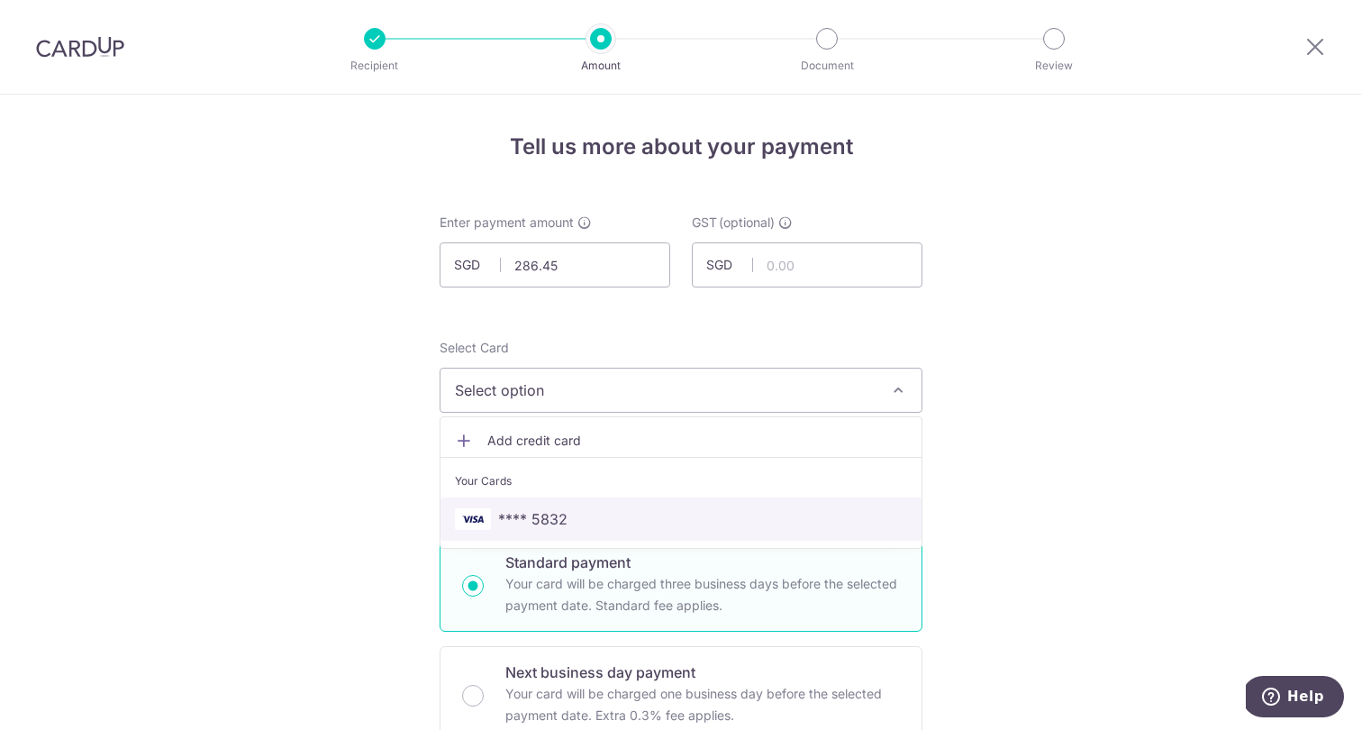
click at [557, 530] on link "**** 5832" at bounding box center [680, 518] width 481 height 43
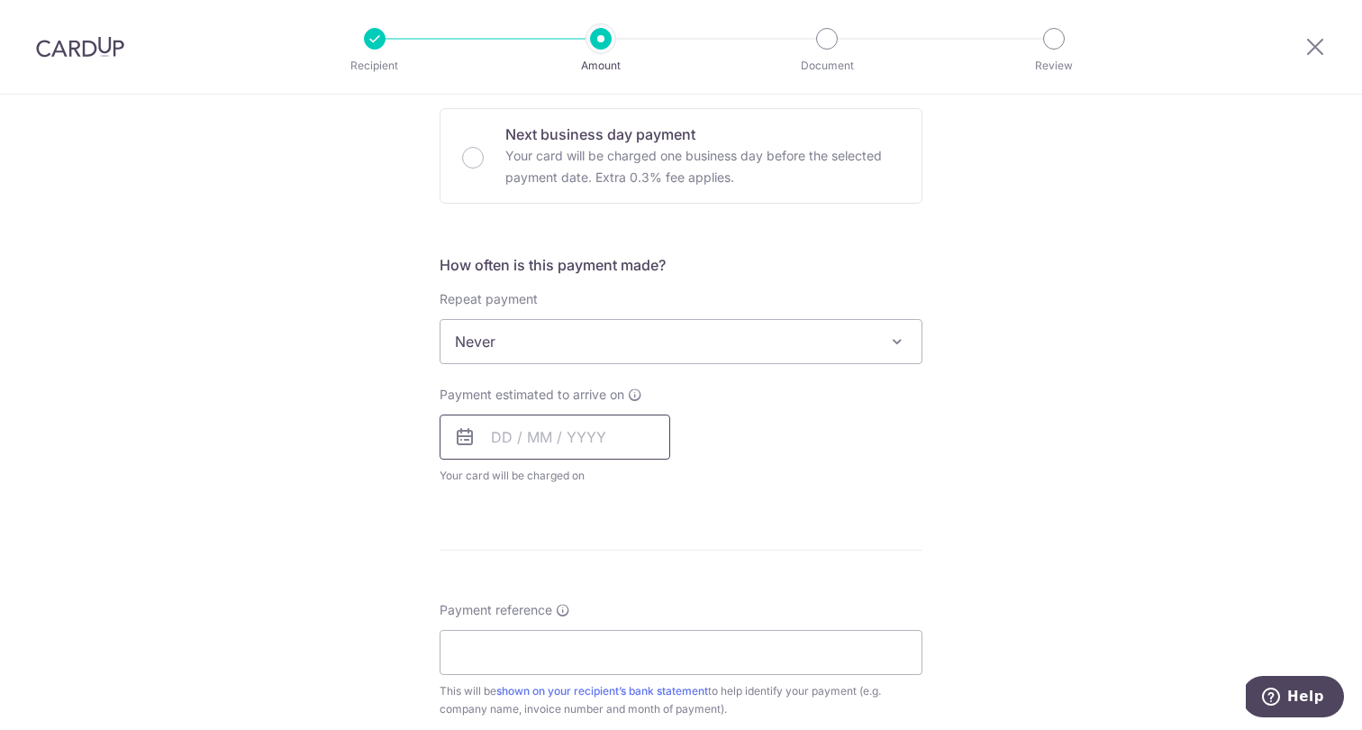
scroll to position [542, 0]
click at [579, 429] on input "text" at bounding box center [555, 432] width 231 height 45
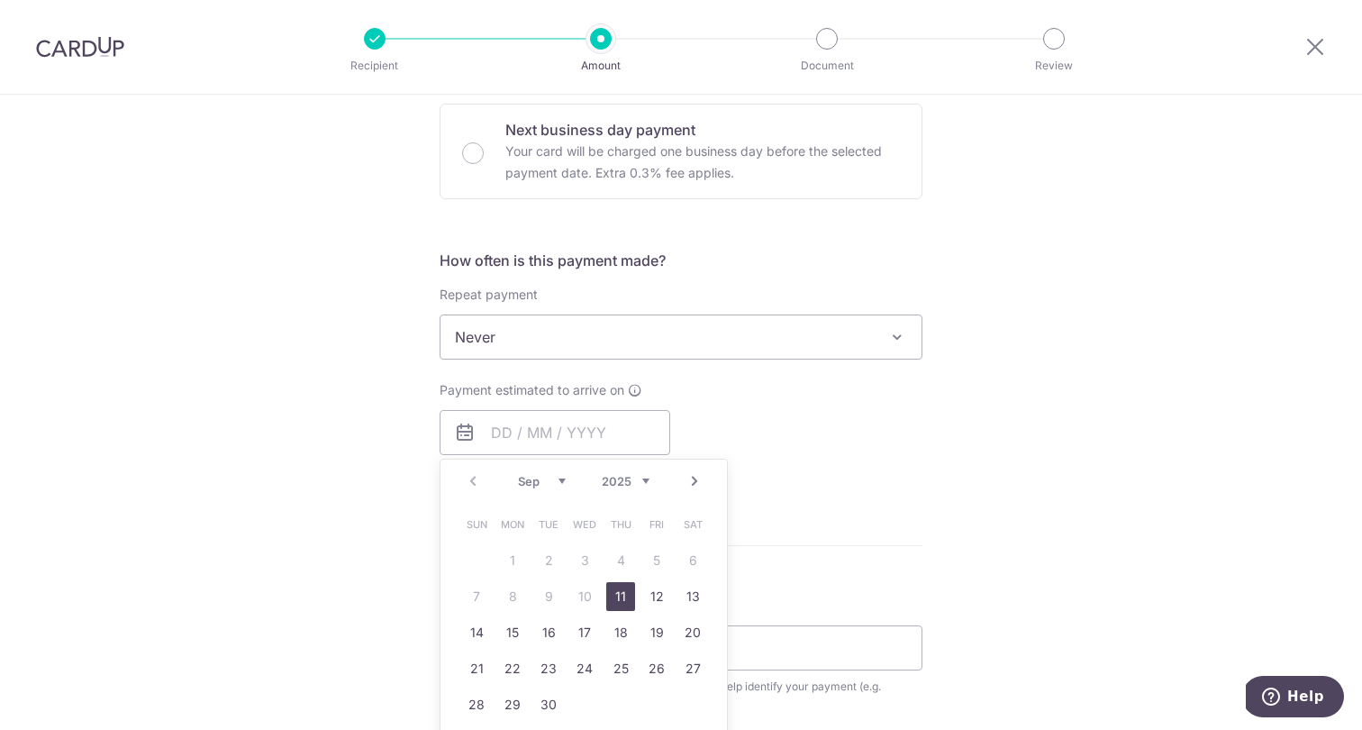
click at [617, 590] on link "11" at bounding box center [620, 596] width 29 height 29
type input "11/09/2025"
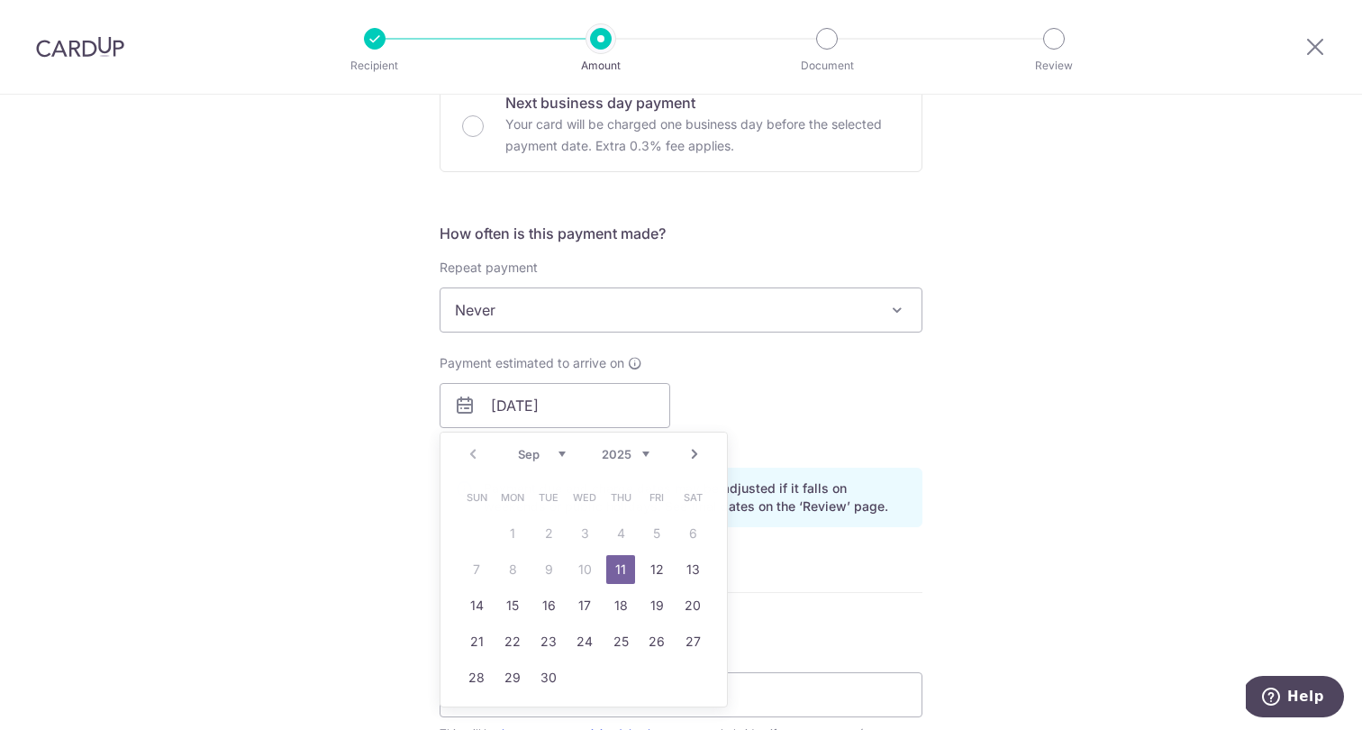
scroll to position [574, 0]
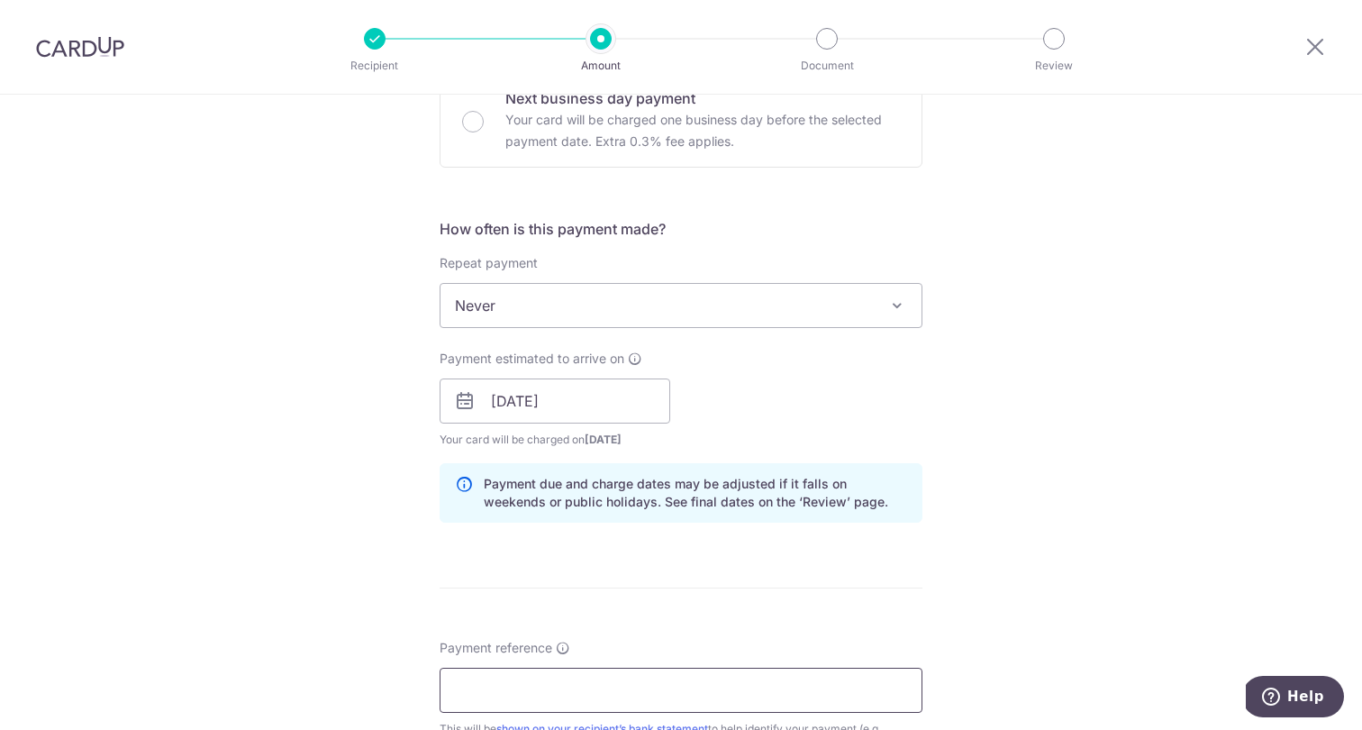
click at [576, 671] on input "Payment reference" at bounding box center [681, 689] width 483 height 45
type input "Pang and Ng Dental Bishan"
click at [733, 616] on form "Enter payment amount SGD 286.45 286.45 GST (optional) SGD Recipient added succe…" at bounding box center [681, 450] width 483 height 1620
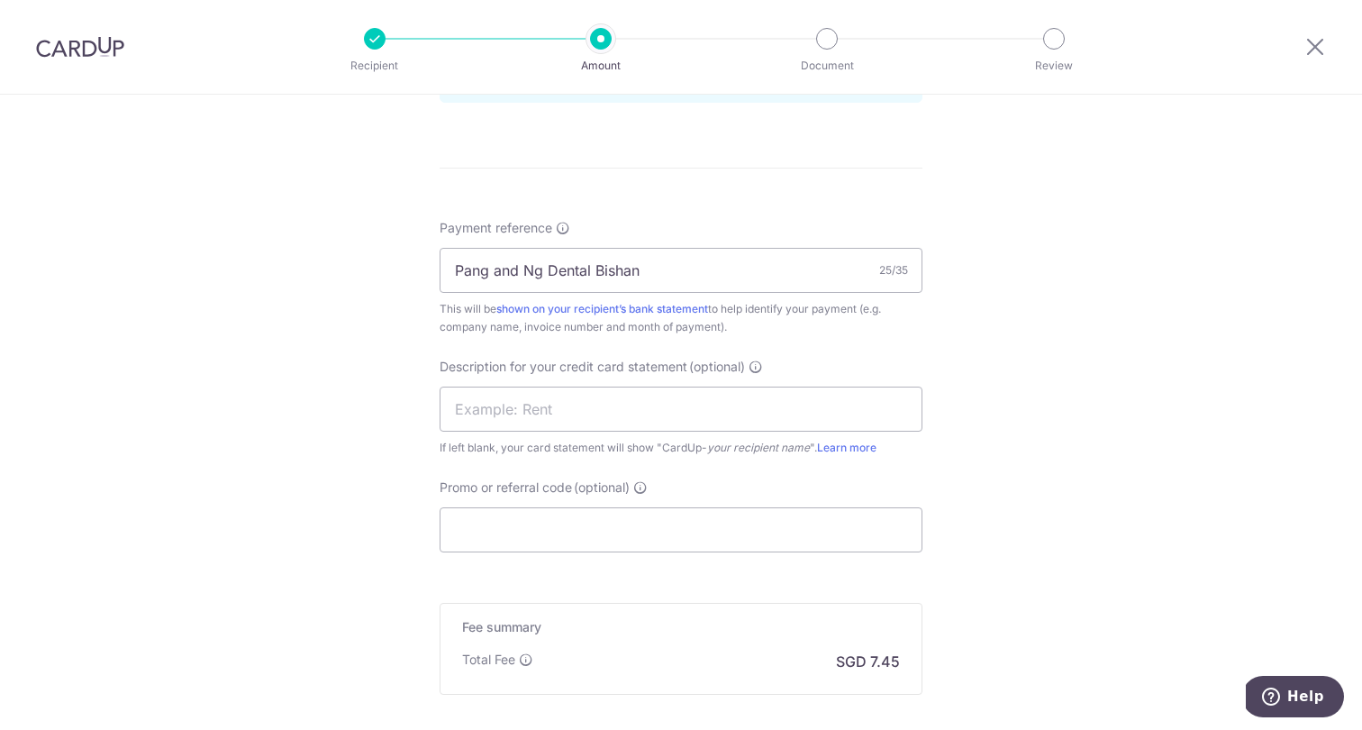
scroll to position [1021, 0]
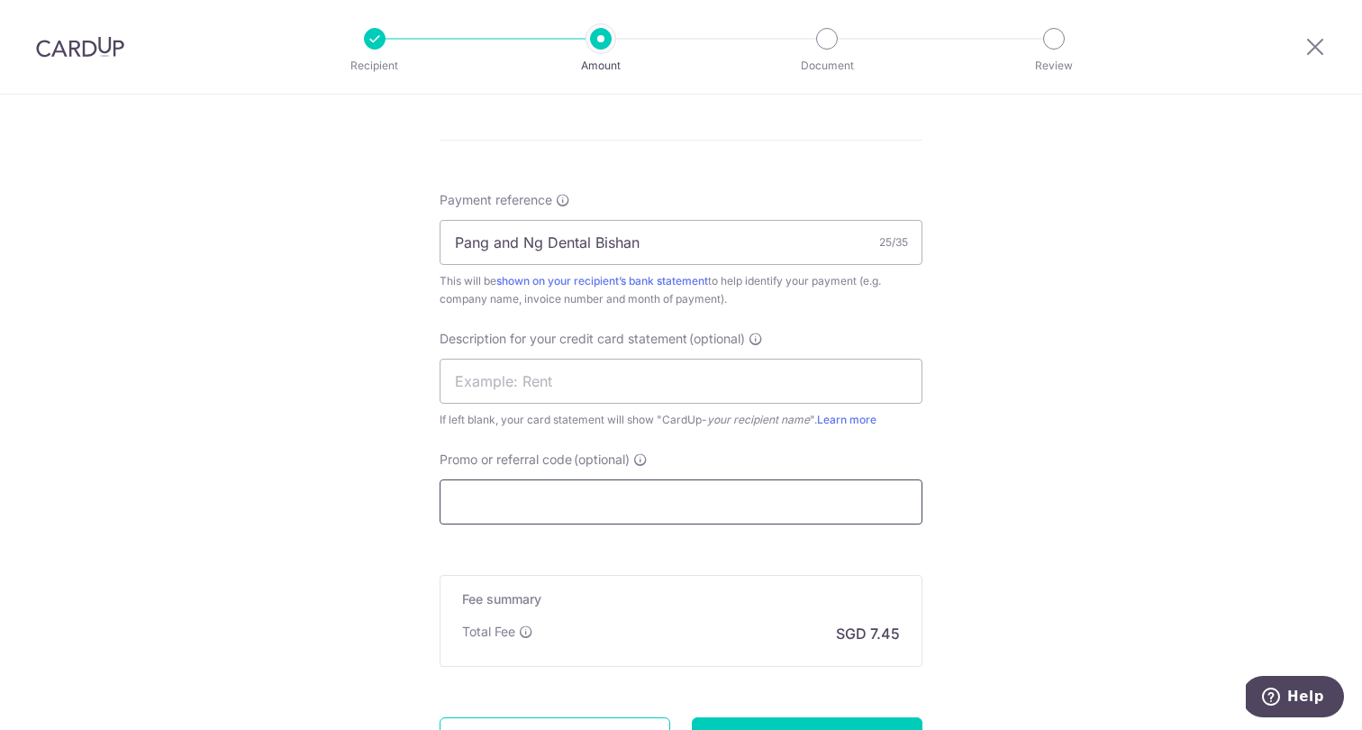
click at [695, 502] on input "Promo or referral code (optional)" at bounding box center [681, 501] width 483 height 45
paste input "DCH Auriga [GEOGRAPHIC_DATA]"
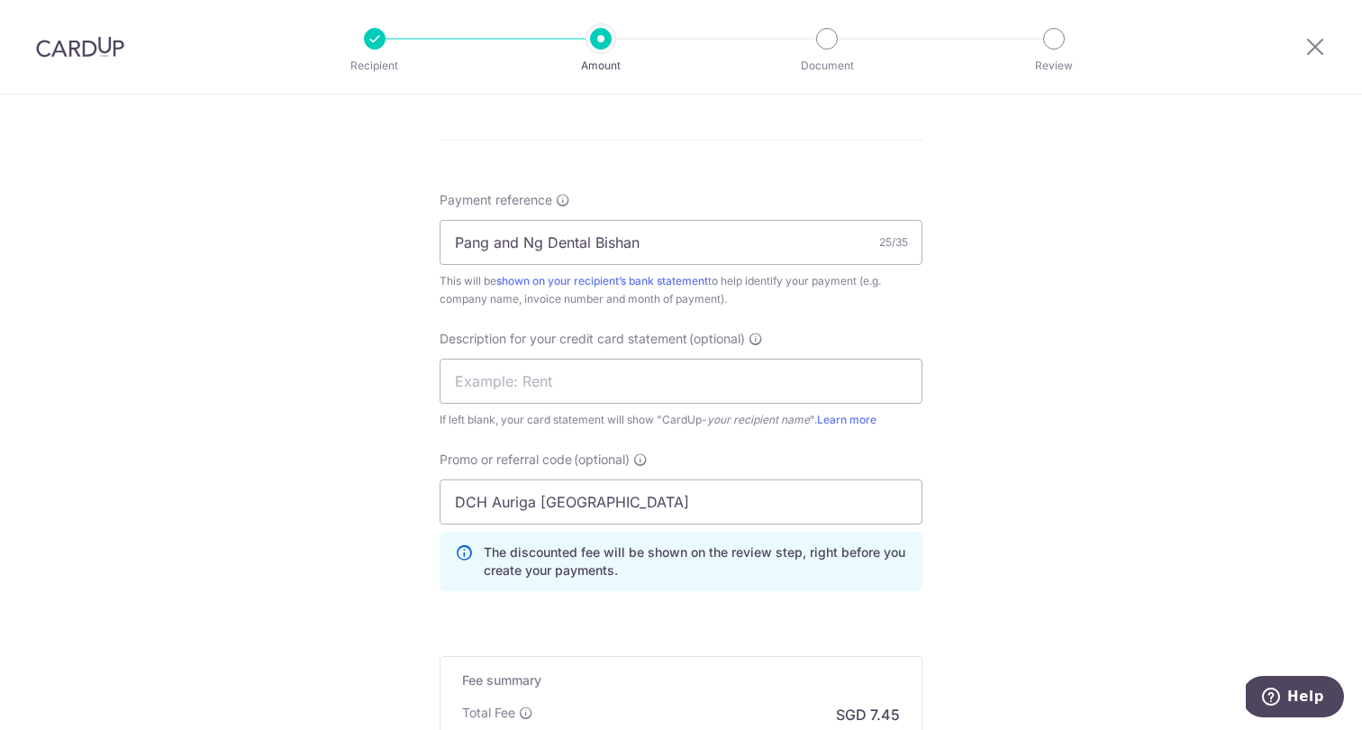
click at [1018, 476] on div "Tell us more about your payment Enter payment amount SGD 286.45 286.45 GST (opt…" at bounding box center [681, 25] width 1362 height 1905
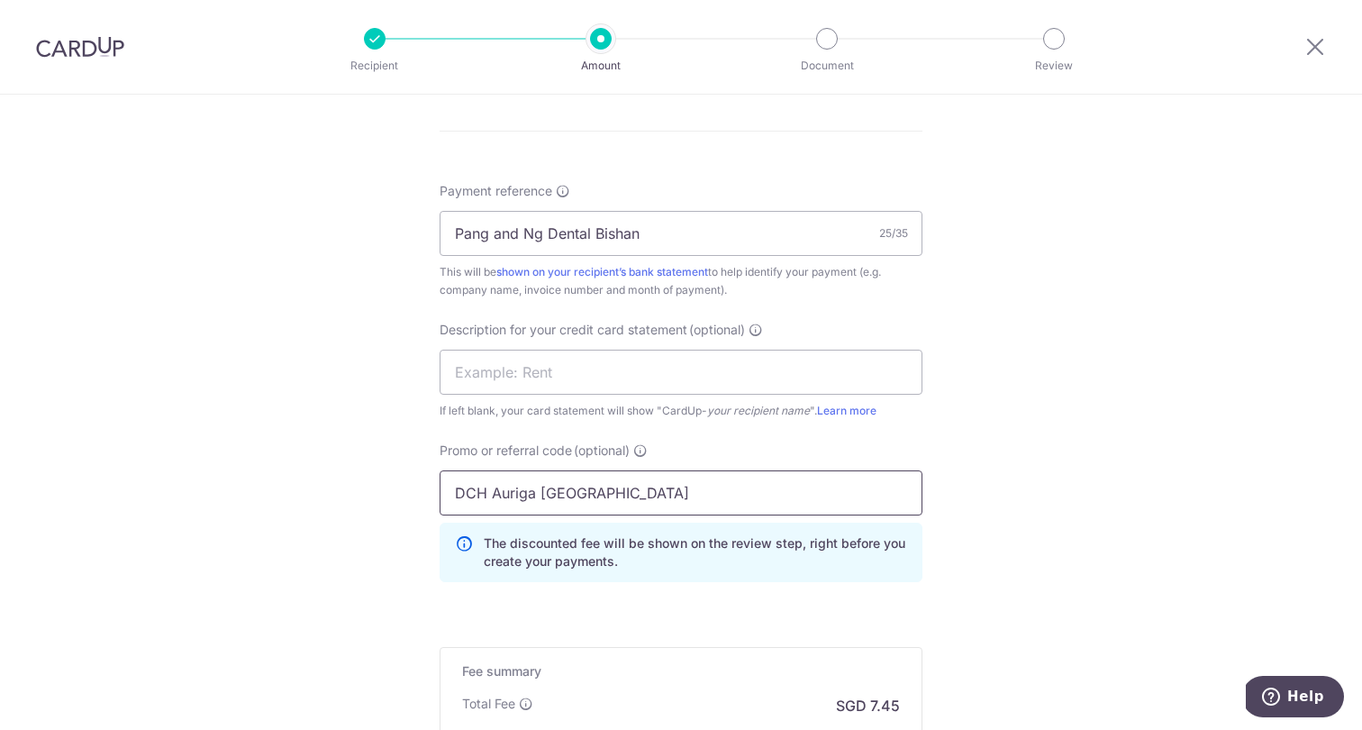
click at [887, 502] on input "DCH Auriga [GEOGRAPHIC_DATA]" at bounding box center [681, 492] width 483 height 45
type input "BOFF185"
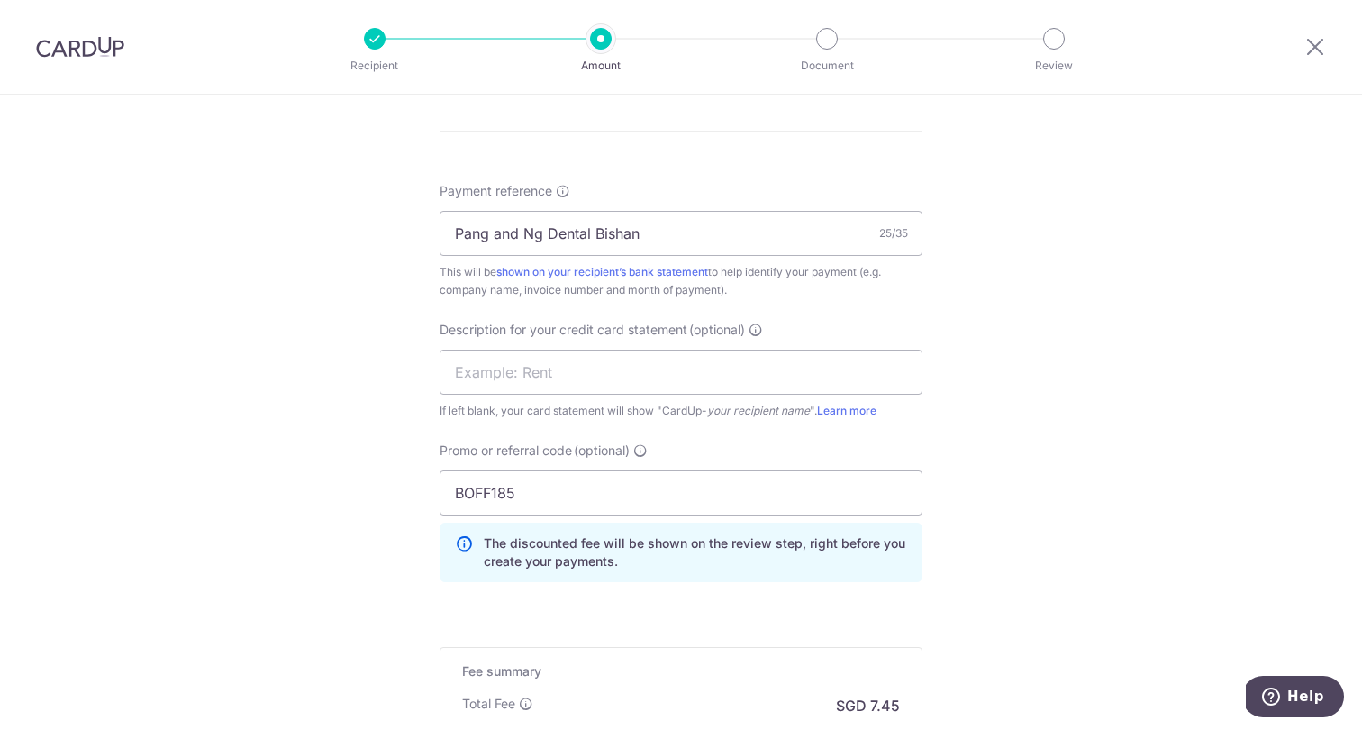
click at [1258, 539] on div "Tell us more about your payment Enter payment amount SGD 286.45 286.45 GST (opt…" at bounding box center [681, 16] width 1362 height 1905
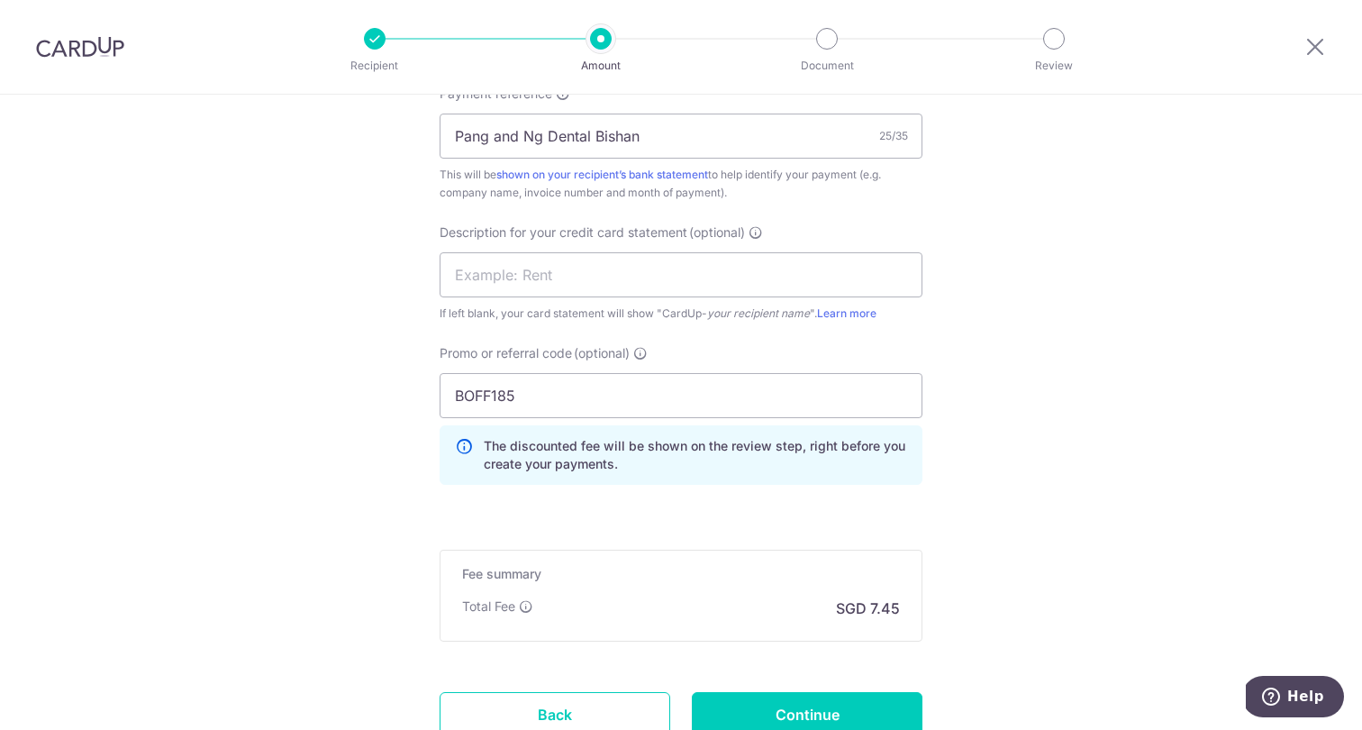
scroll to position [1147, 0]
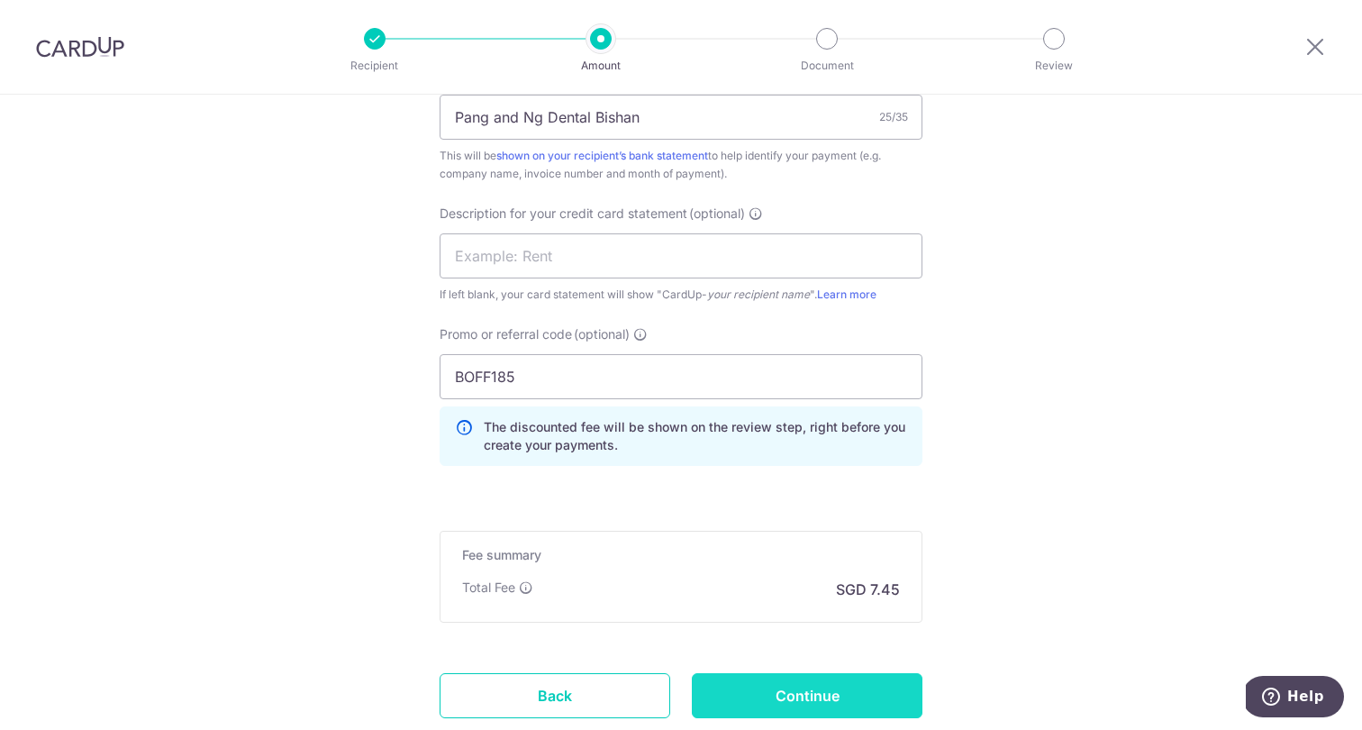
click at [892, 695] on input "Continue" at bounding box center [807, 695] width 231 height 45
type input "Create Schedule"
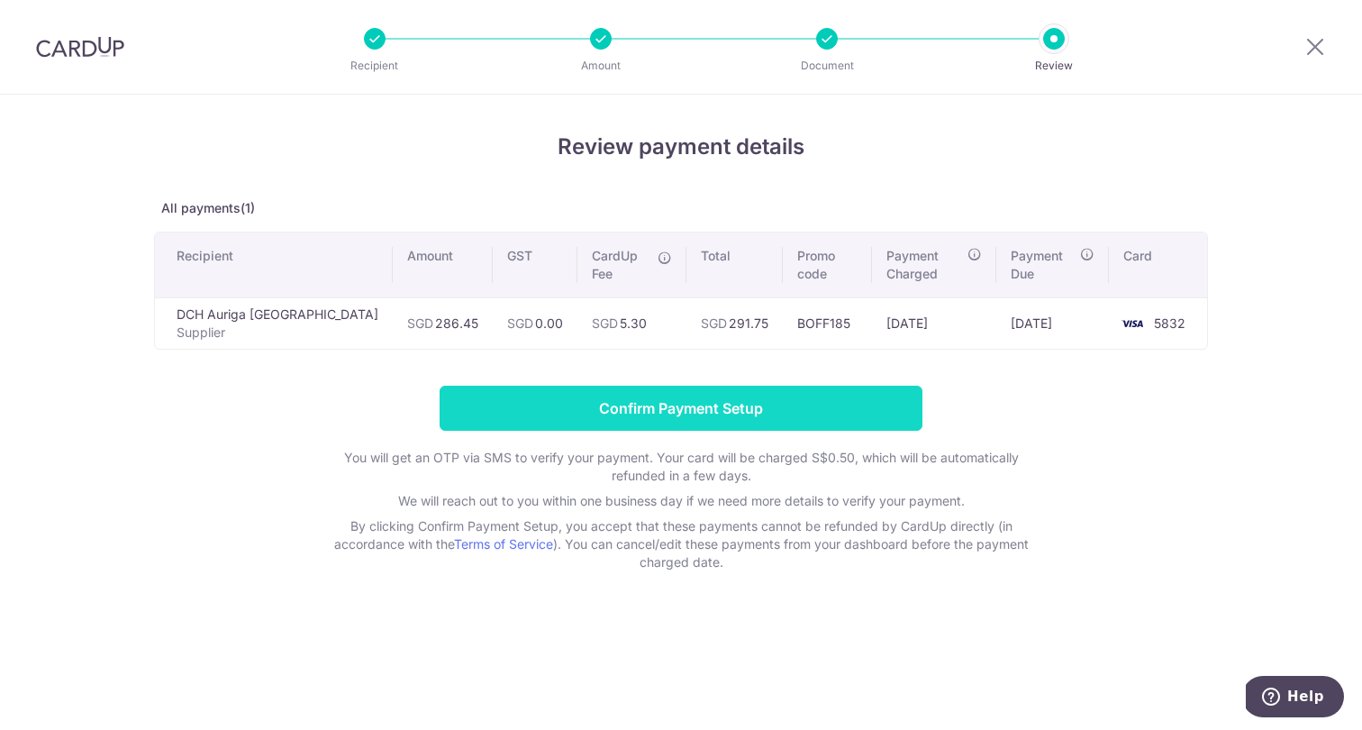
click at [760, 414] on input "Confirm Payment Setup" at bounding box center [681, 407] width 483 height 45
